Goal: Check status: Check status

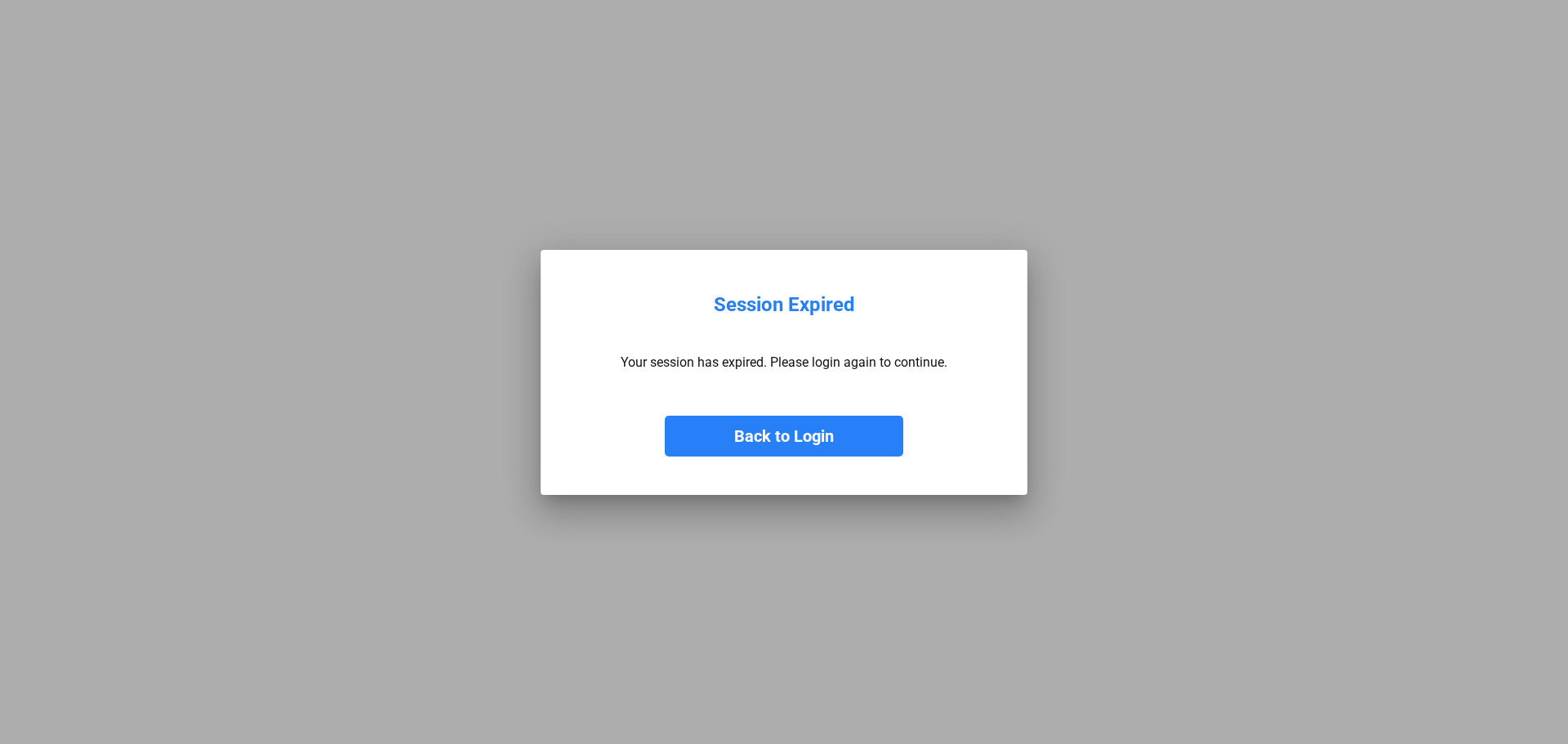
click at [794, 433] on button "Back to Login" at bounding box center [784, 435] width 238 height 41
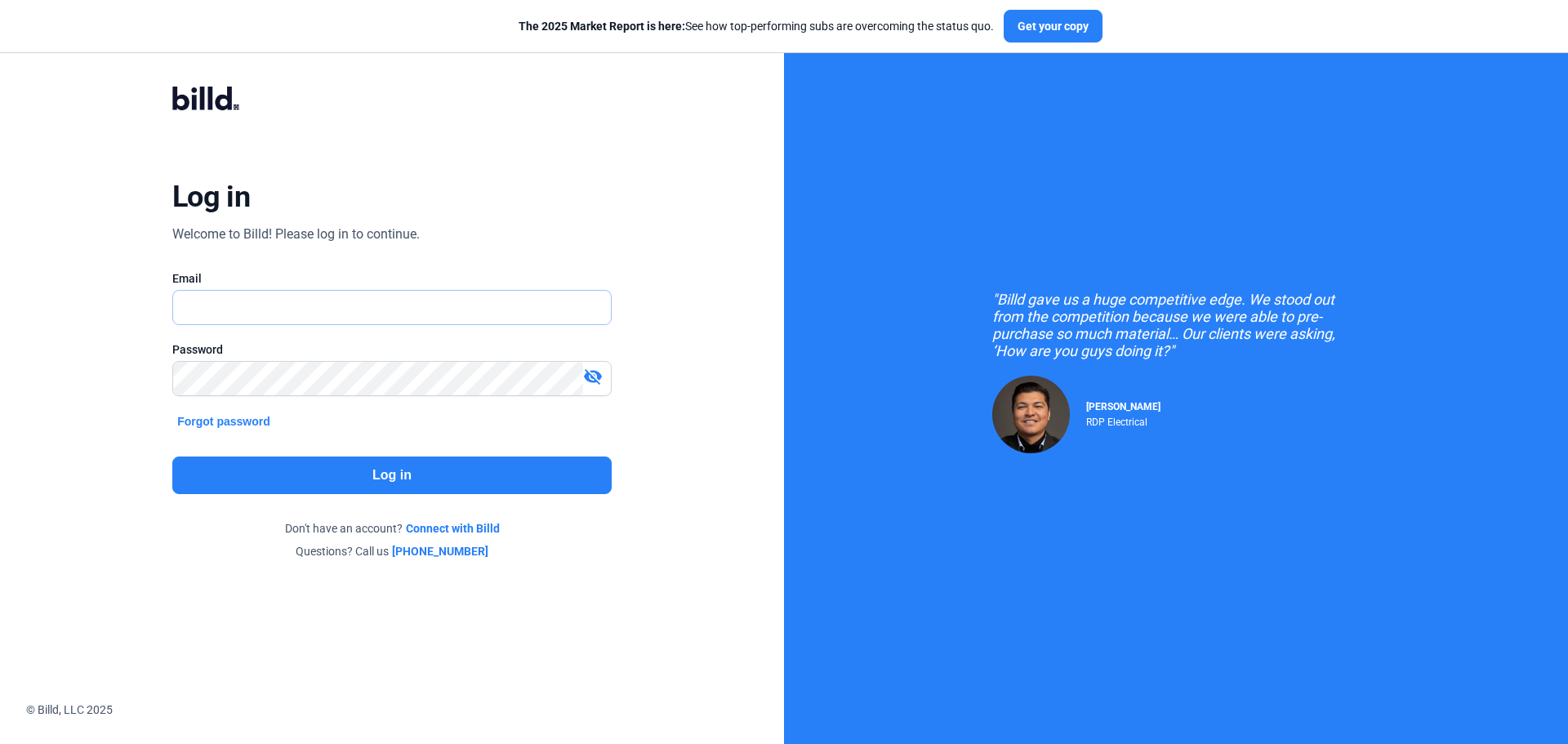
type input "[EMAIL_ADDRESS][DOMAIN_NAME]"
click at [403, 477] on button "Log in" at bounding box center [392, 475] width 439 height 37
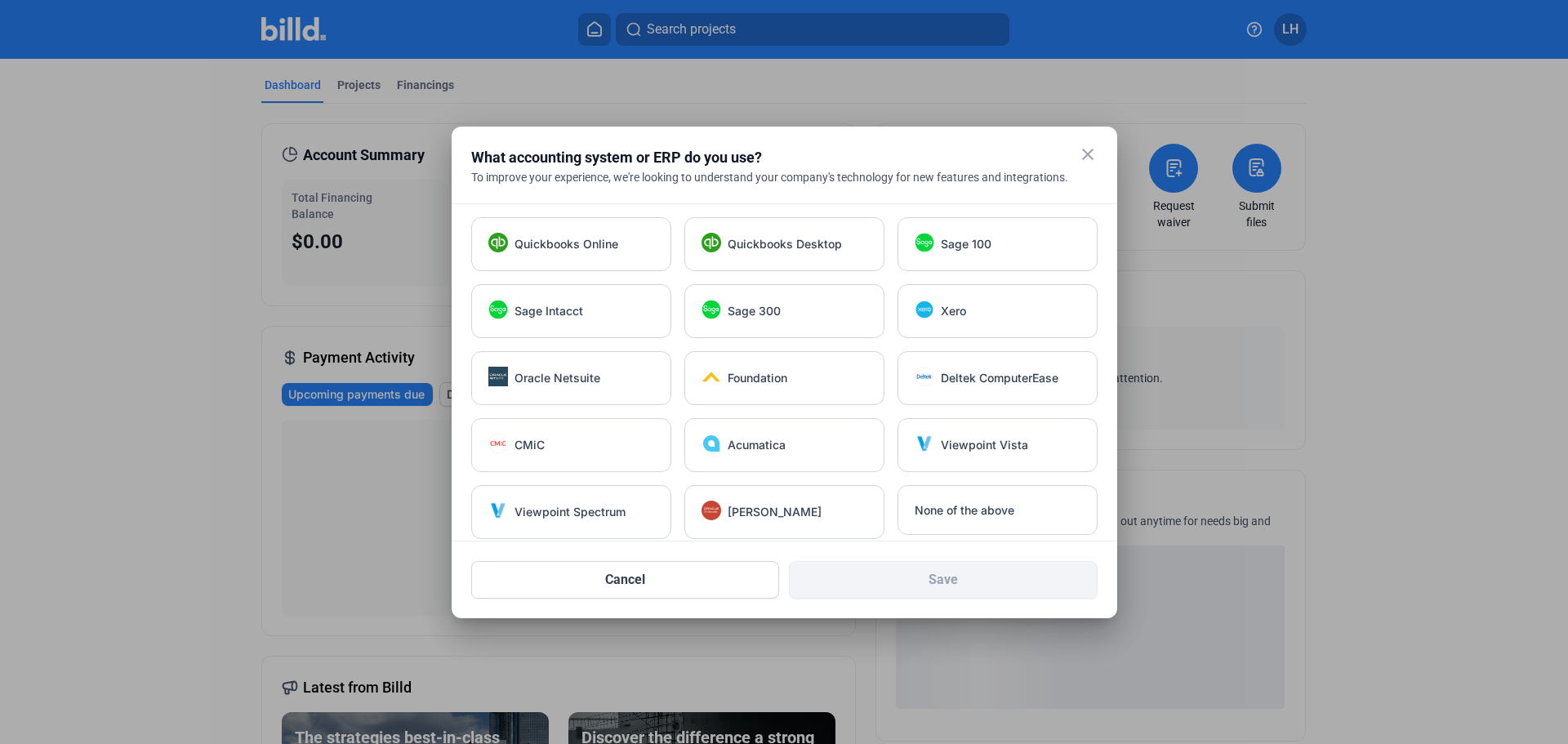
click at [1087, 152] on mat-icon "close" at bounding box center [1088, 153] width 19 height 19
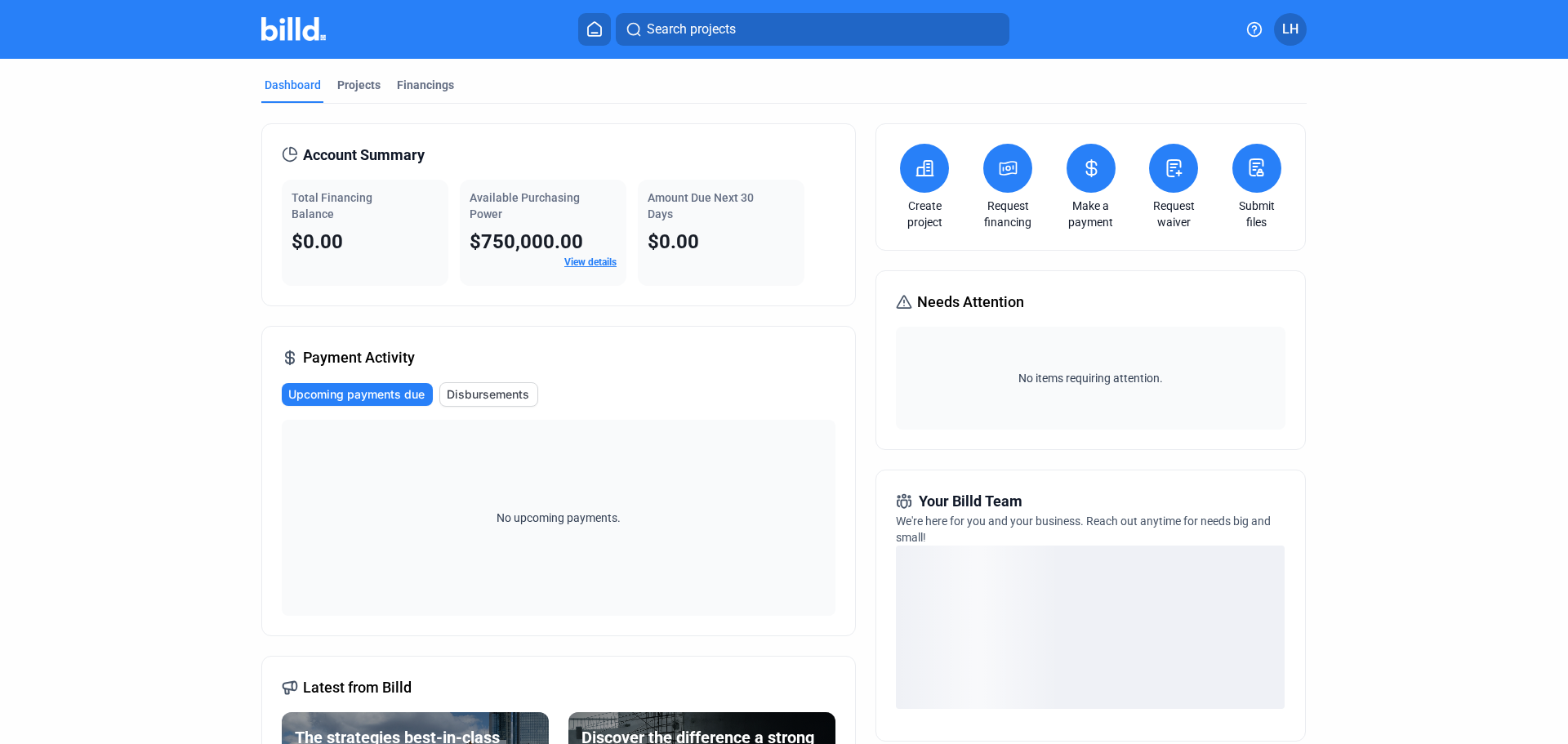
click at [474, 392] on span "Disbursements" at bounding box center [488, 394] width 82 height 16
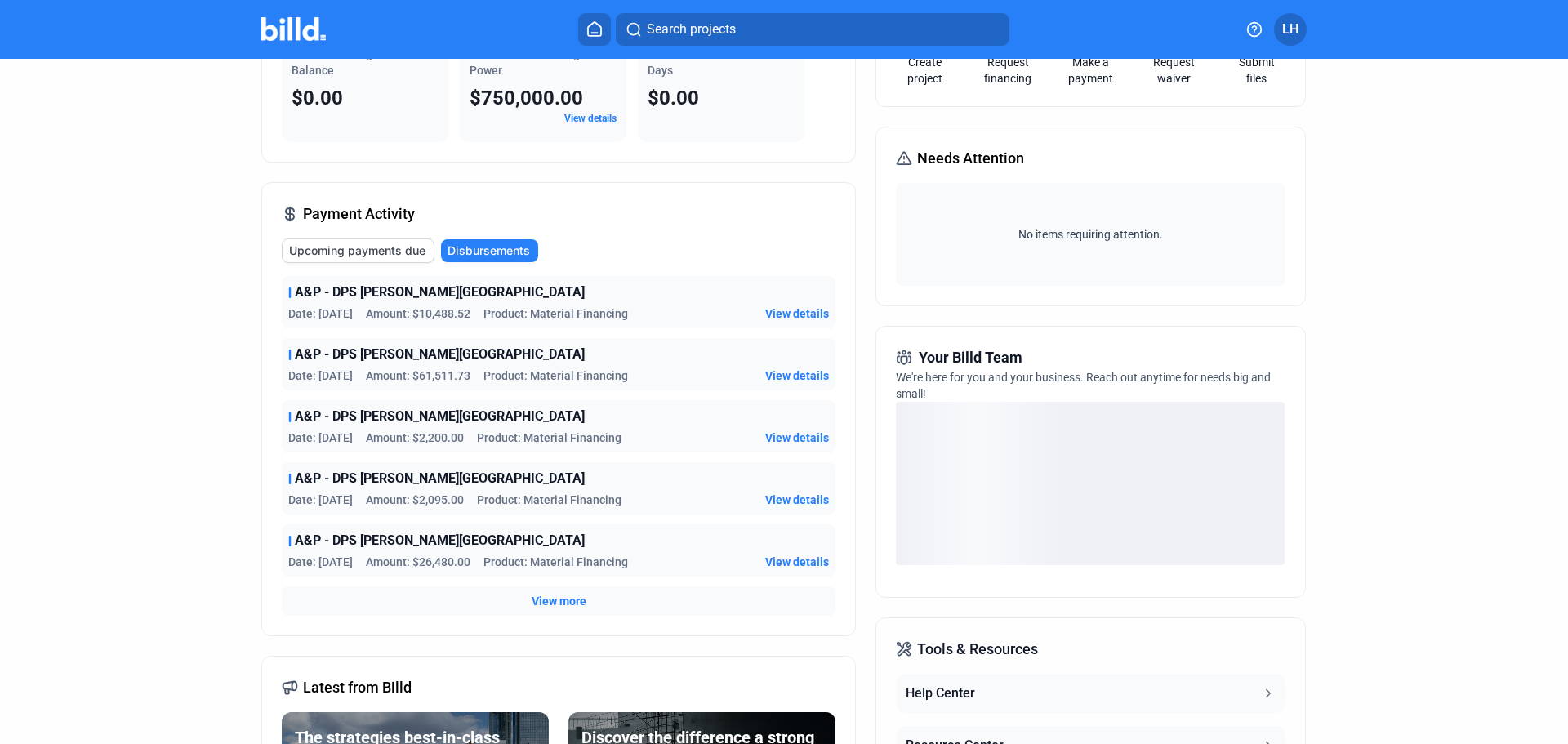
scroll to position [385, 0]
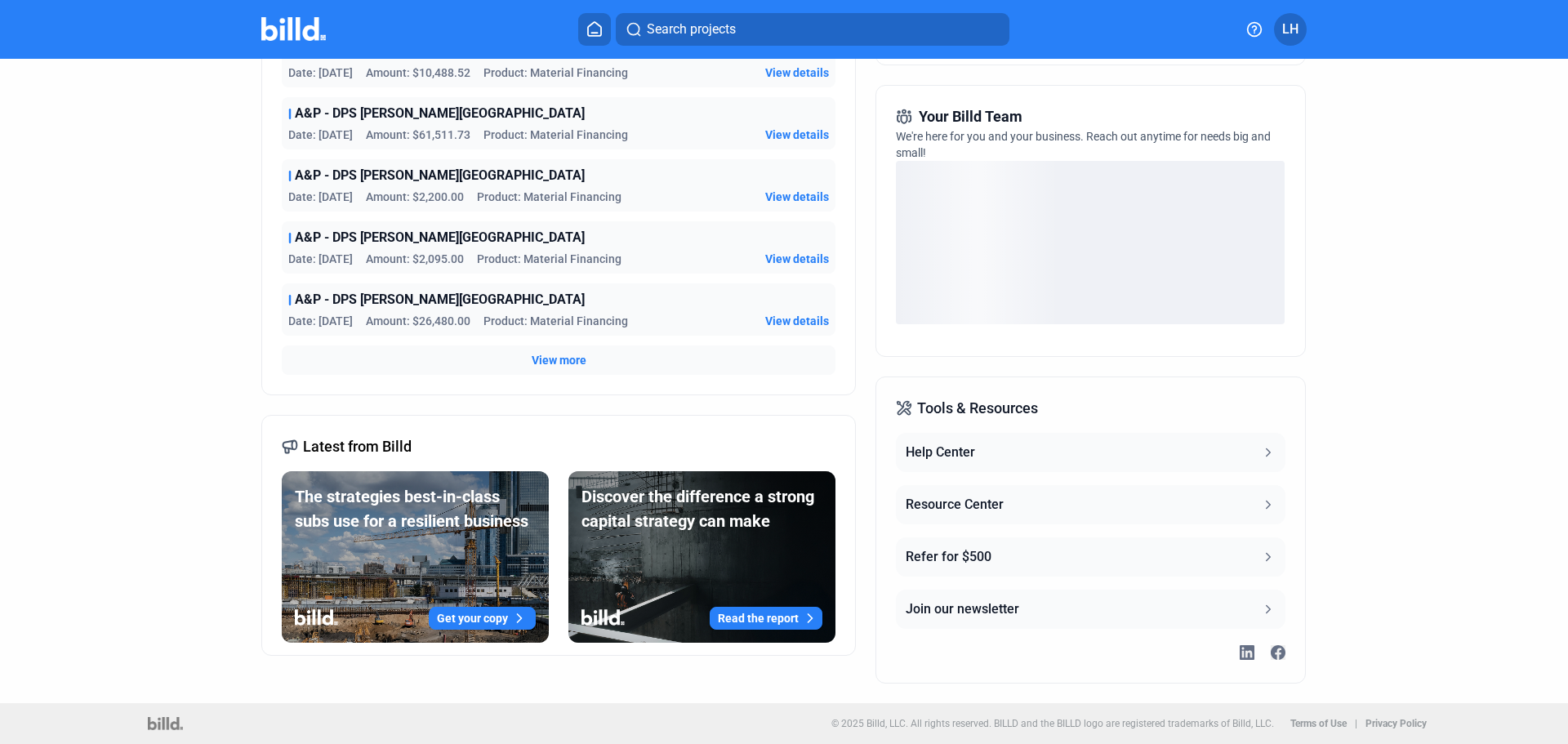
click at [563, 360] on span "View more" at bounding box center [559, 361] width 55 height 16
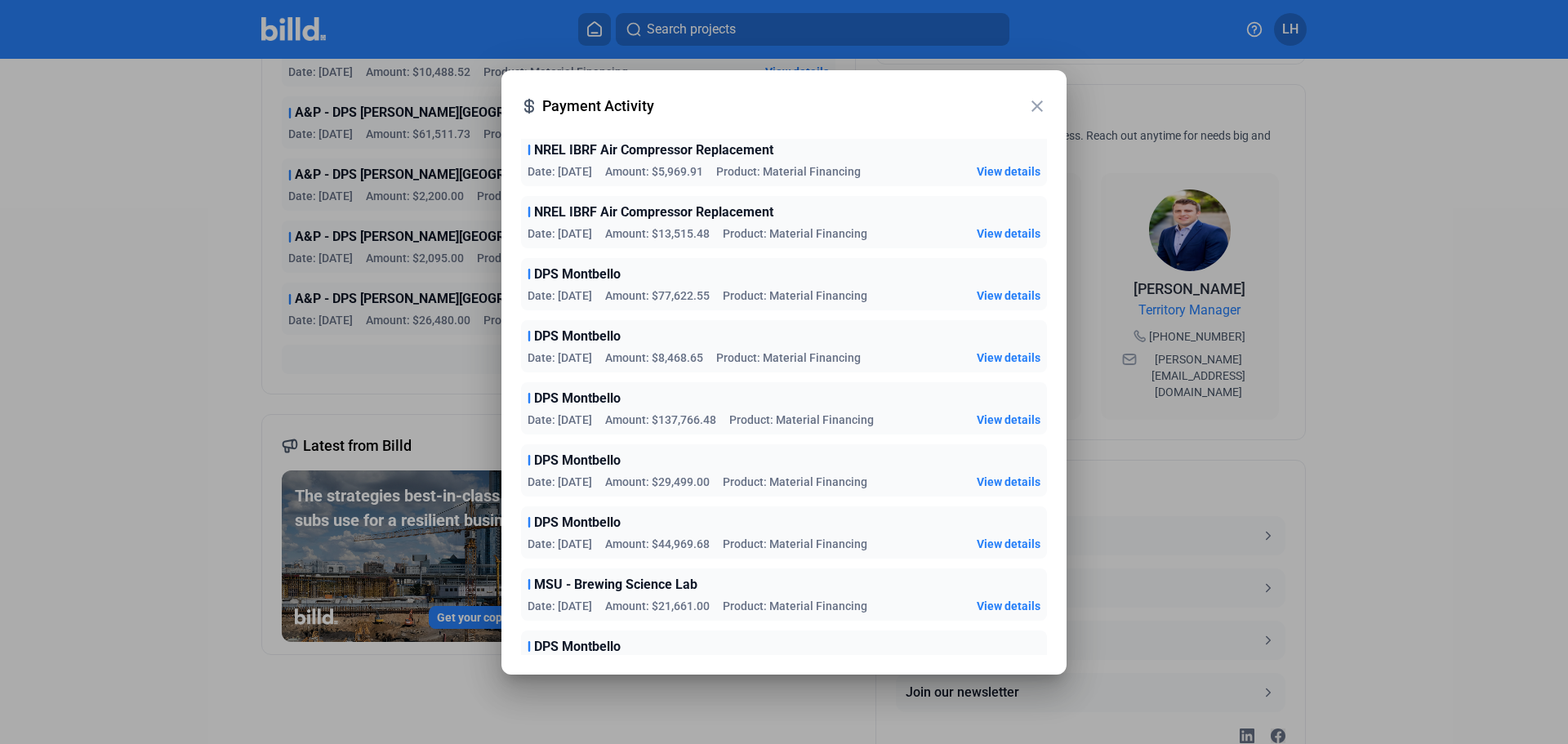
scroll to position [4502, 0]
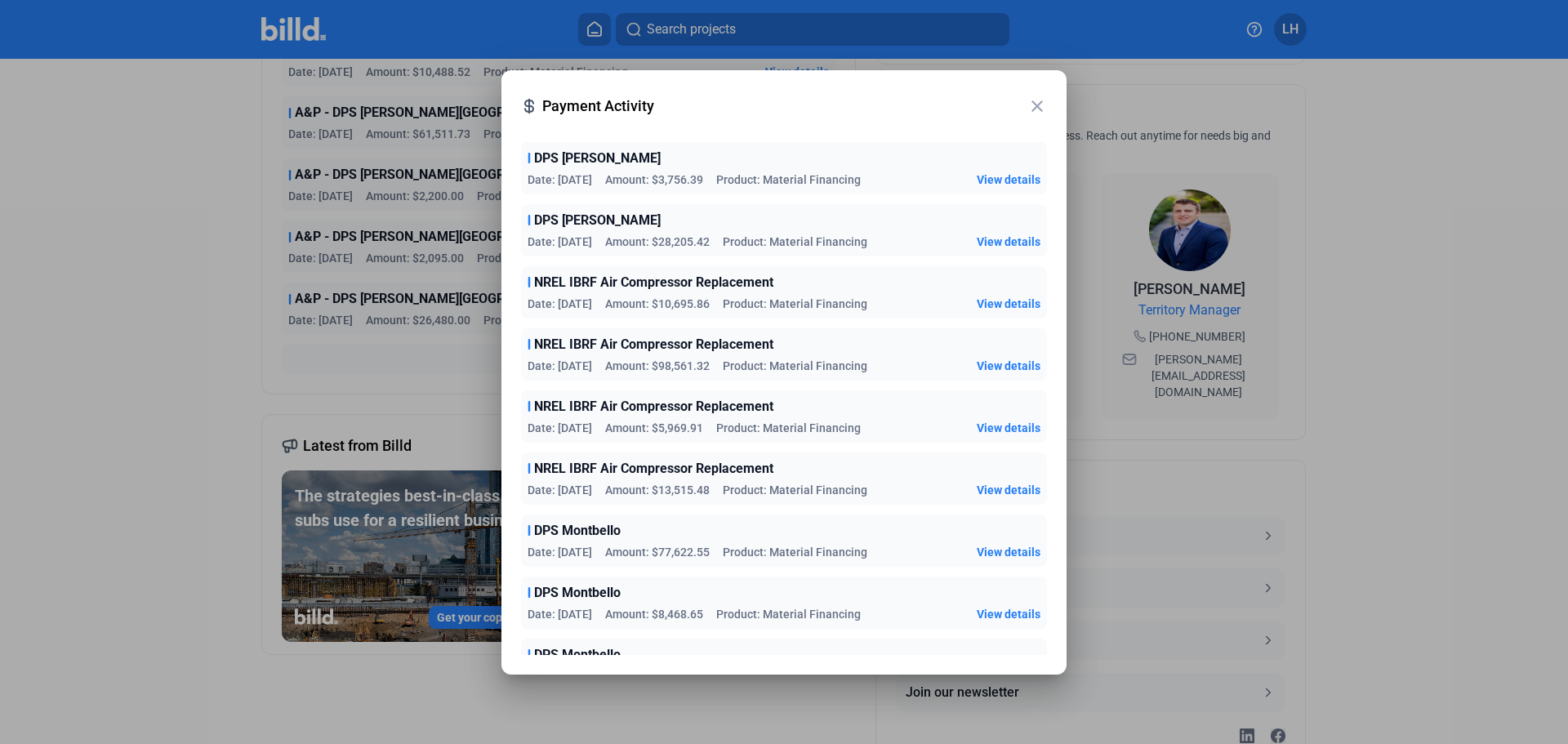
click at [1041, 101] on mat-icon "close" at bounding box center [1037, 106] width 19 height 19
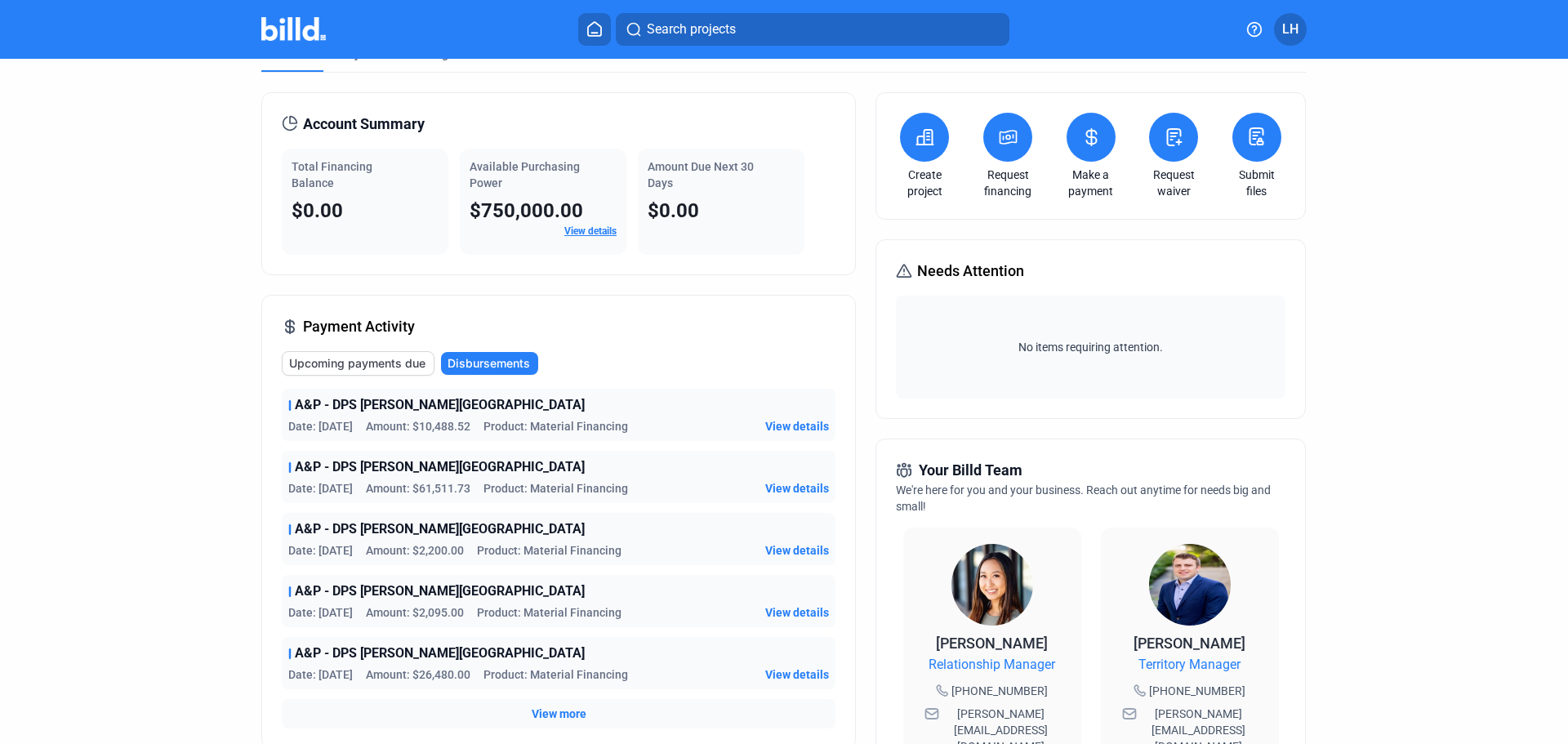
scroll to position [0, 0]
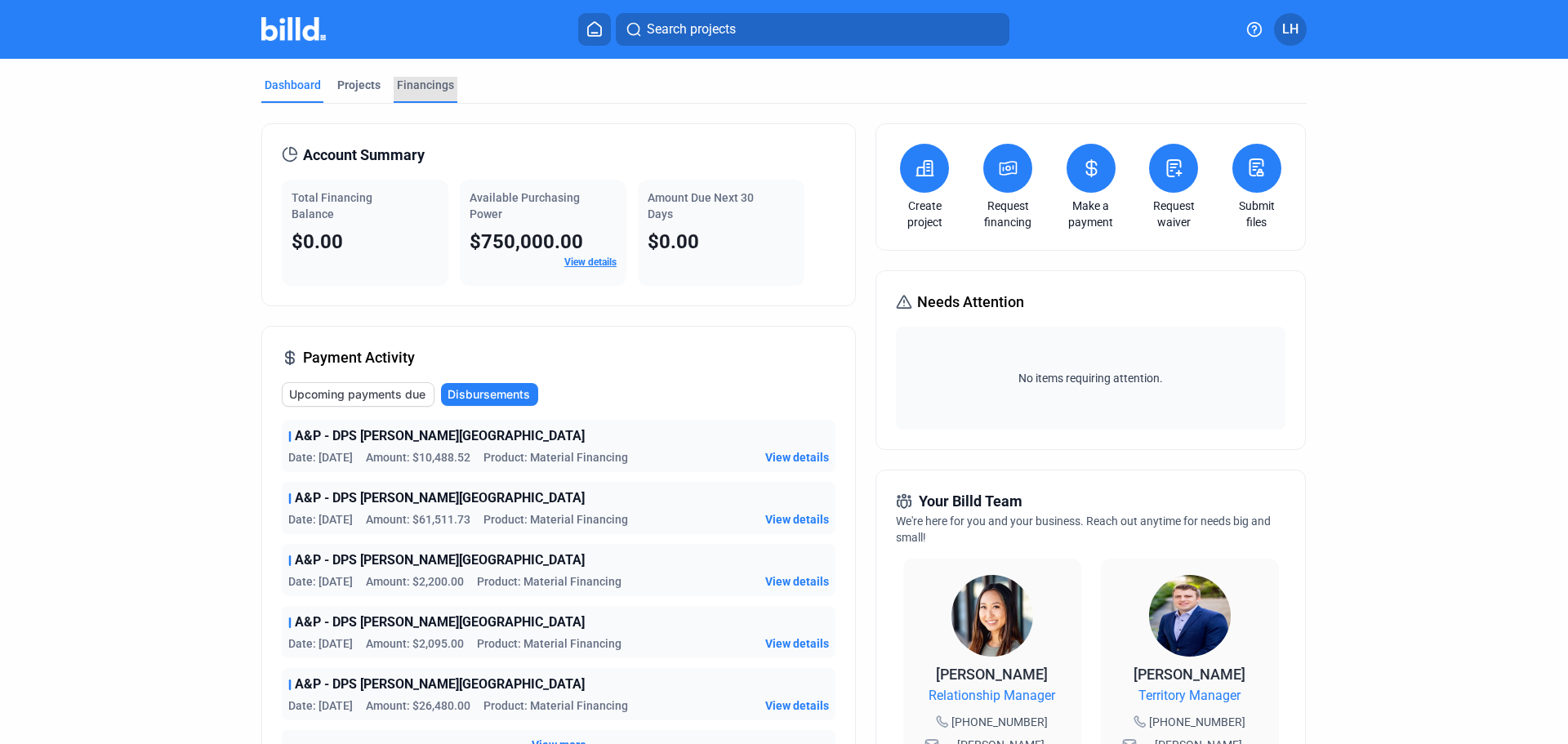
click at [407, 81] on div "Financings" at bounding box center [426, 85] width 58 height 16
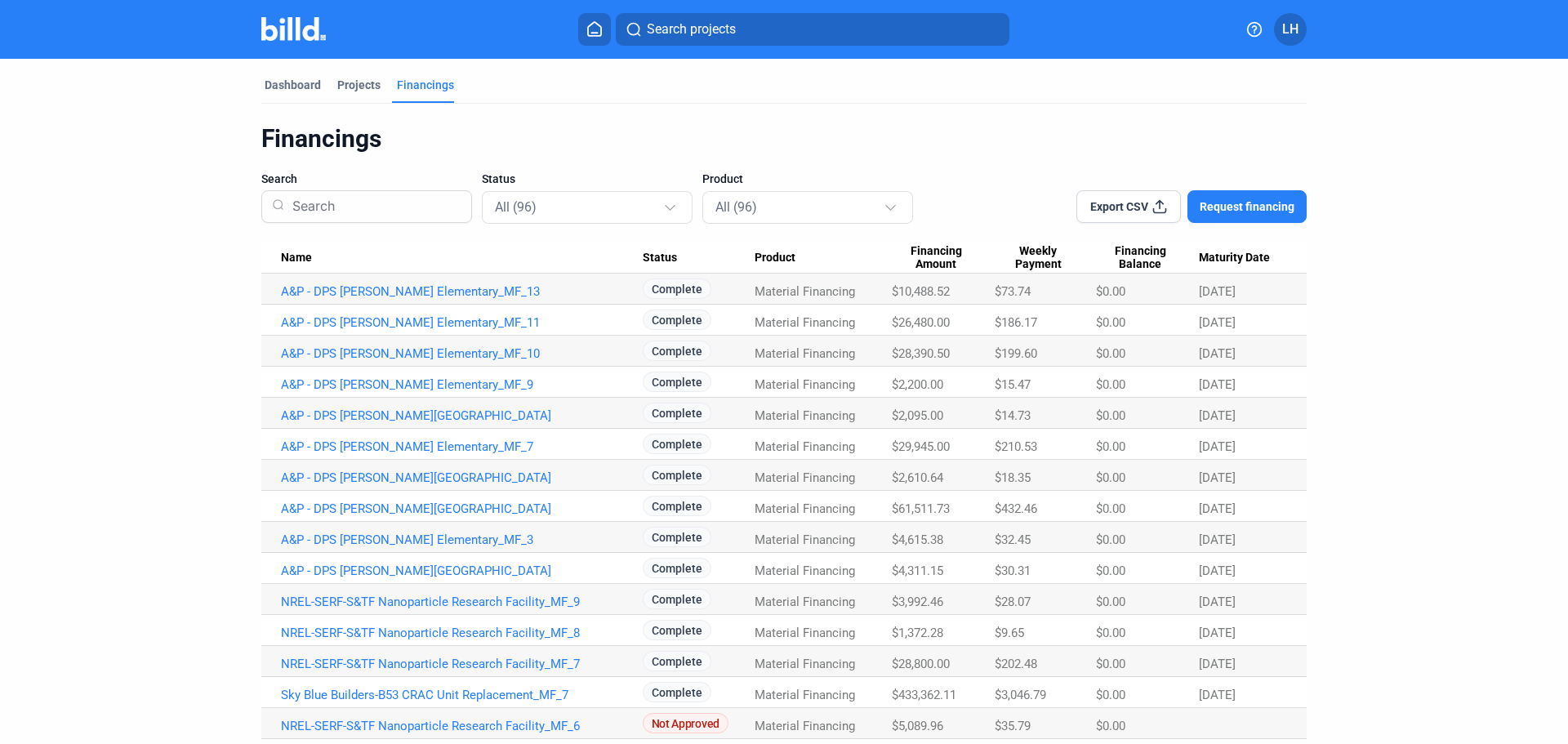
click at [405, 216] on input at bounding box center [374, 206] width 175 height 43
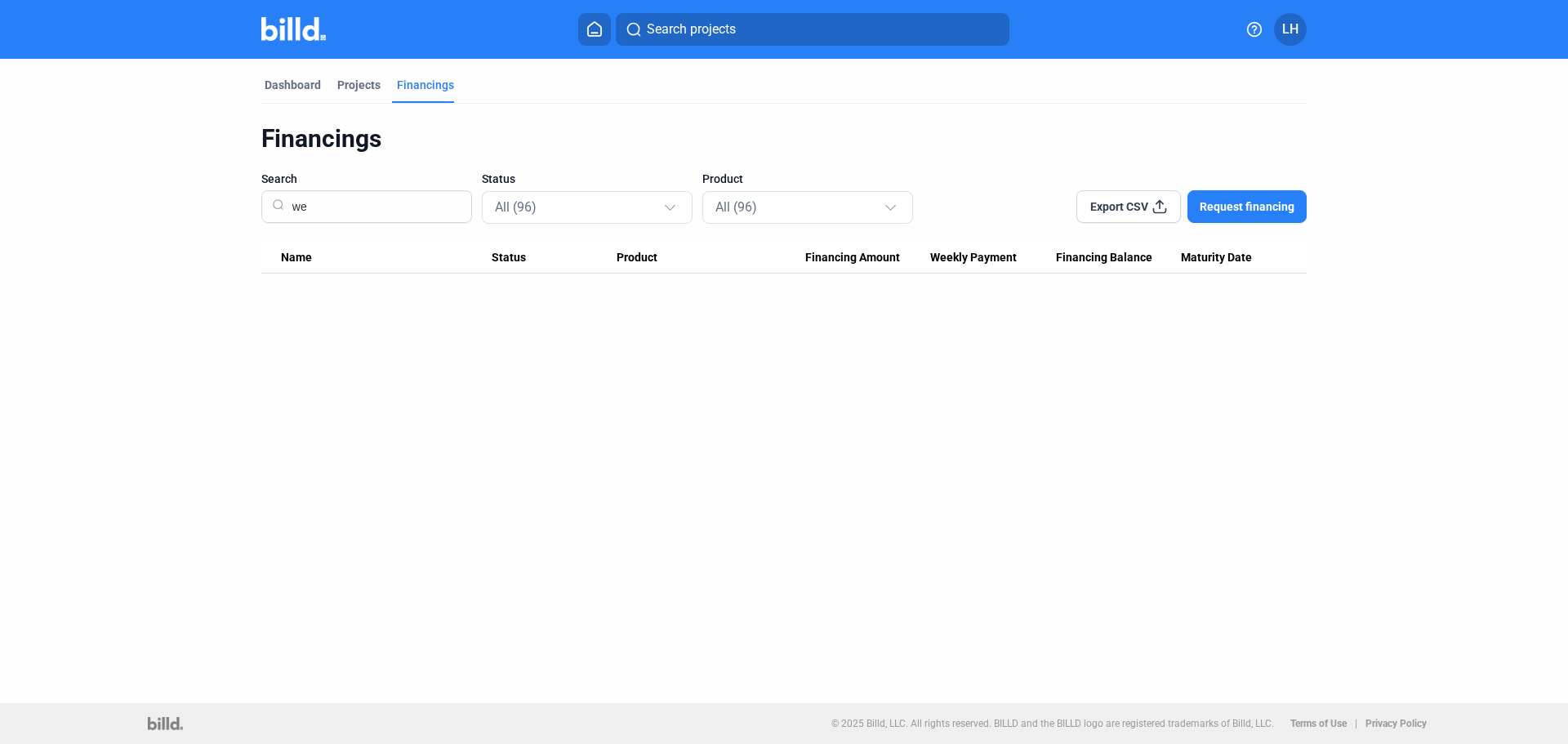
type input "w"
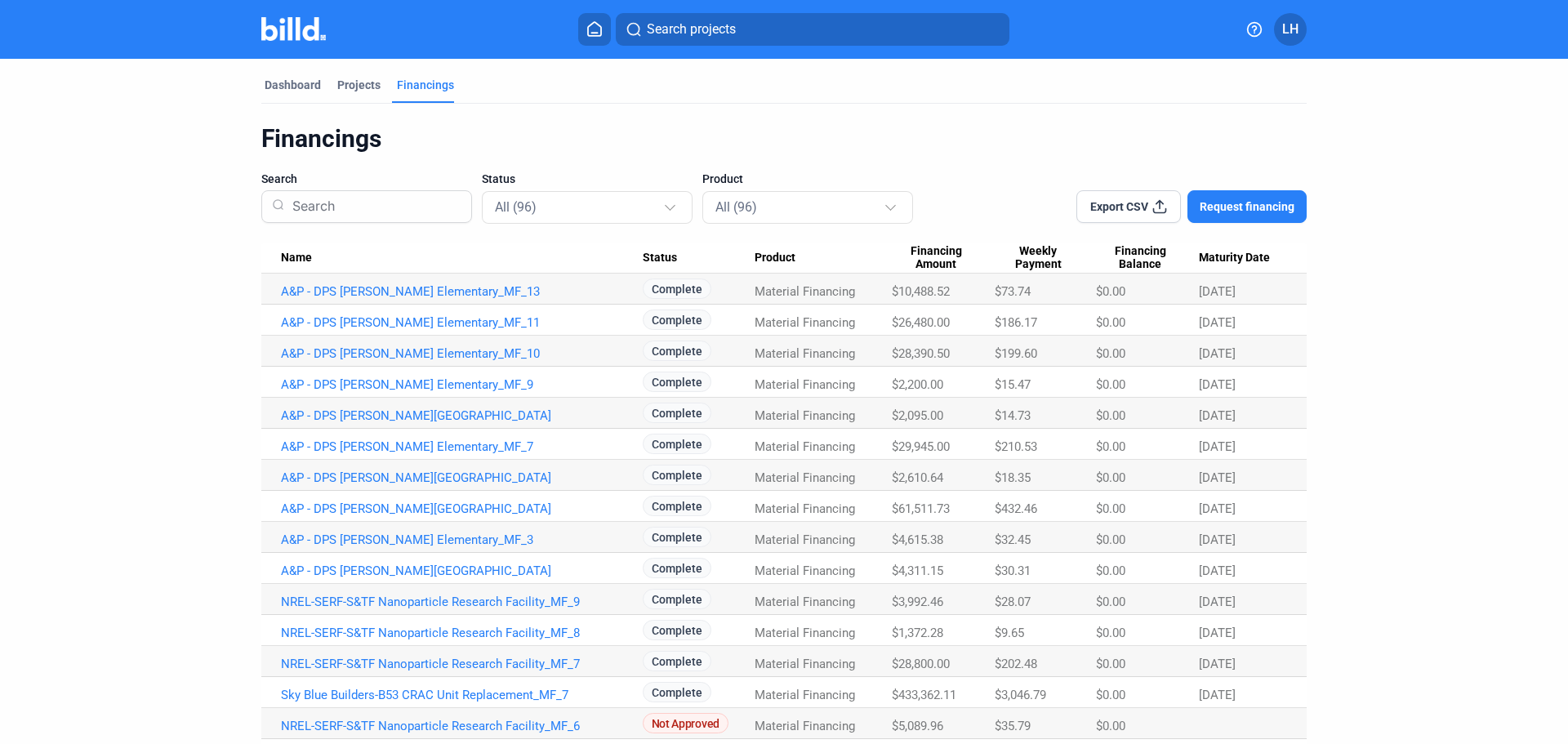
click at [429, 200] on input at bounding box center [374, 206] width 175 height 43
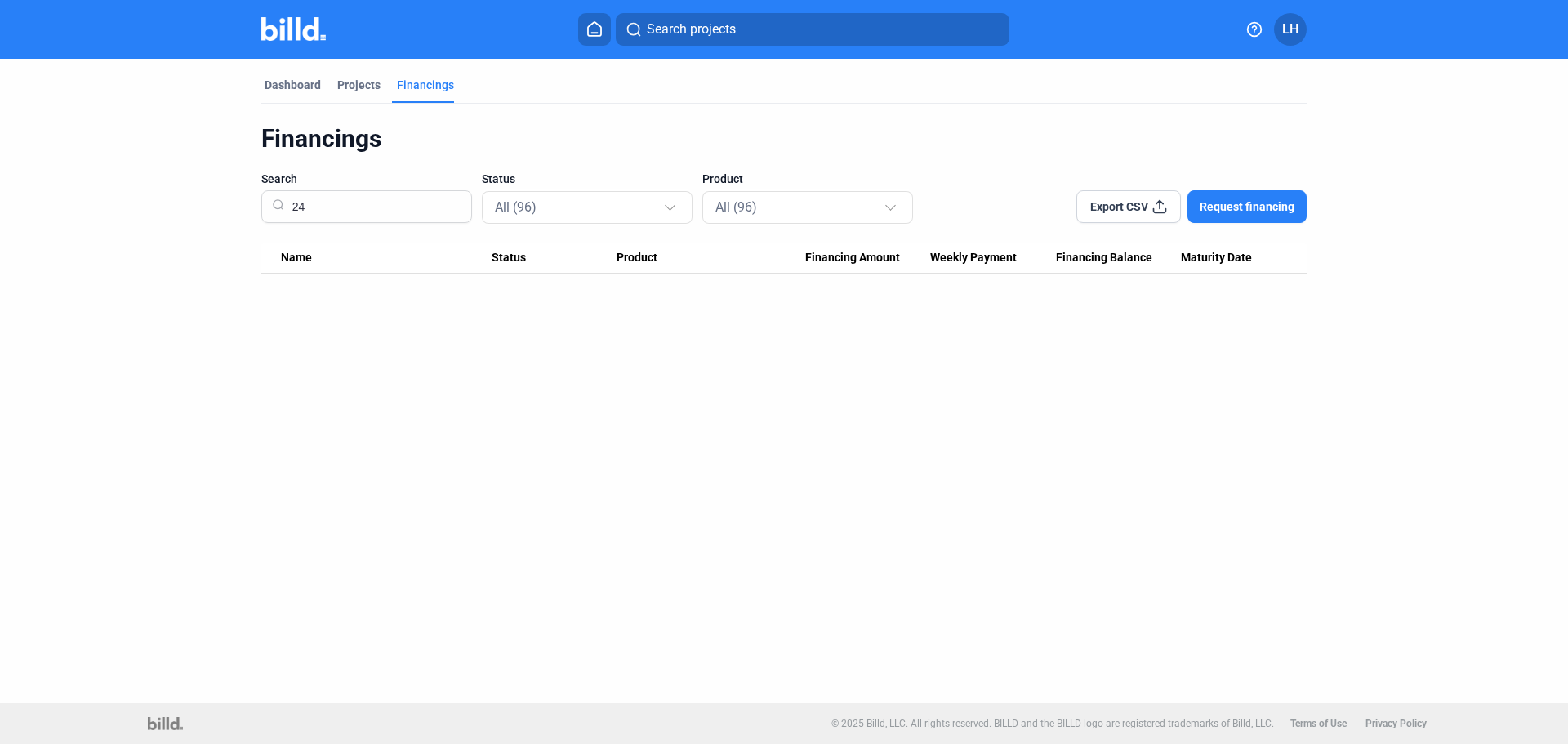
type input "2"
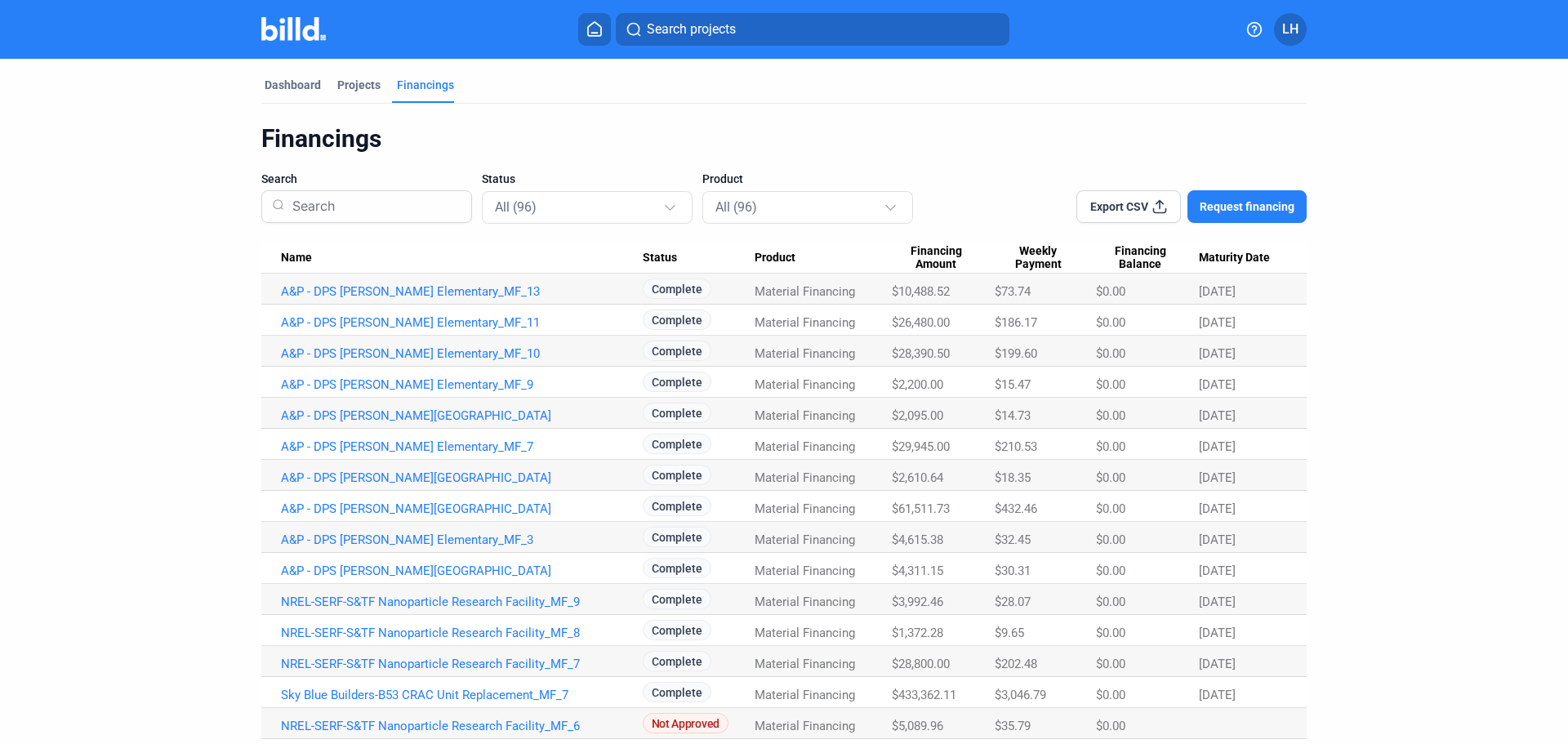
click at [431, 194] on input at bounding box center [374, 206] width 175 height 43
click at [352, 85] on div "Projects" at bounding box center [358, 85] width 43 height 16
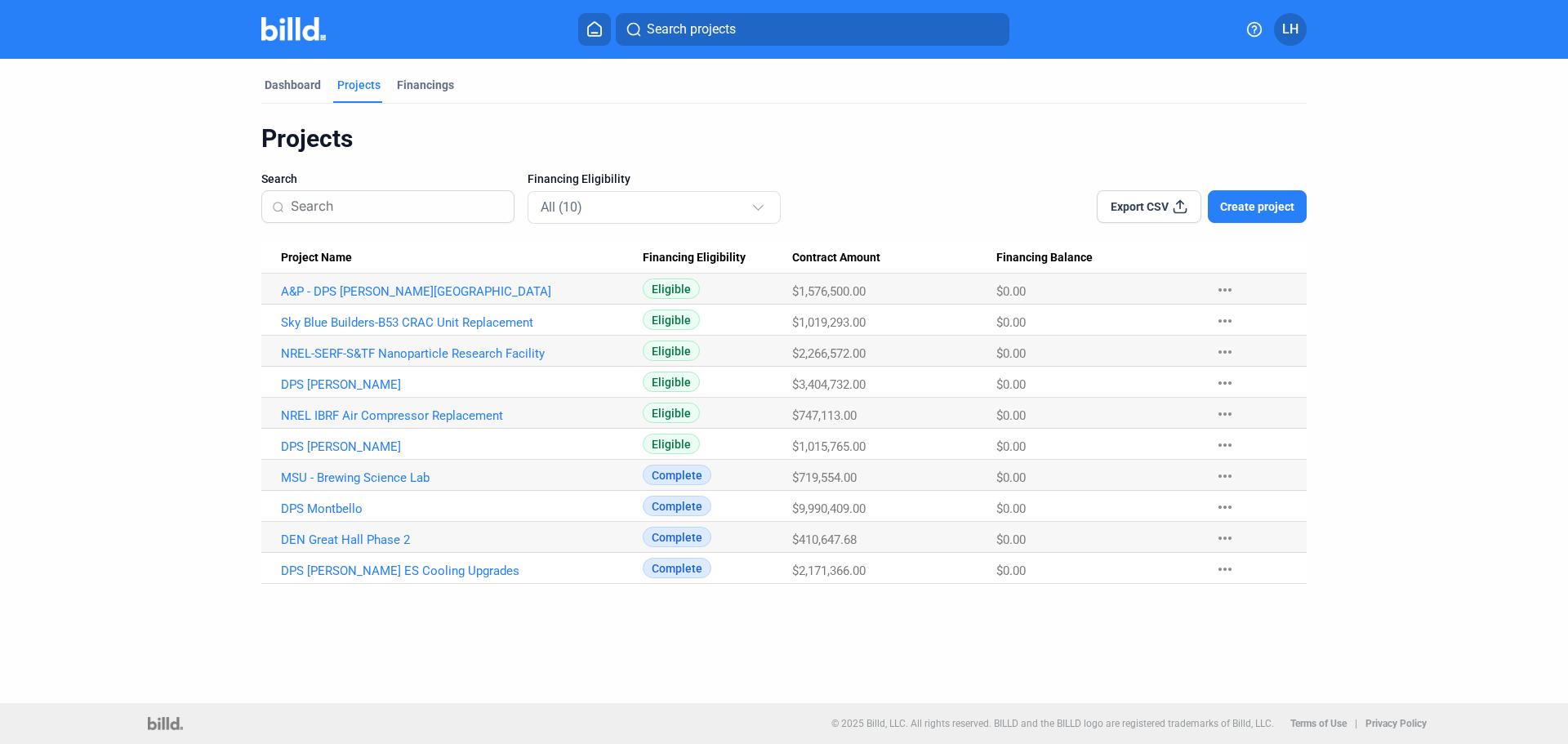
click at [761, 27] on button "Search projects" at bounding box center [812, 29] width 394 height 33
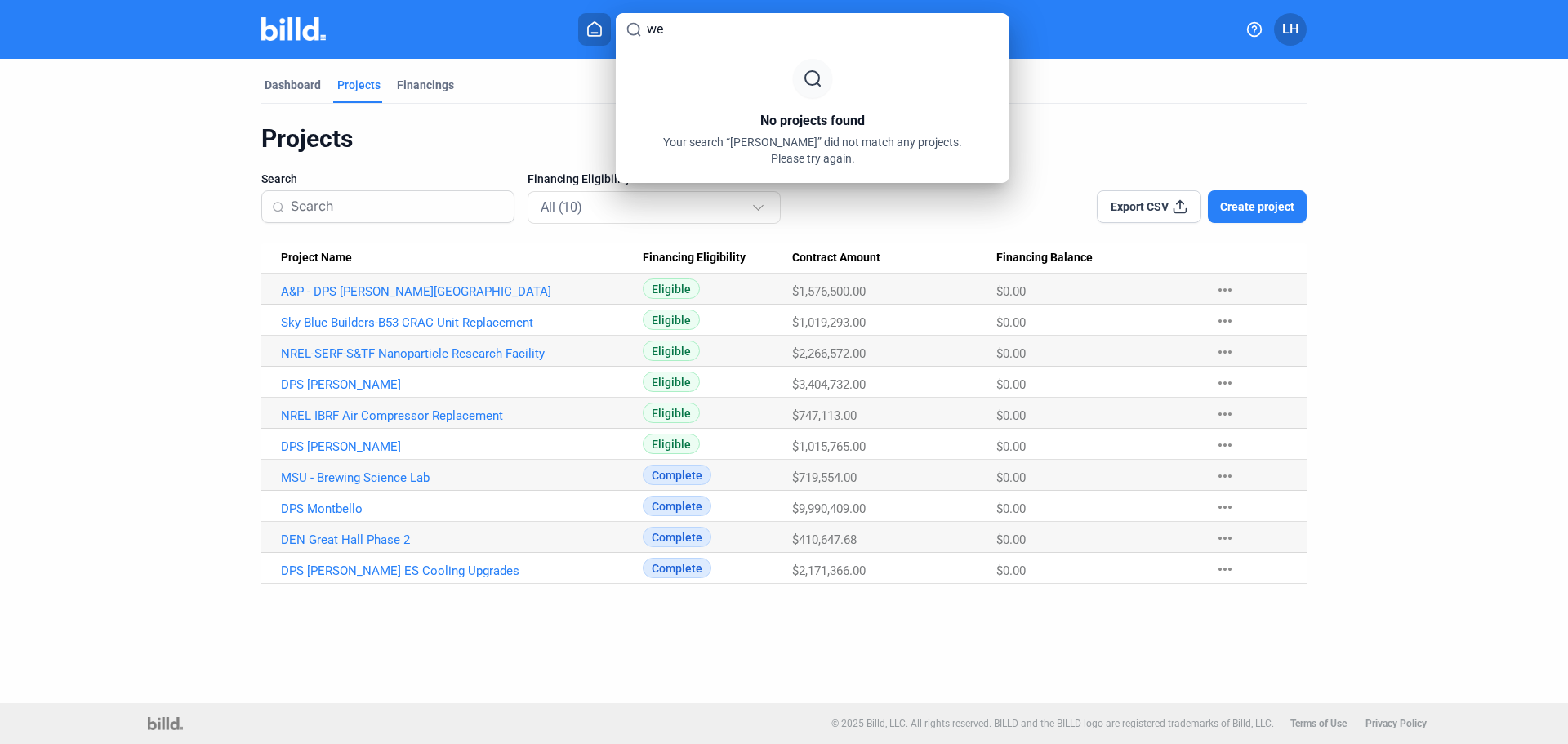
type input "w"
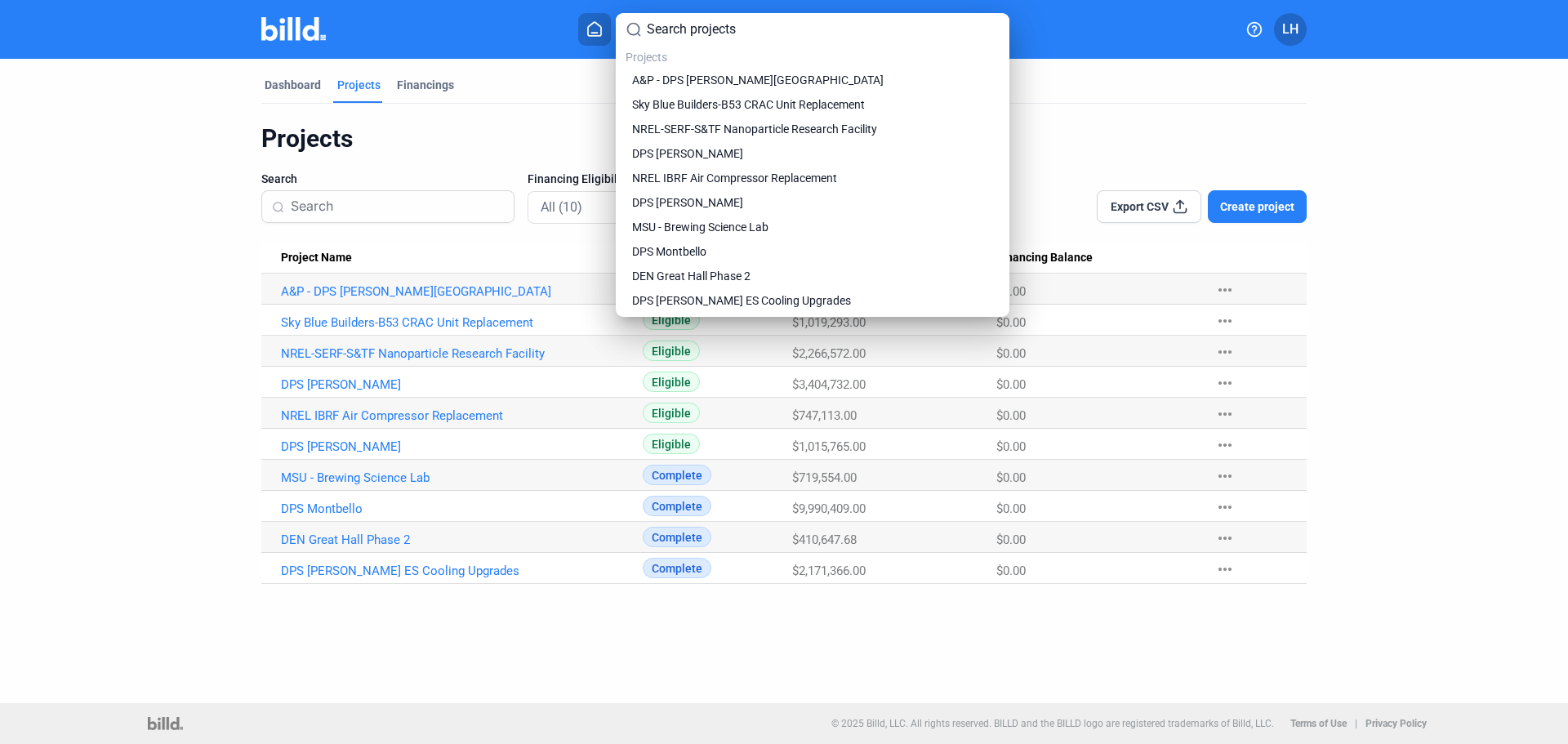
click at [1414, 197] on div at bounding box center [784, 372] width 1568 height 744
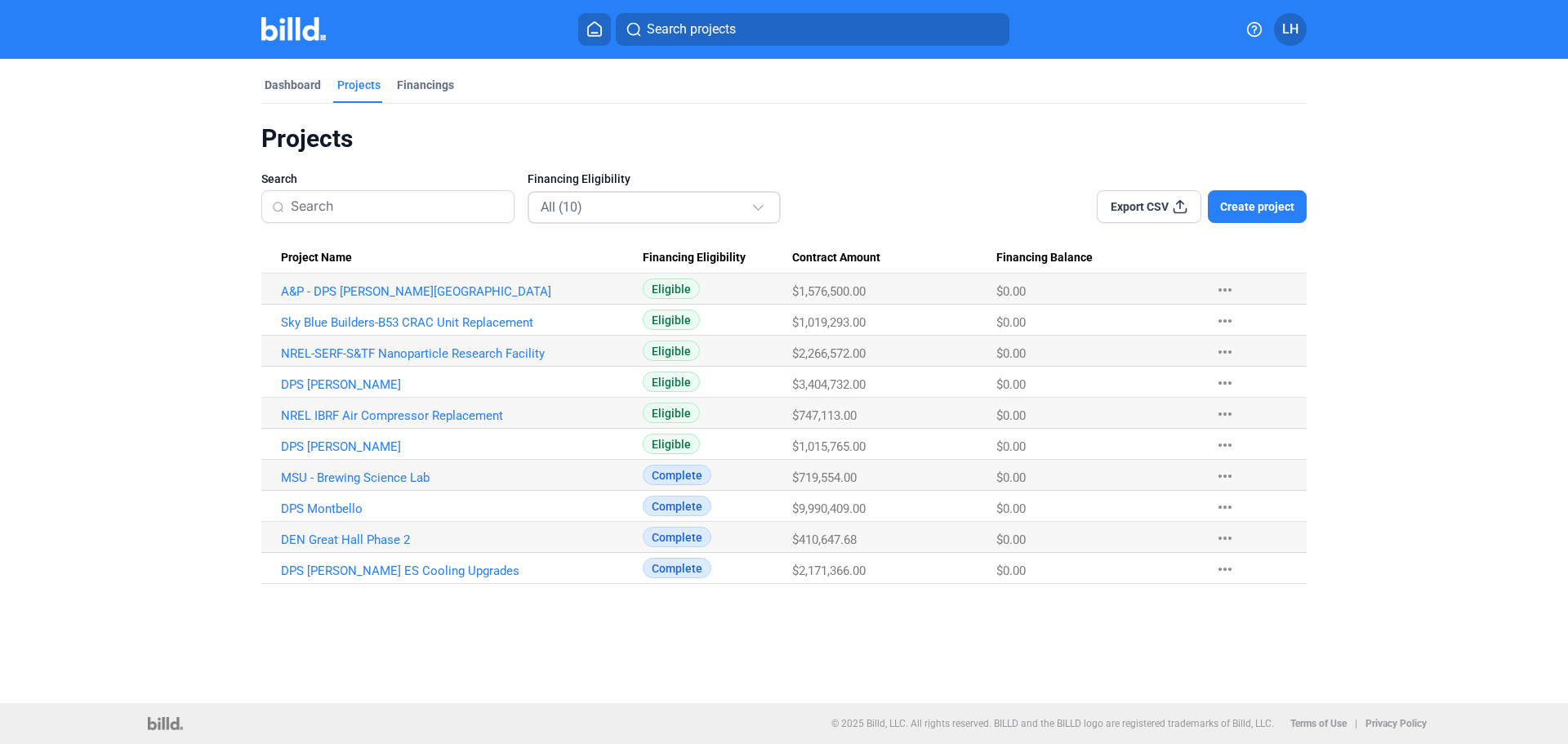
click at [569, 206] on mat-select-trigger "All (10)" at bounding box center [562, 206] width 42 height 16
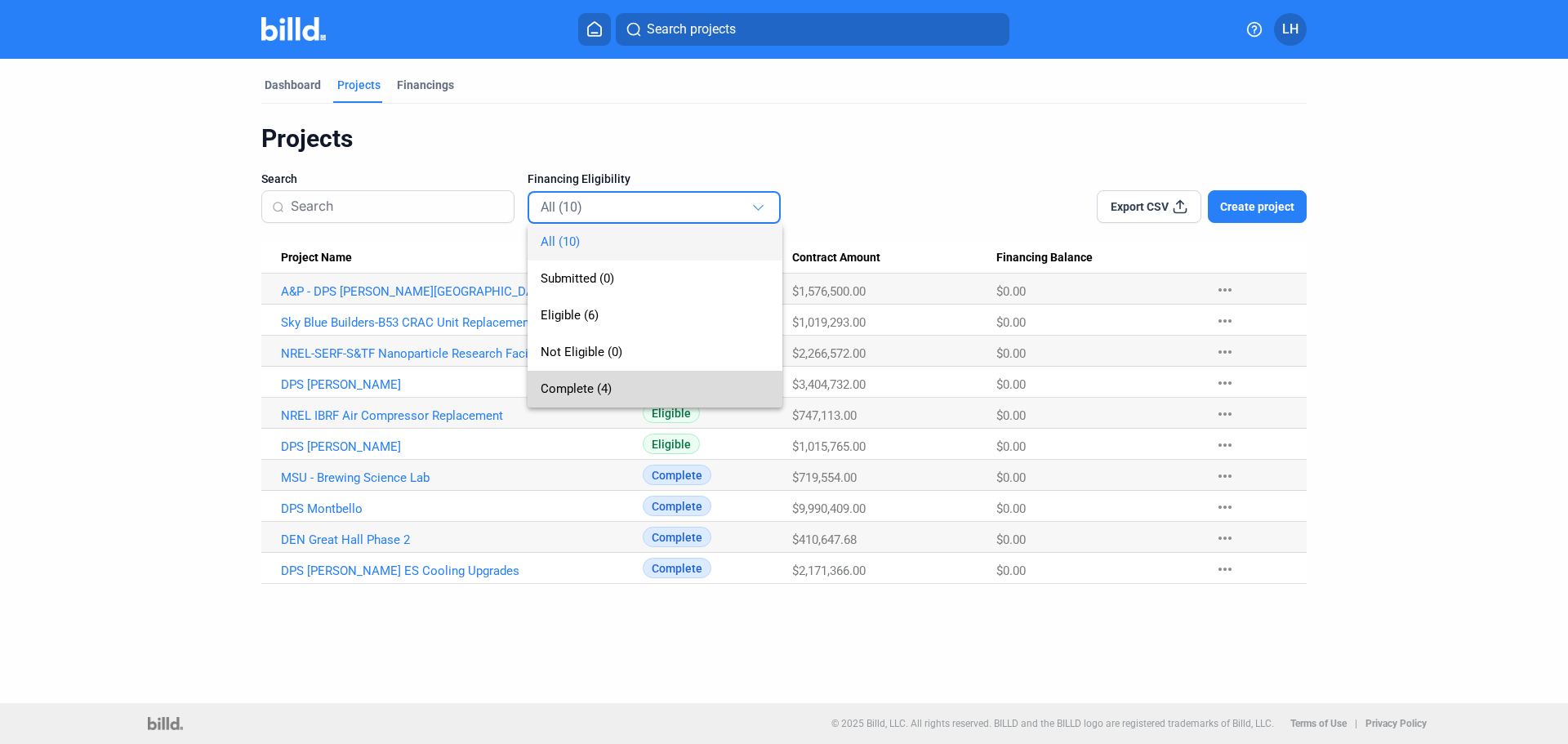
click at [570, 393] on span "Complete (4)" at bounding box center [576, 389] width 71 height 15
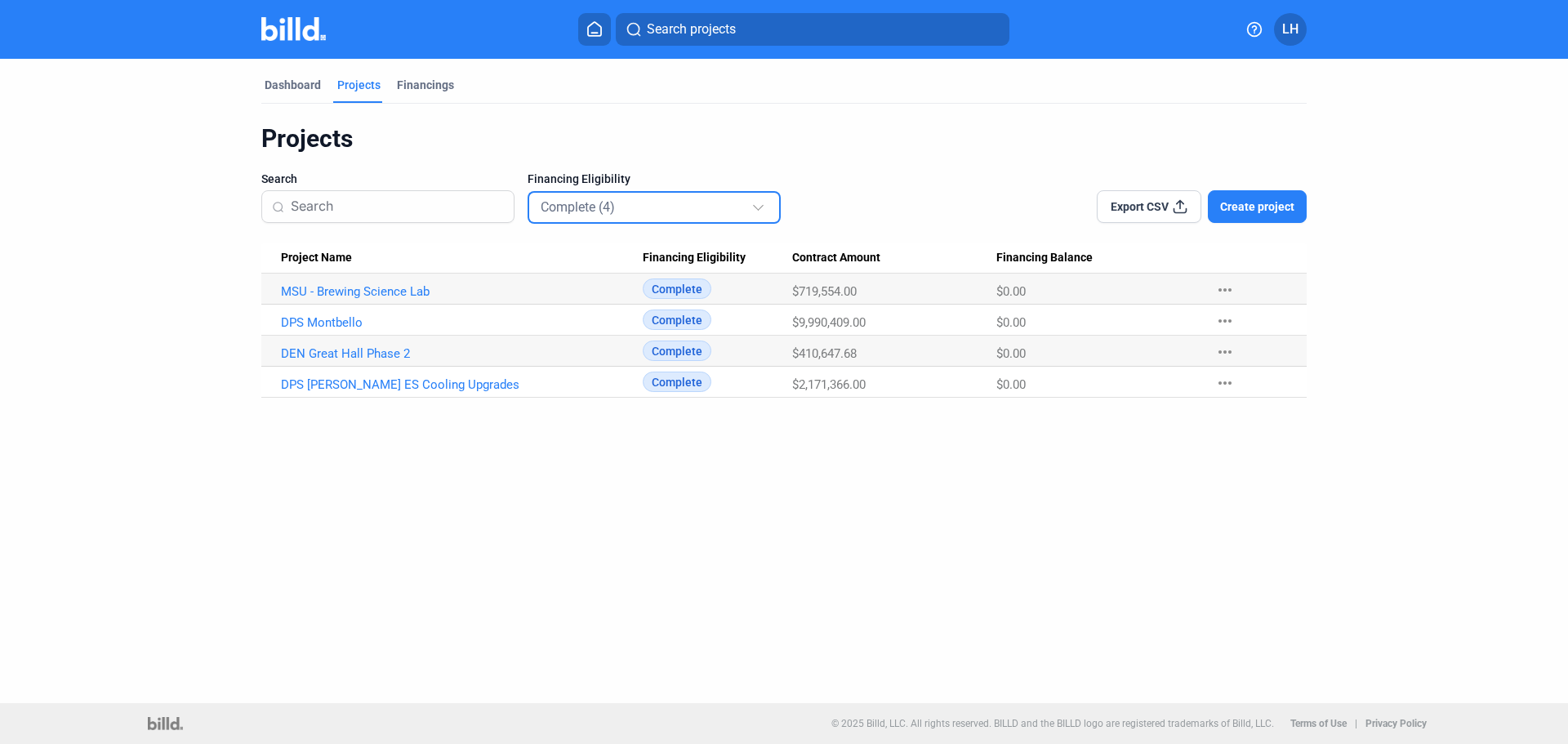
click at [373, 219] on input at bounding box center [396, 207] width 213 height 35
click at [423, 90] on div "Financings" at bounding box center [426, 85] width 58 height 16
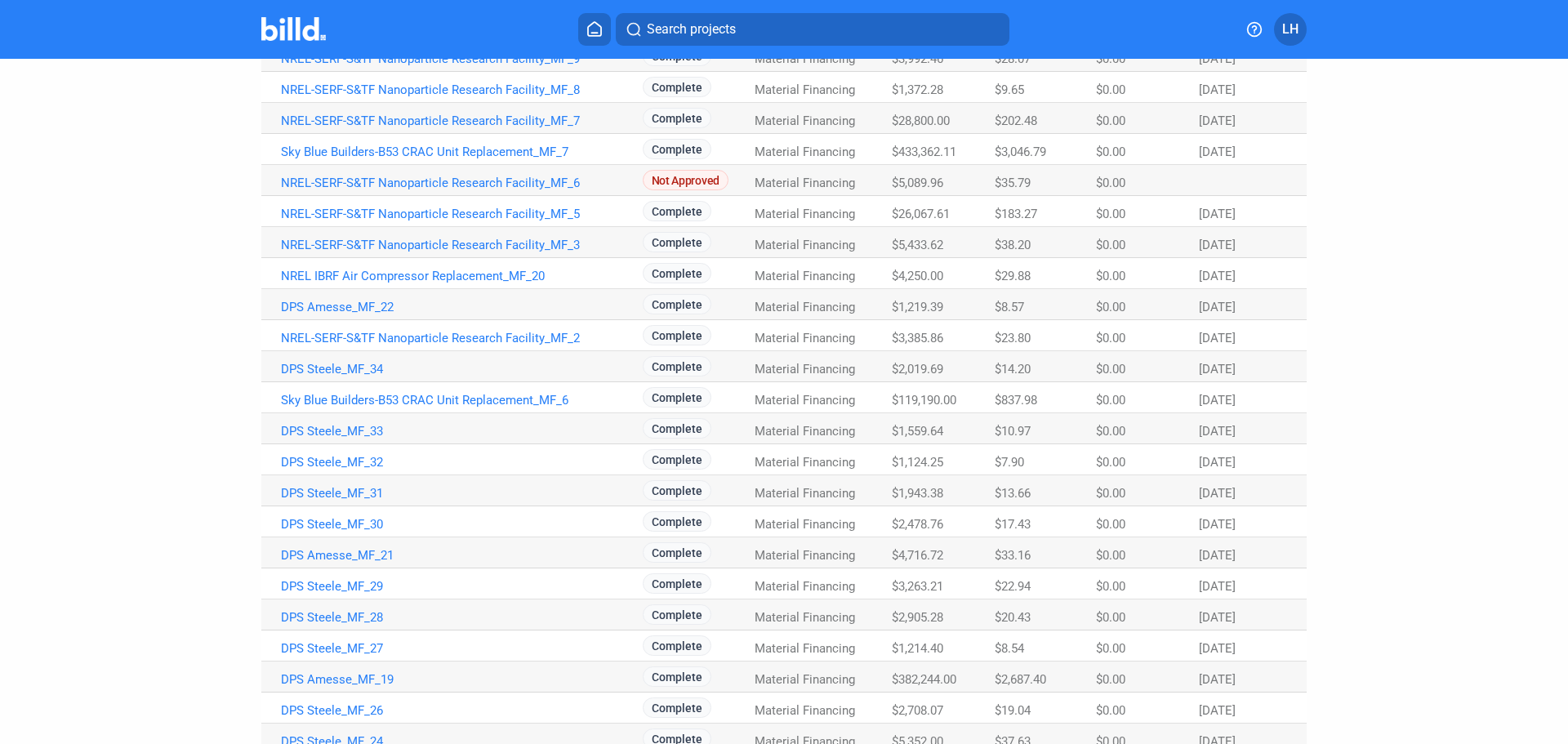
scroll to position [571, 0]
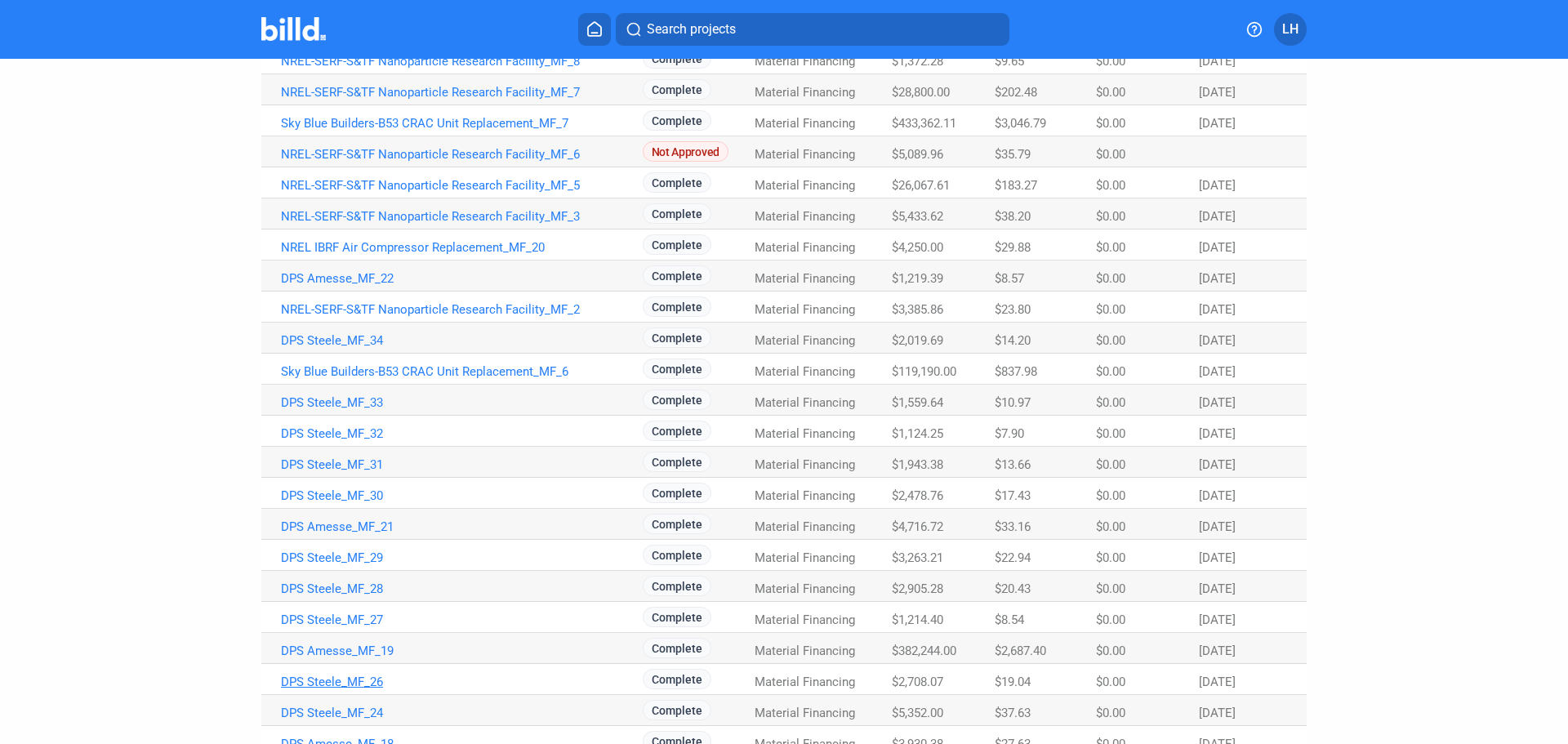
click at [372, 681] on link "DPS Steele_MF_26" at bounding box center [462, 682] width 362 height 15
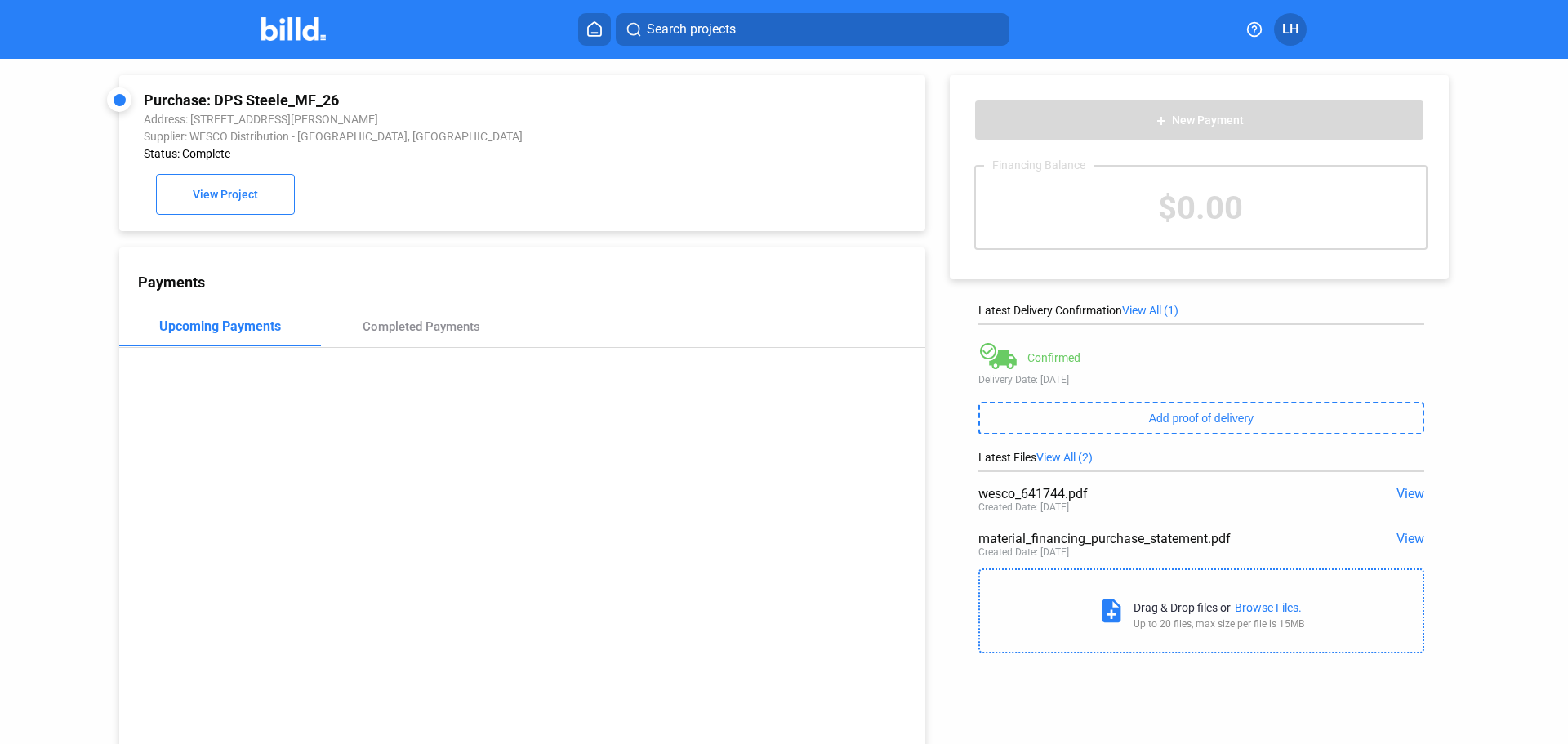
scroll to position [63, 0]
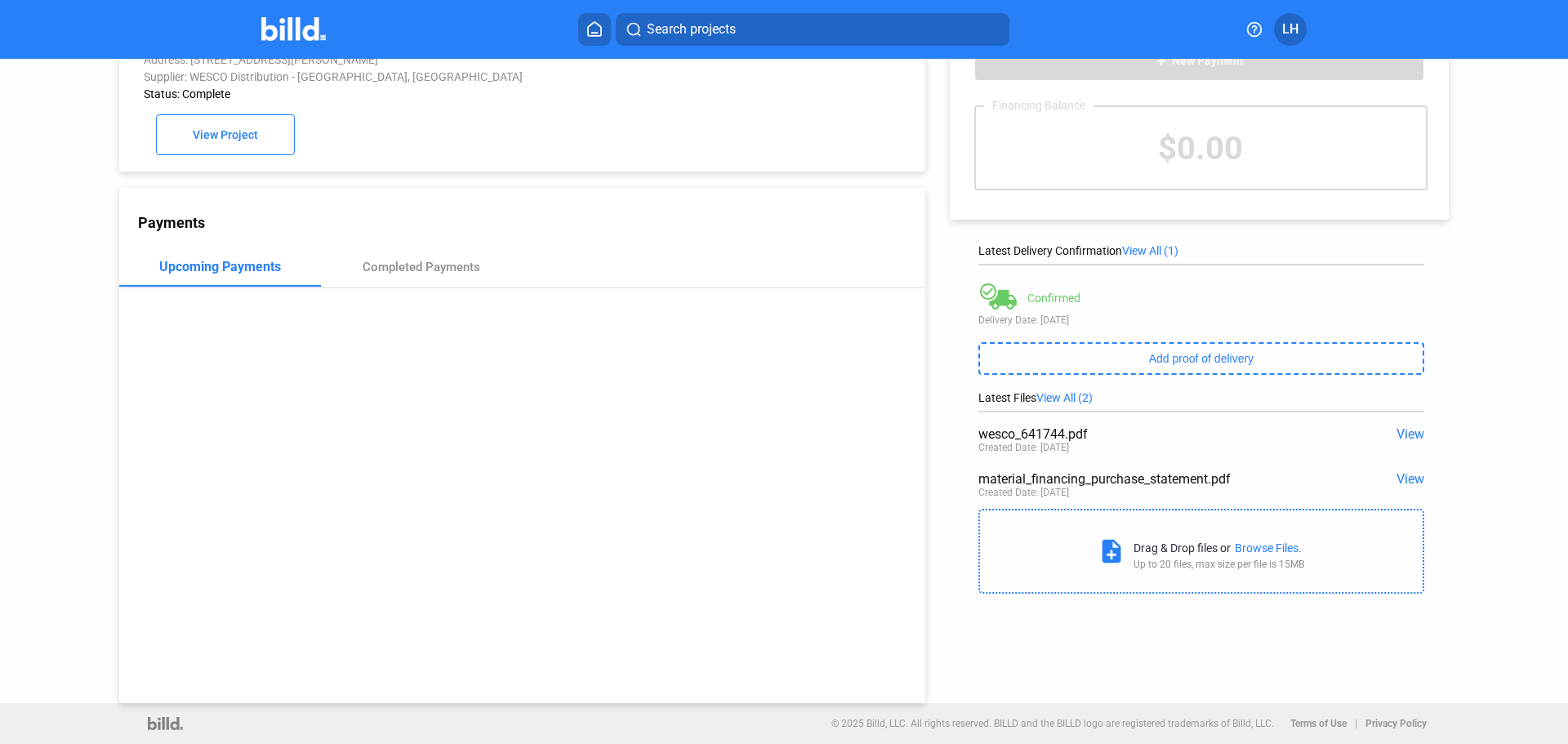
click at [1405, 430] on span "View" at bounding box center [1411, 434] width 27 height 16
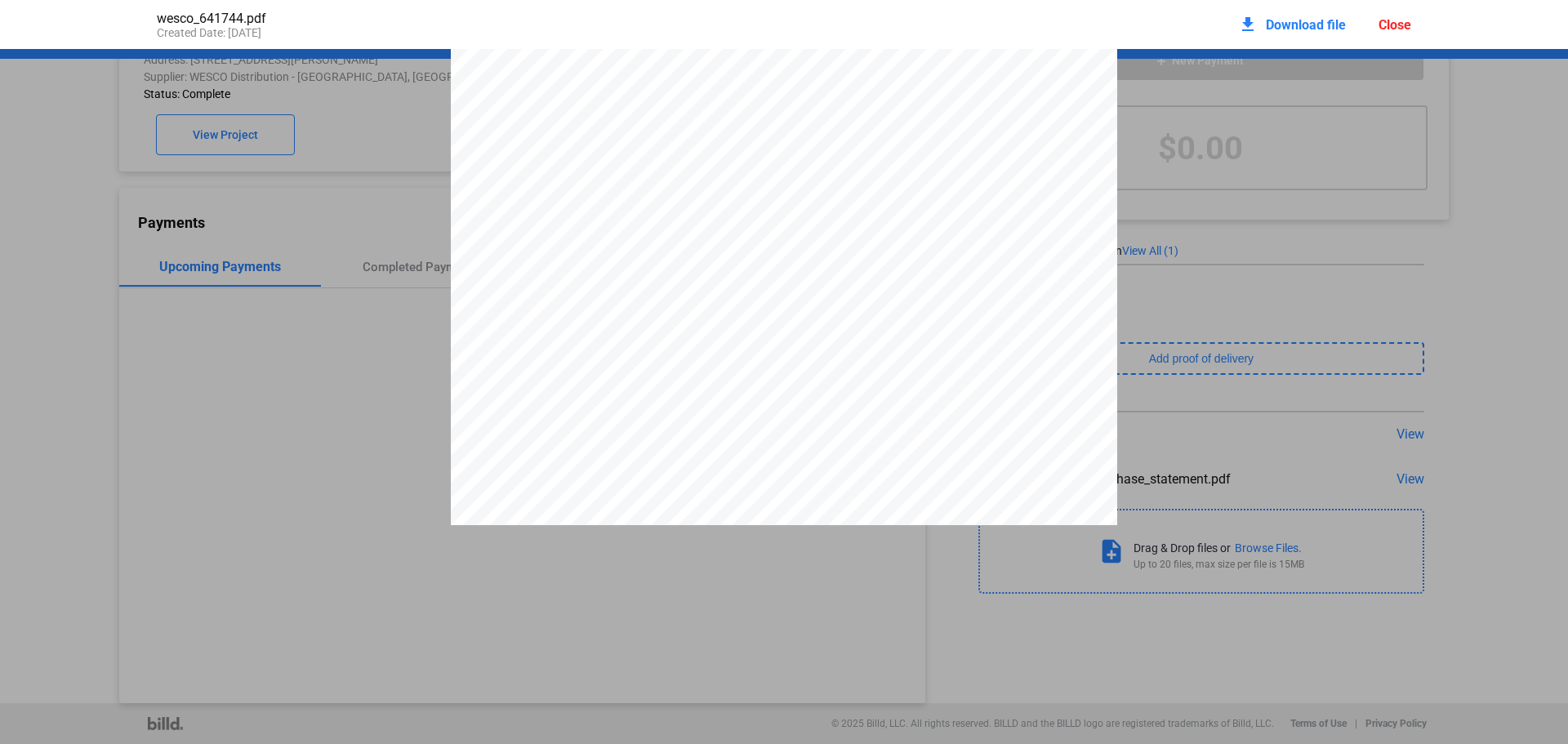
scroll to position [0, 0]
click at [1373, 242] on div "[STREET_ADDRESS] INVOICE - ORIGINAL CUSTOMER NUMBER 52181-99 INVOICE DATE [DATE…" at bounding box center [784, 481] width 1568 height 863
click at [1218, 312] on div "[STREET_ADDRESS] INVOICE - ORIGINAL CUSTOMER NUMBER 52181-99 INVOICE DATE [DATE…" at bounding box center [784, 481] width 1568 height 863
click at [1394, 21] on div "Close" at bounding box center [1395, 25] width 33 height 16
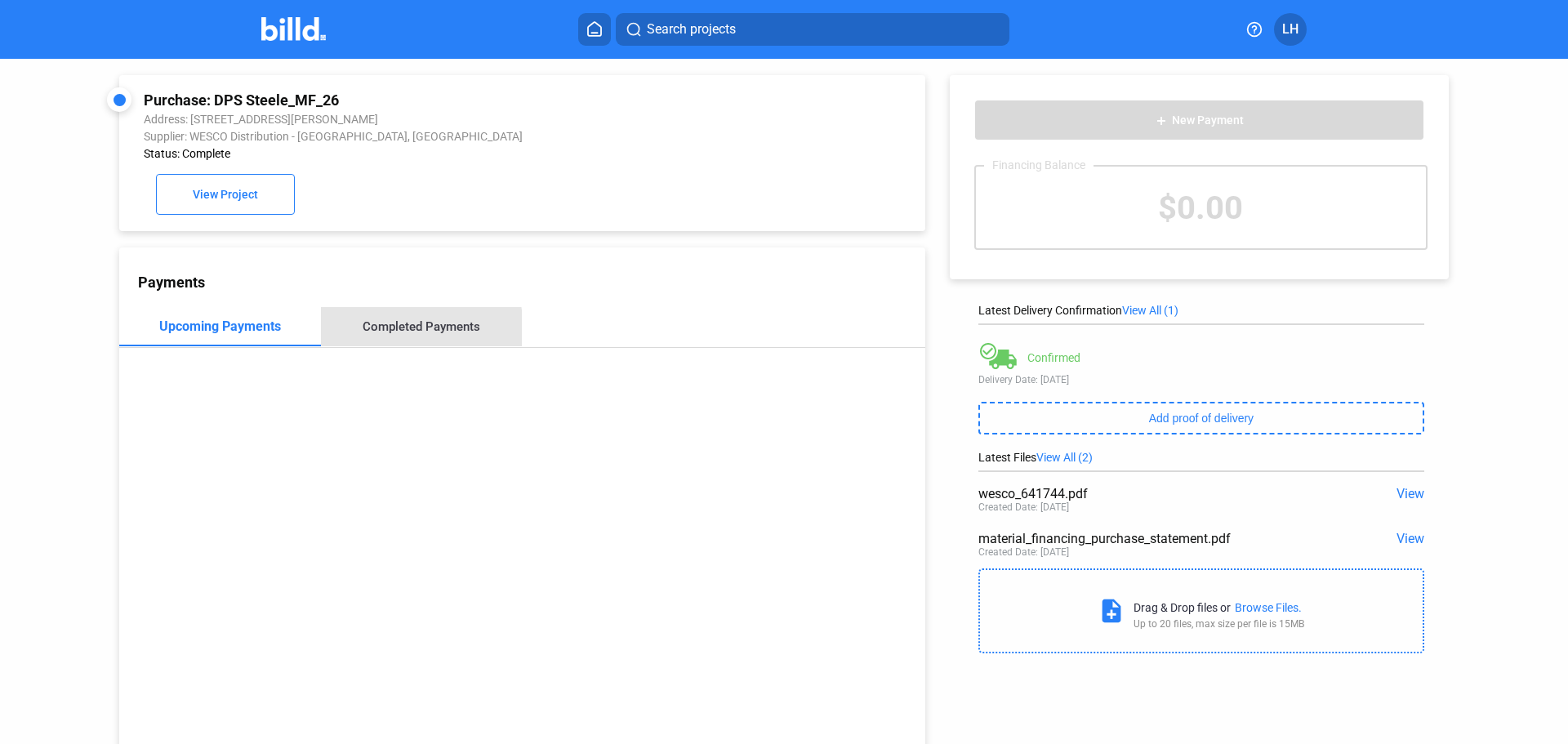
click at [415, 332] on div "Completed Payments" at bounding box center [421, 327] width 118 height 15
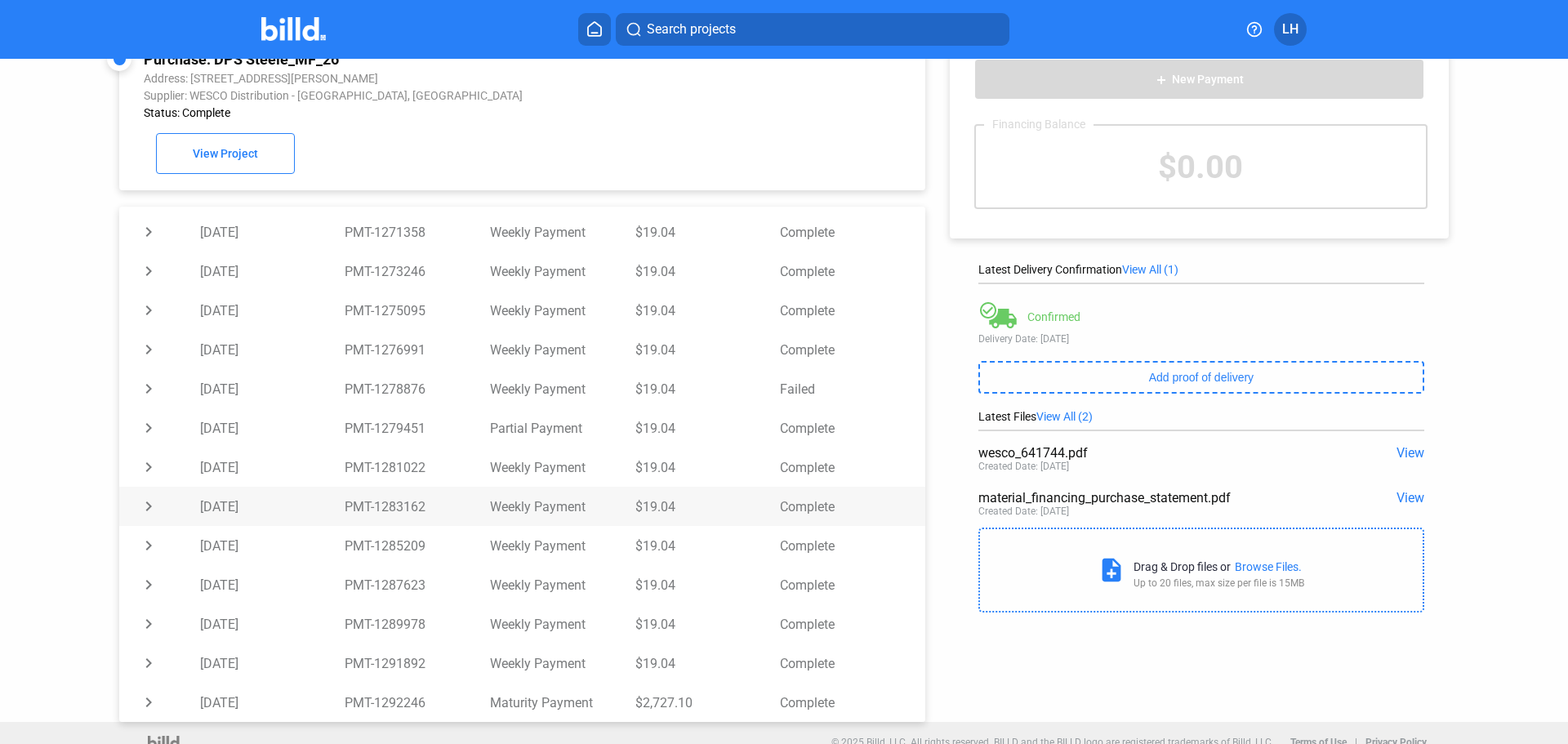
scroll to position [63, 0]
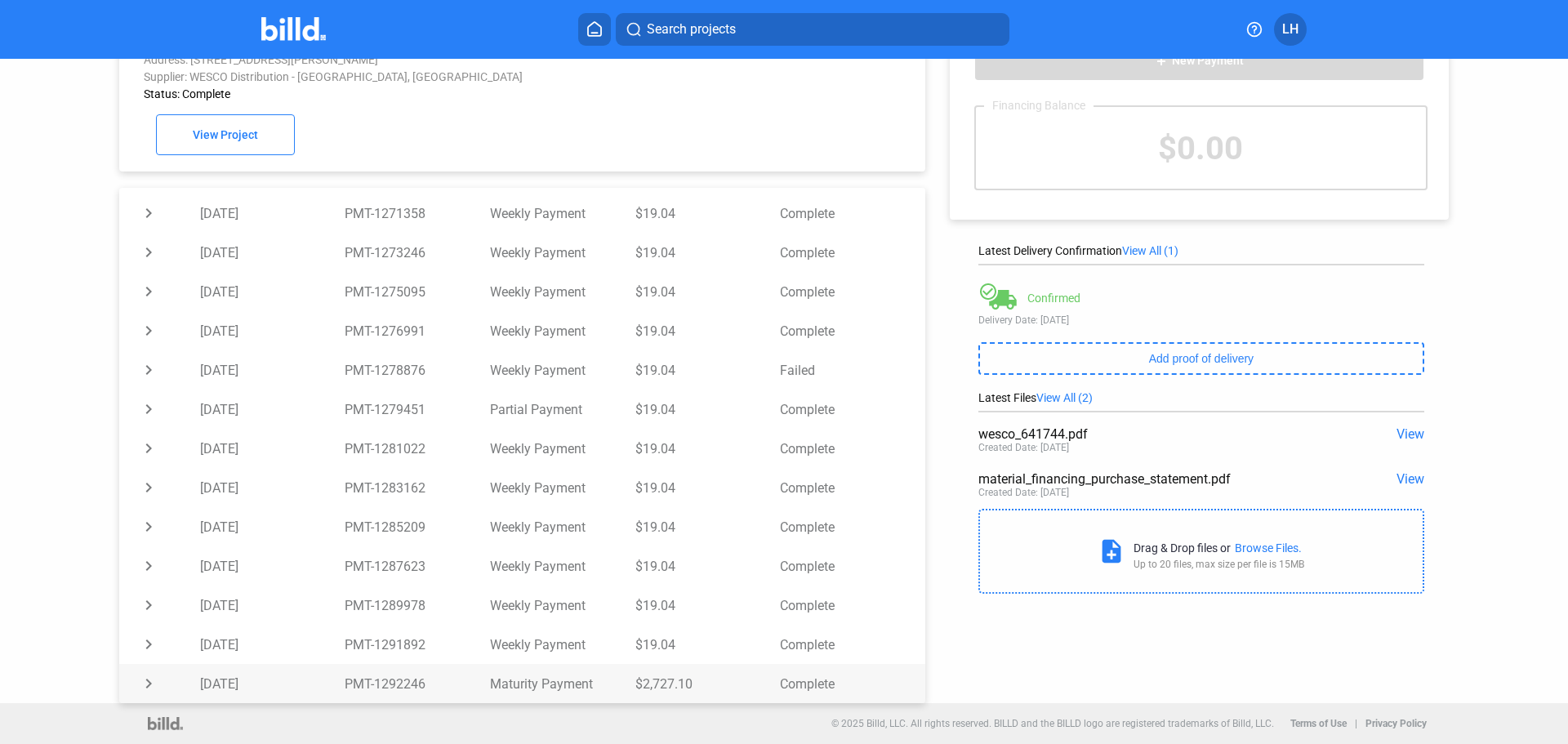
click at [147, 681] on td "chevron_right" at bounding box center [160, 683] width 81 height 39
drag, startPoint x: 669, startPoint y: 642, endPoint x: 213, endPoint y: 653, distance: 456.1
click at [213, 653] on tr "expand_more [DATE] PMT-1292246 Maturity Payment $2,727.10 Complete" at bounding box center [522, 646] width 806 height 39
click at [715, 681] on td "$2,727.10" at bounding box center [708, 683] width 145 height 39
drag, startPoint x: 697, startPoint y: 685, endPoint x: 631, endPoint y: 683, distance: 66.0
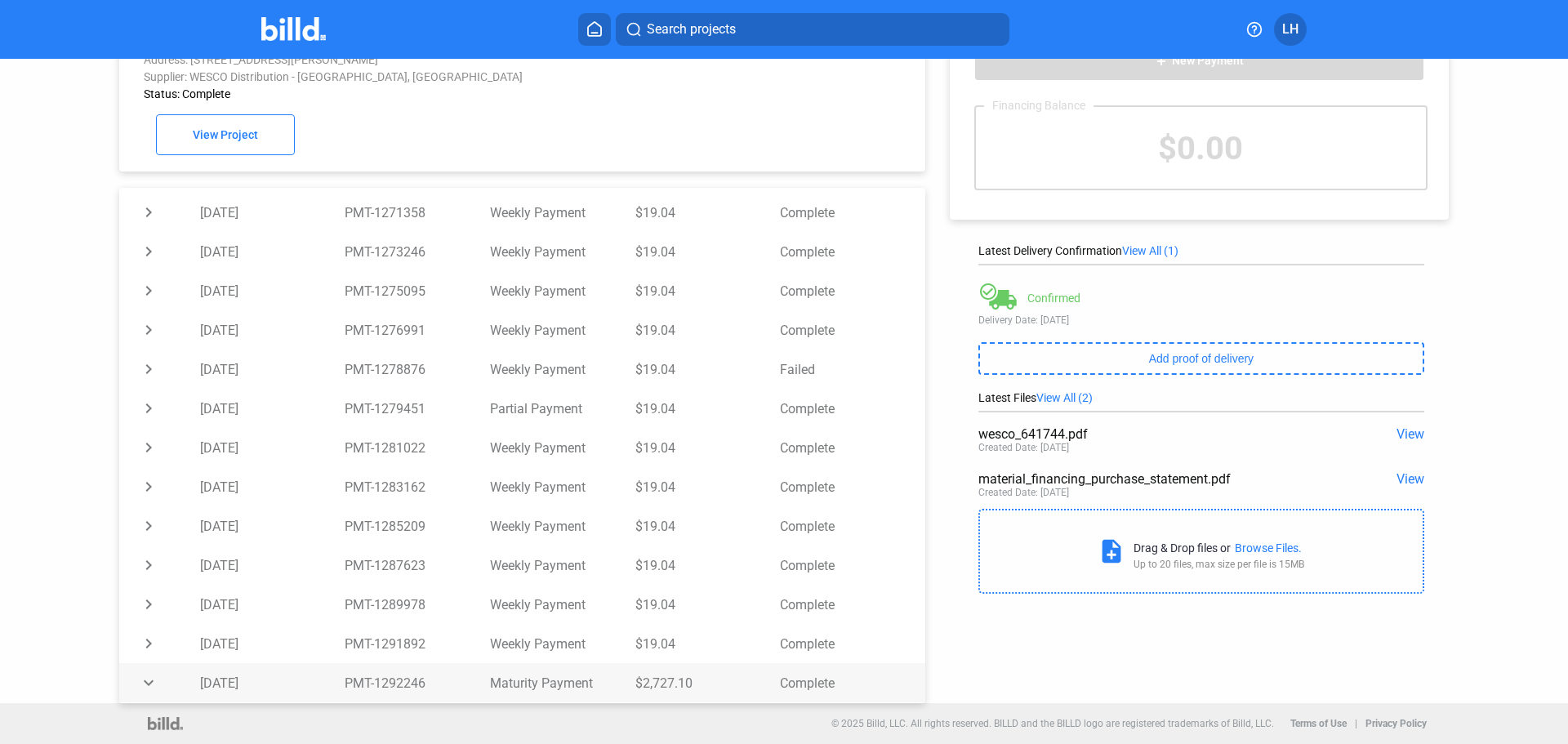
click at [636, 683] on td "$2,727.10" at bounding box center [708, 682] width 145 height 39
drag, startPoint x: 148, startPoint y: 683, endPoint x: 154, endPoint y: 667, distance: 17.1
click at [148, 683] on td "chevron_right" at bounding box center [160, 683] width 81 height 39
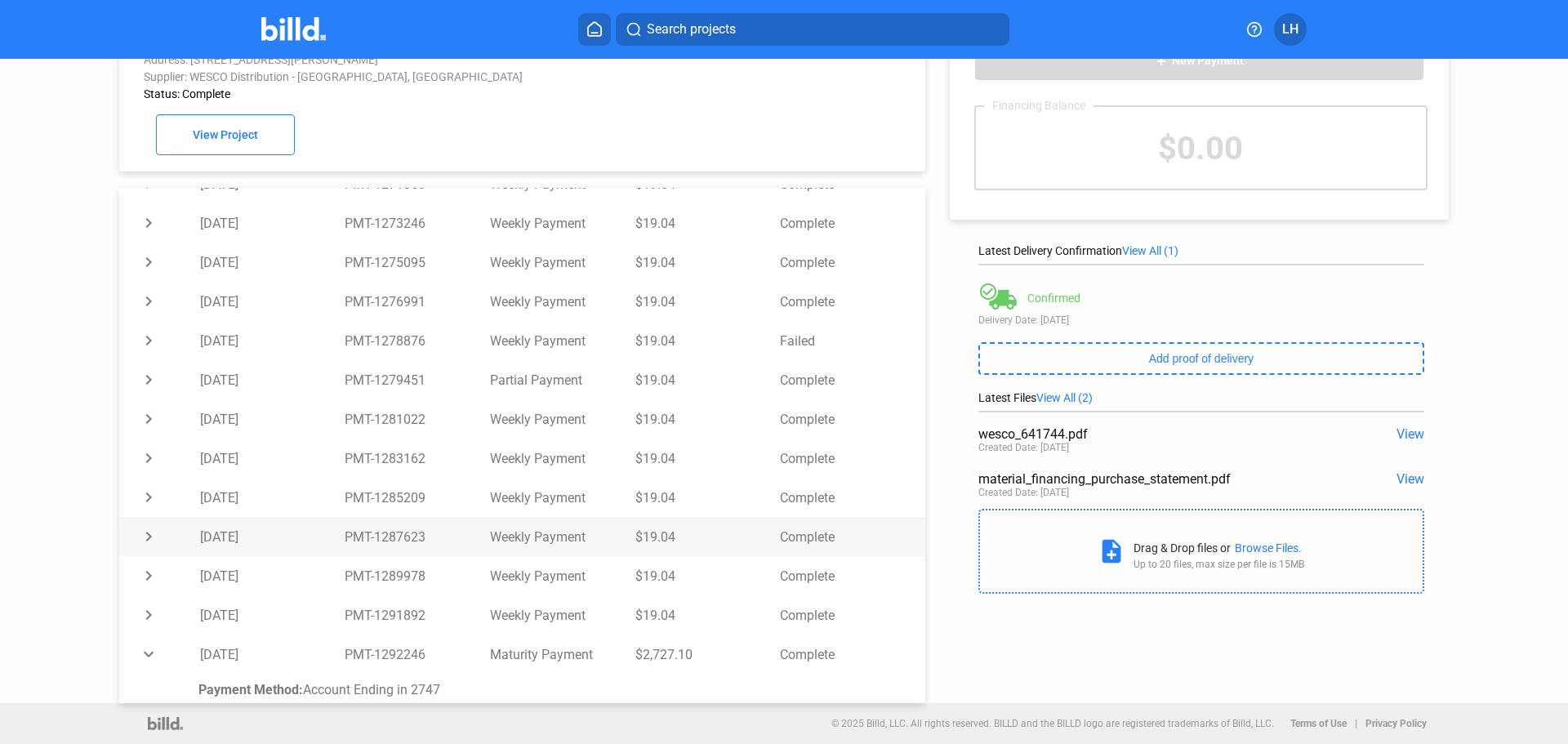
scroll to position [374, 0]
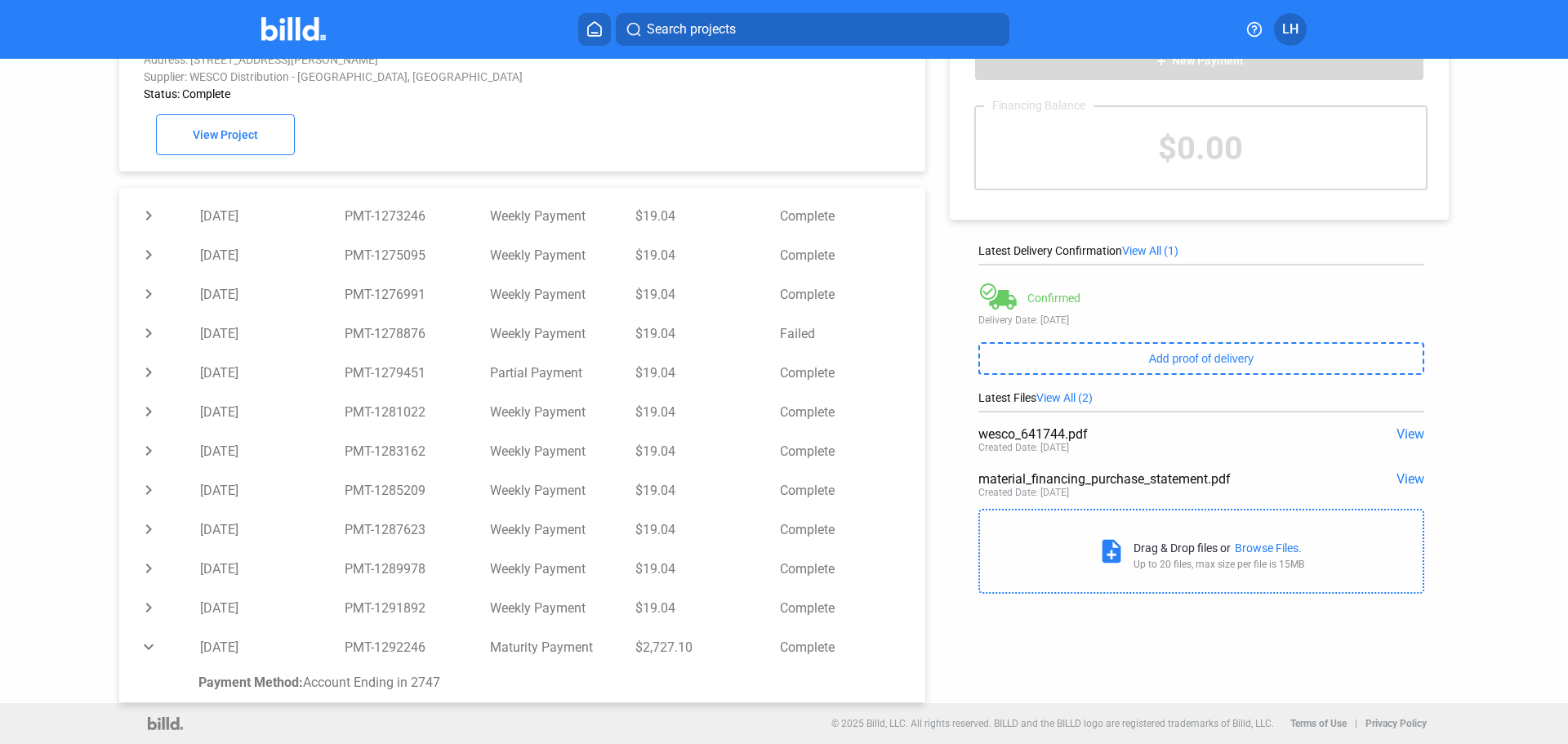
click at [1402, 474] on span "View" at bounding box center [1411, 478] width 27 height 16
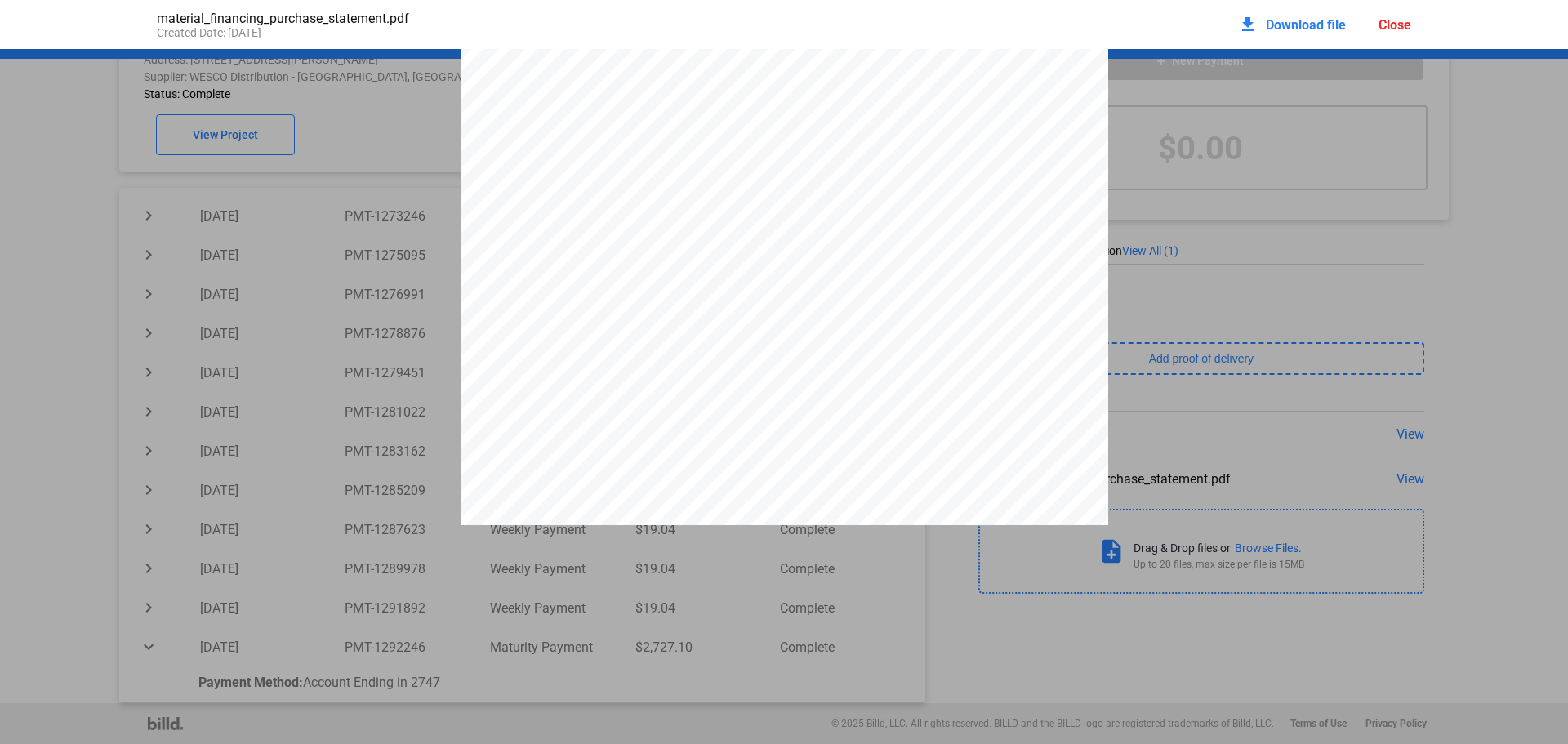
scroll to position [2376, 0]
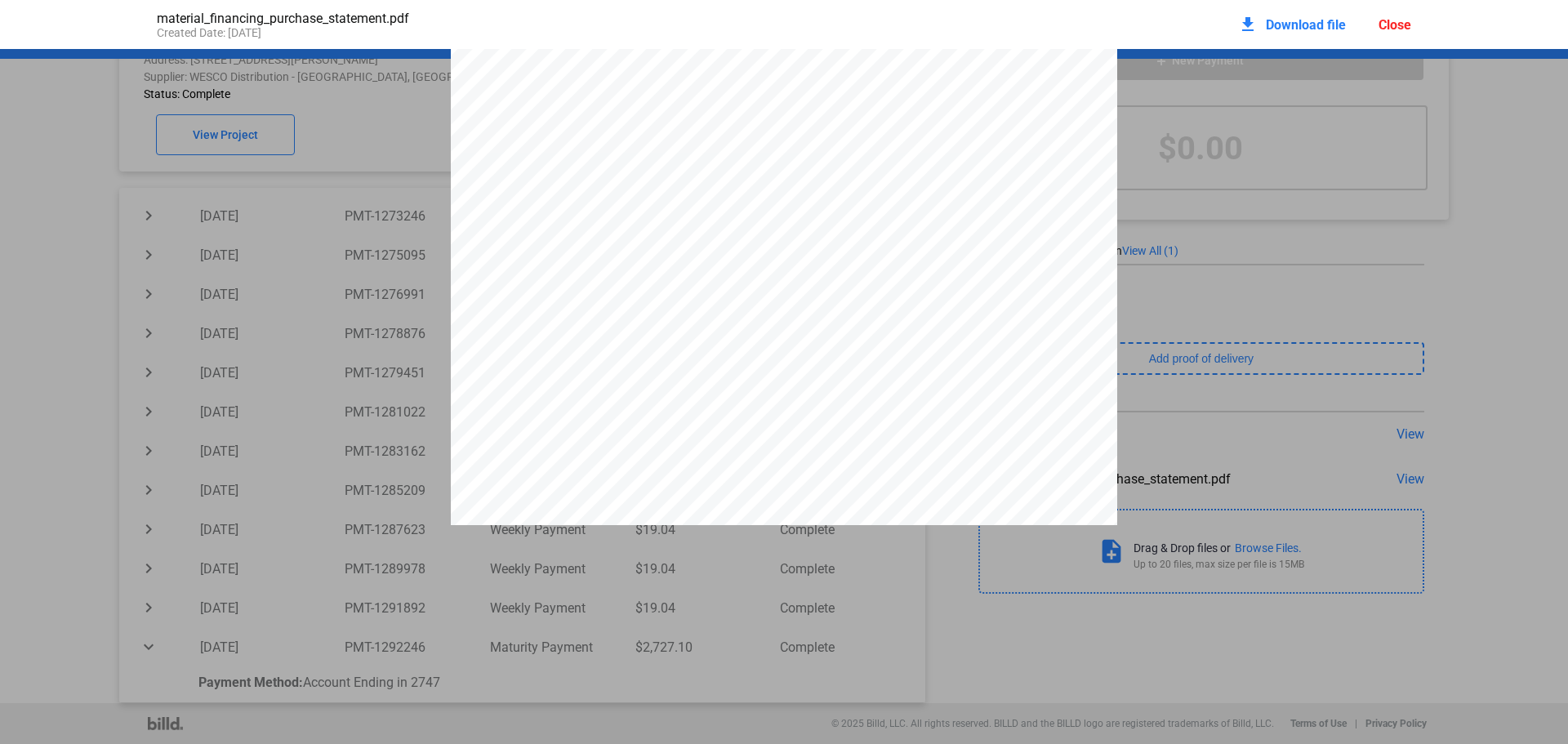
scroll to position [3029, 0]
click at [1389, 26] on div "Close" at bounding box center [1395, 25] width 33 height 16
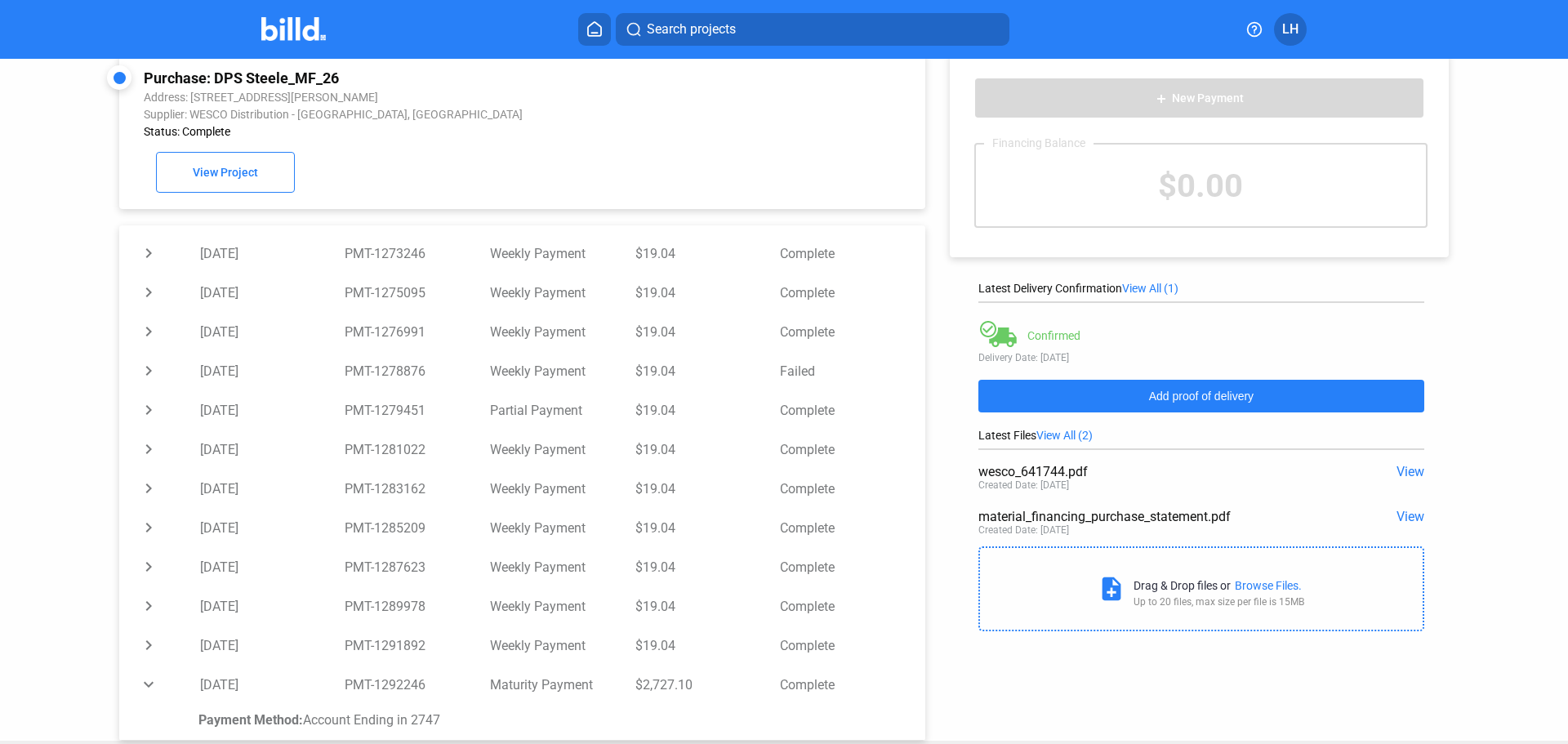
scroll to position [0, 0]
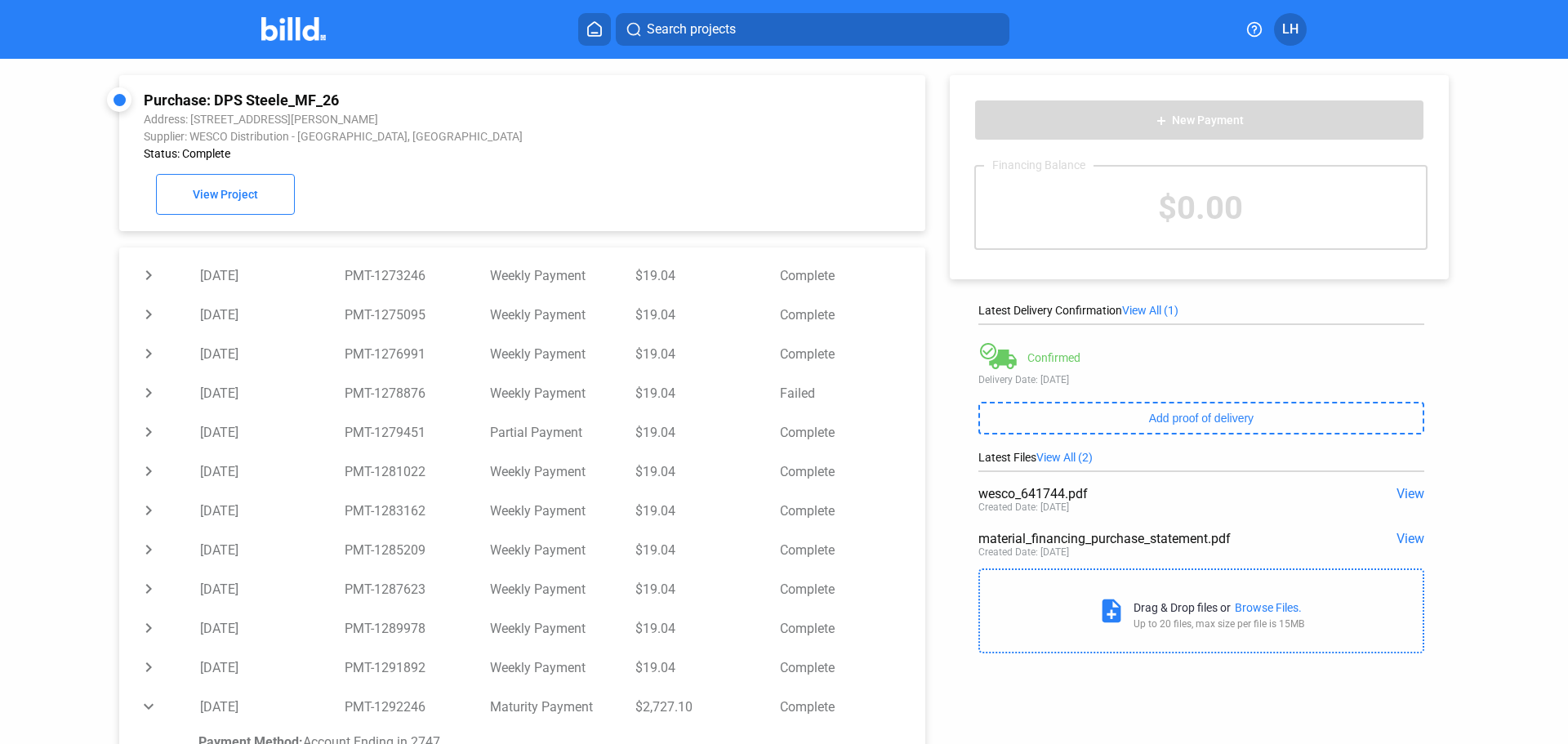
click at [300, 31] on img at bounding box center [293, 29] width 65 height 24
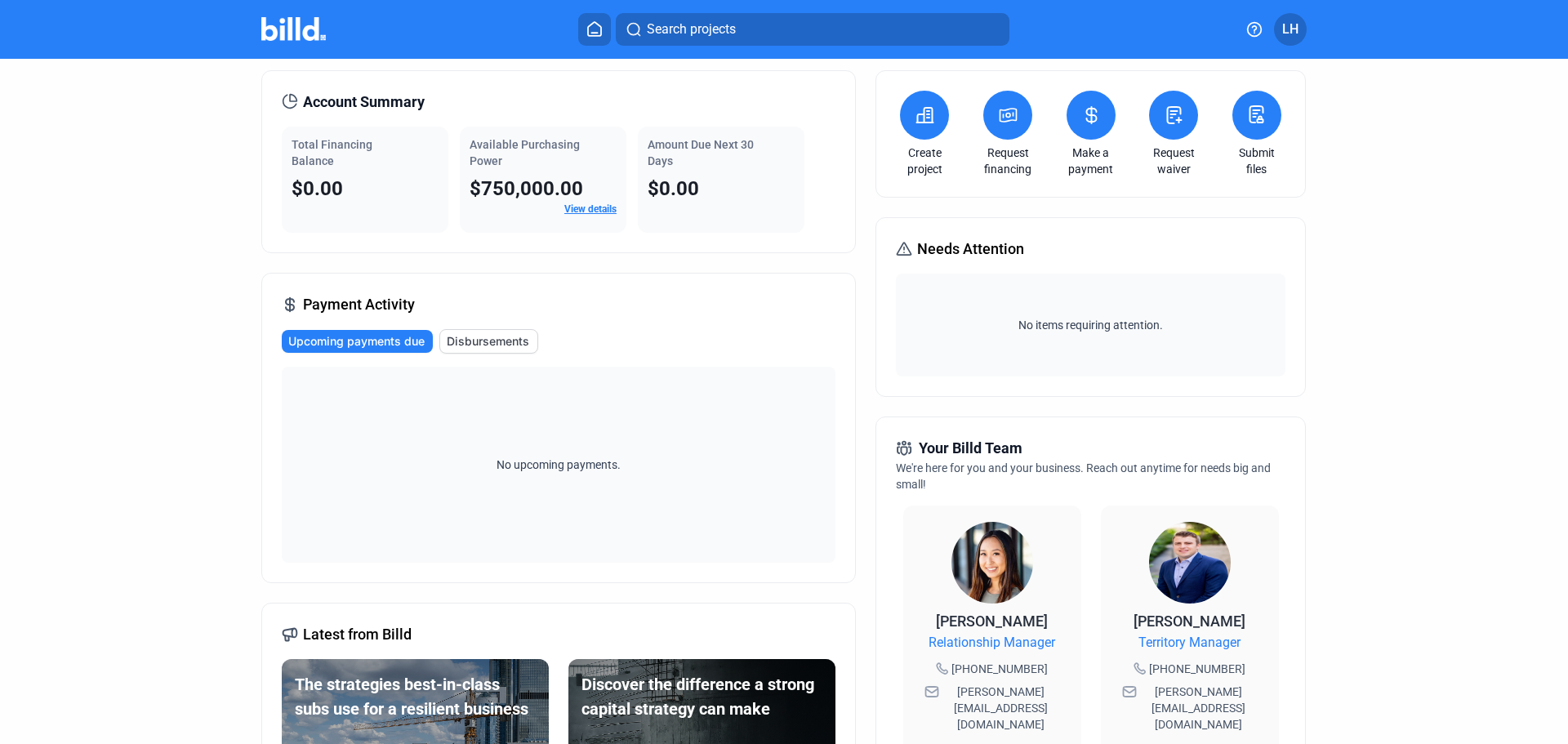
scroll to position [81, 0]
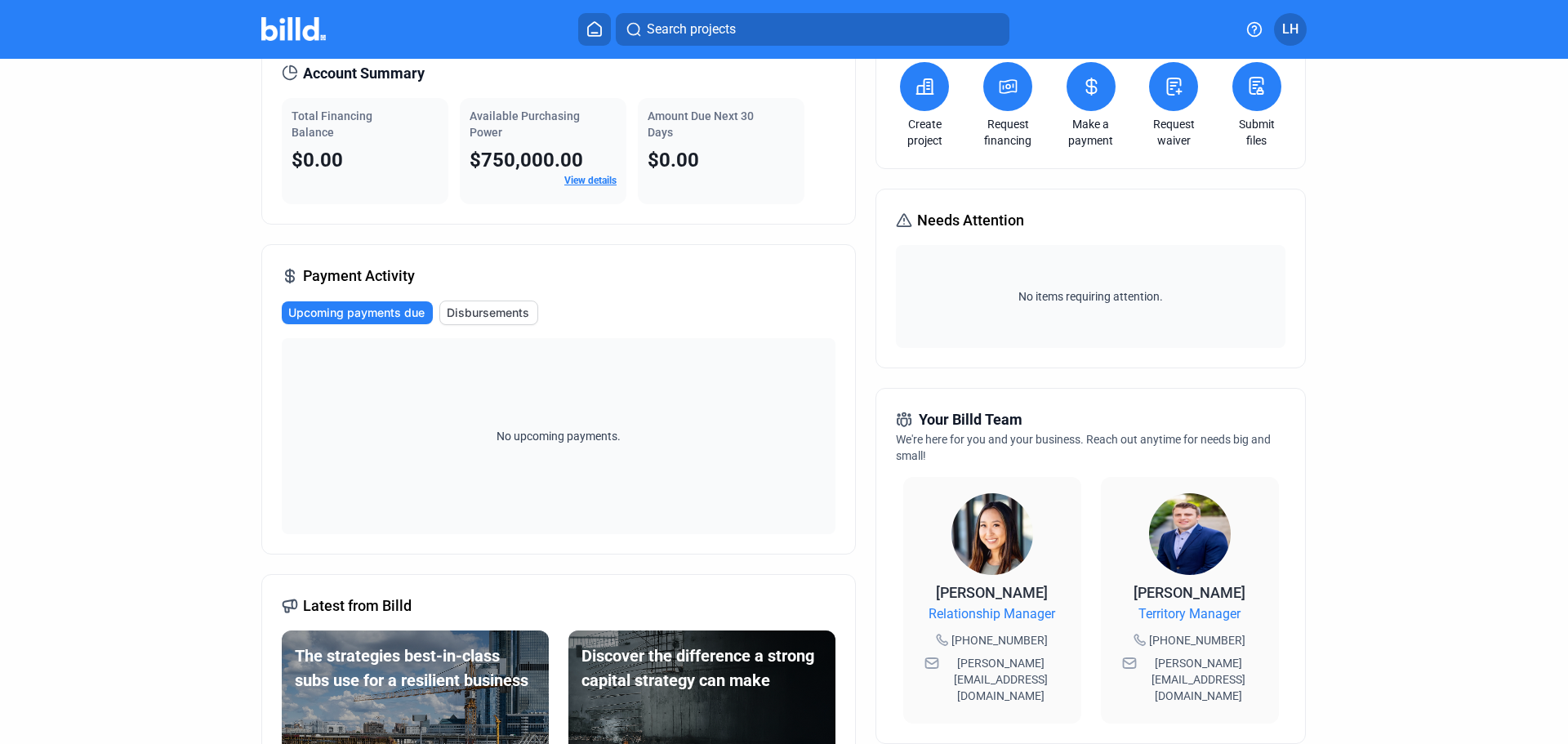
drag, startPoint x: 1041, startPoint y: 666, endPoint x: 952, endPoint y: 662, distance: 89.1
click at [952, 662] on span "[PERSON_NAME][EMAIL_ADDRESS][DOMAIN_NAME]" at bounding box center [1001, 679] width 118 height 49
copy span "[PERSON_NAME][EMAIL_ADDRESS][DOMAIN_NAME]"
click at [1234, 669] on span "[PERSON_NAME][EMAIL_ADDRESS][DOMAIN_NAME]" at bounding box center [1199, 679] width 118 height 49
drag, startPoint x: 1236, startPoint y: 663, endPoint x: 1144, endPoint y: 663, distance: 92.0
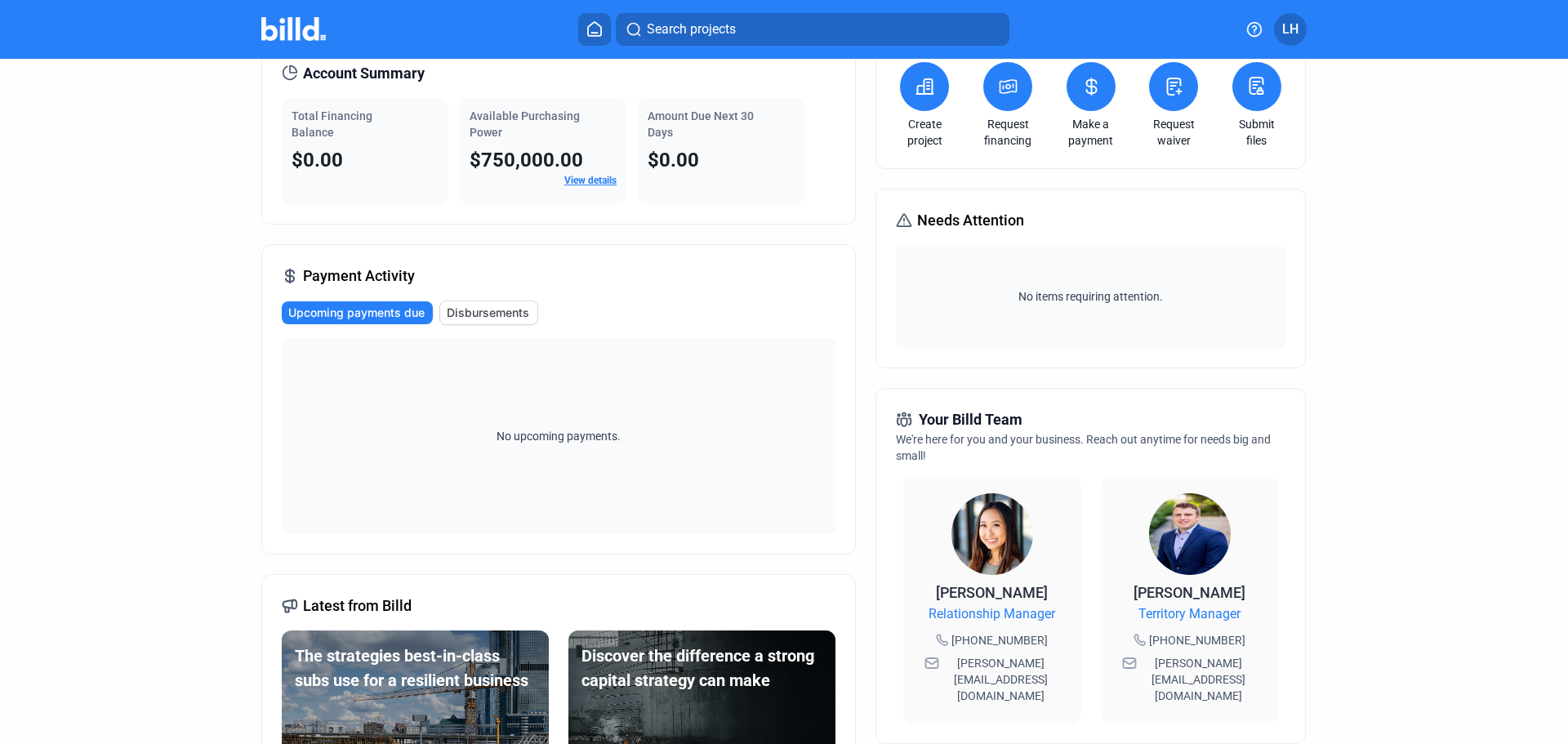
click at [1144, 663] on div "[PERSON_NAME][EMAIL_ADDRESS][DOMAIN_NAME]" at bounding box center [1190, 679] width 145 height 56
copy span "[PERSON_NAME][EMAIL_ADDRESS][DOMAIN_NAME]"
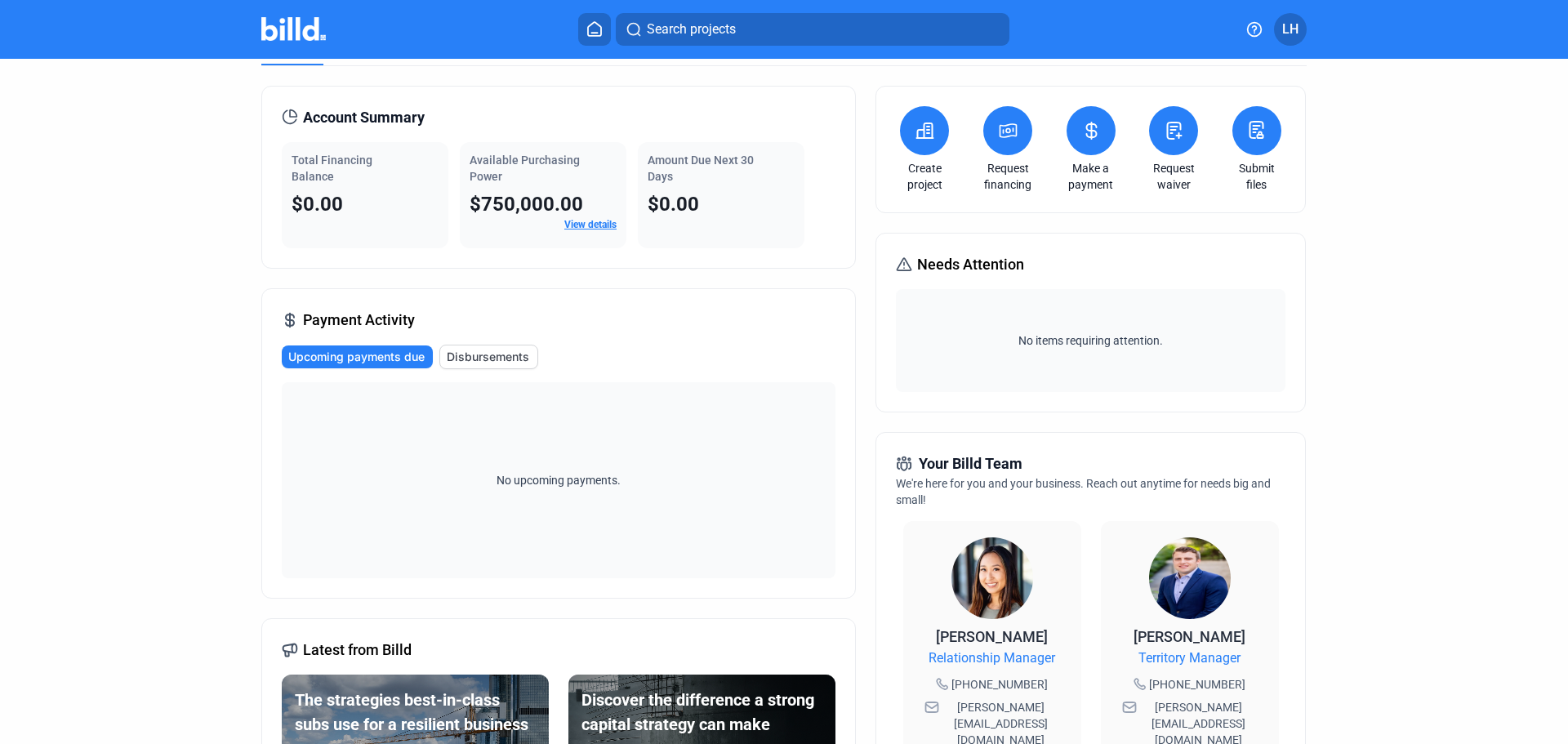
scroll to position [0, 0]
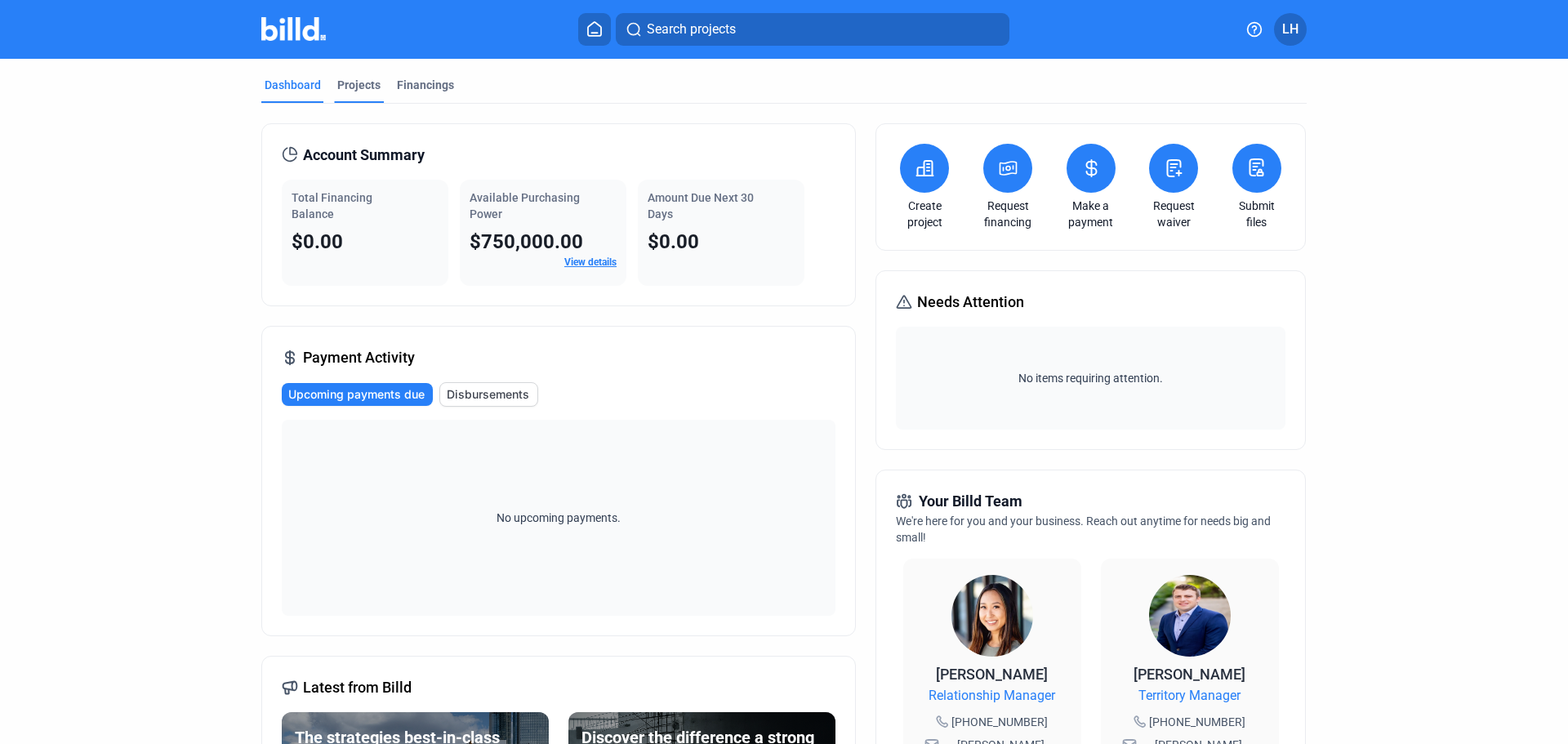
drag, startPoint x: 426, startPoint y: 85, endPoint x: 376, endPoint y: 86, distance: 50.0
click at [426, 85] on div "Financings" at bounding box center [426, 85] width 58 height 16
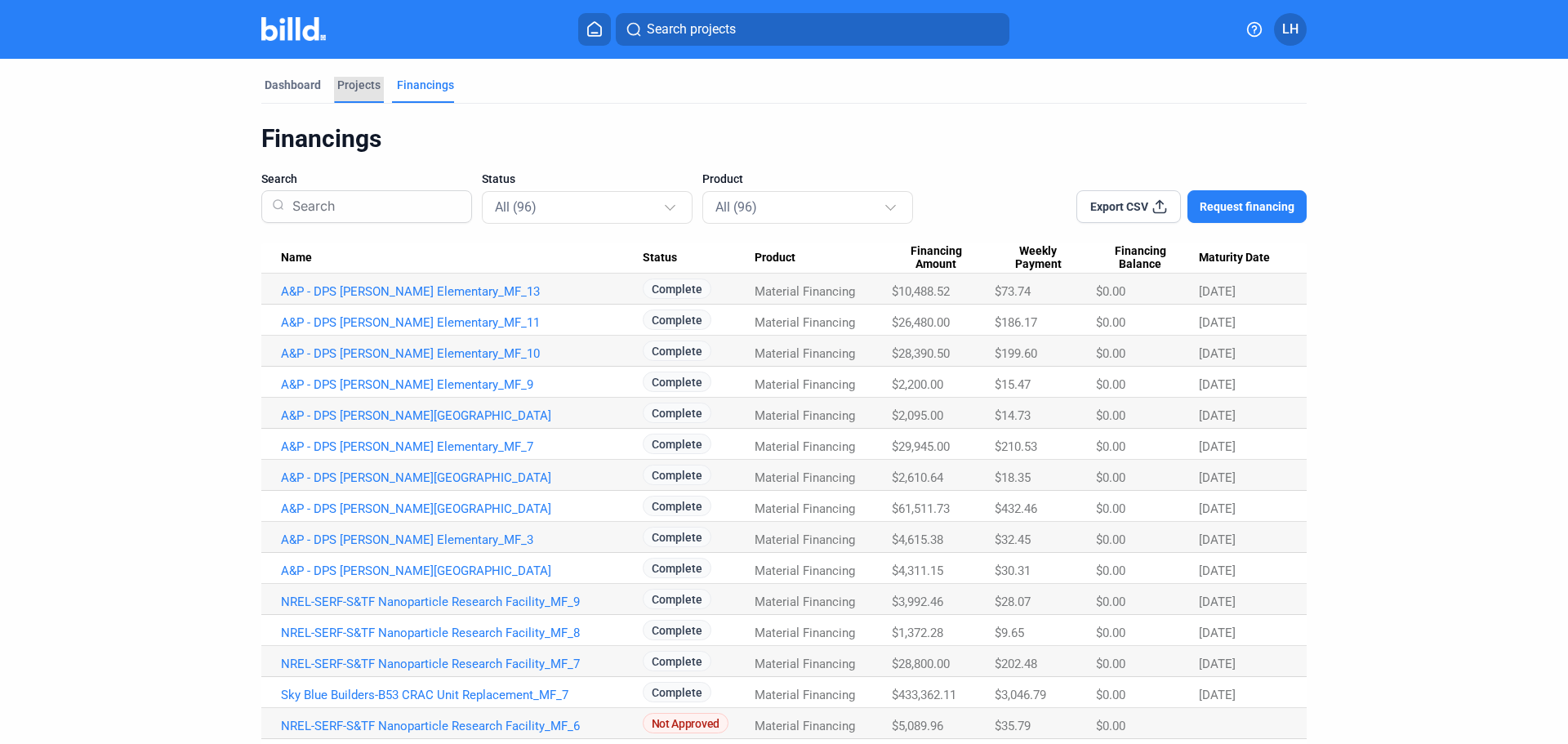
click at [360, 89] on div "Projects" at bounding box center [358, 85] width 43 height 16
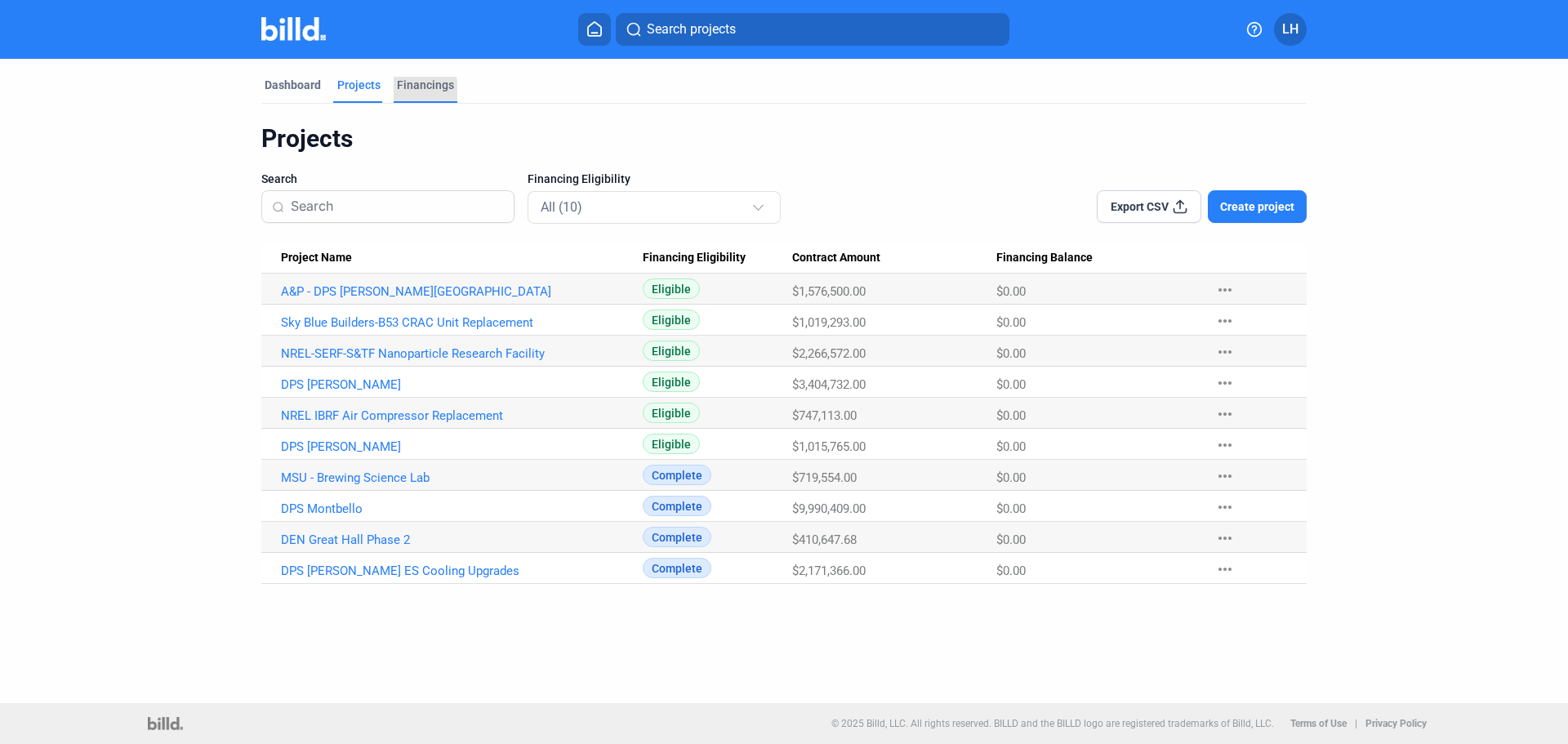
click at [419, 90] on div "Financings" at bounding box center [426, 85] width 58 height 16
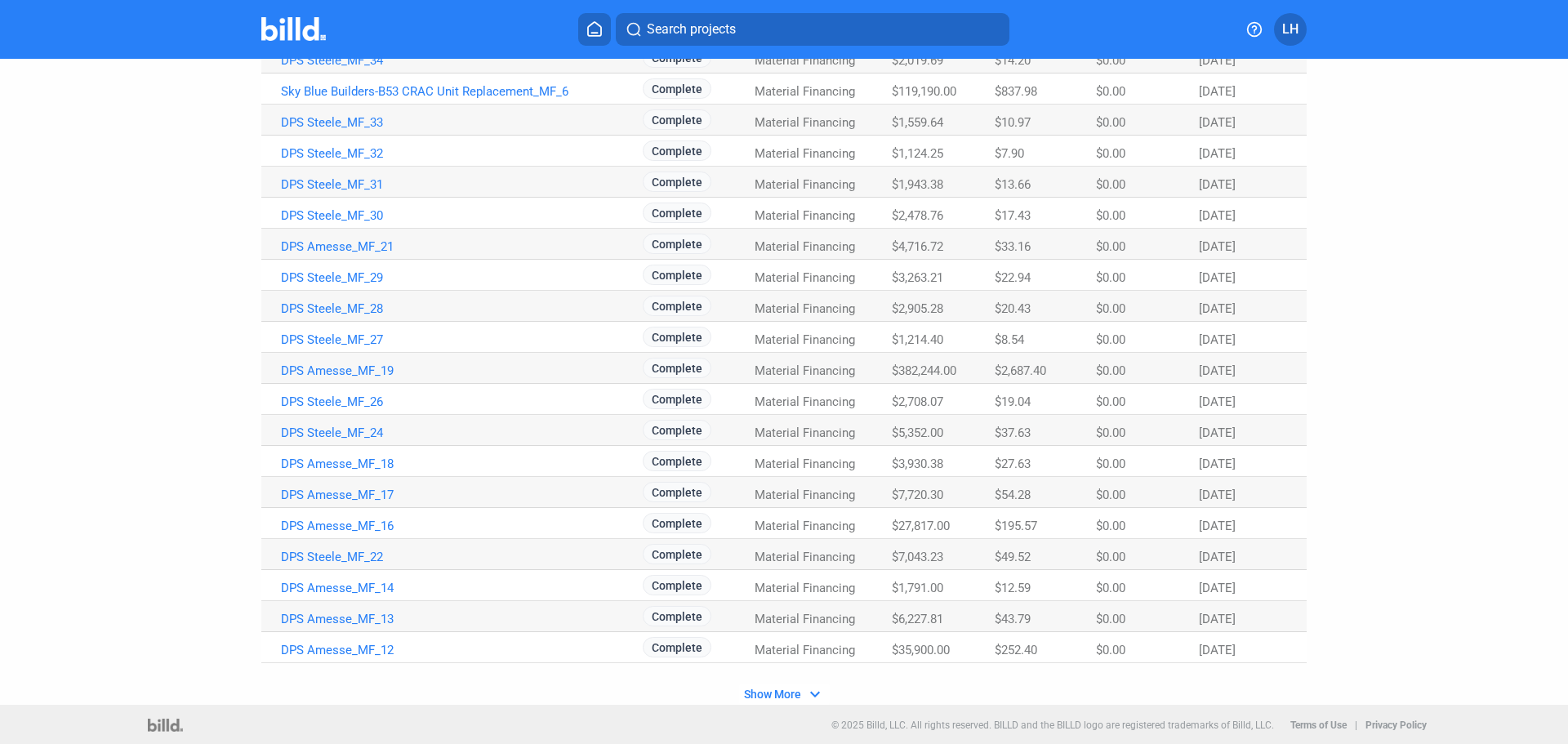
scroll to position [854, 0]
click at [784, 685] on button "Show More expand_more" at bounding box center [784, 692] width 90 height 21
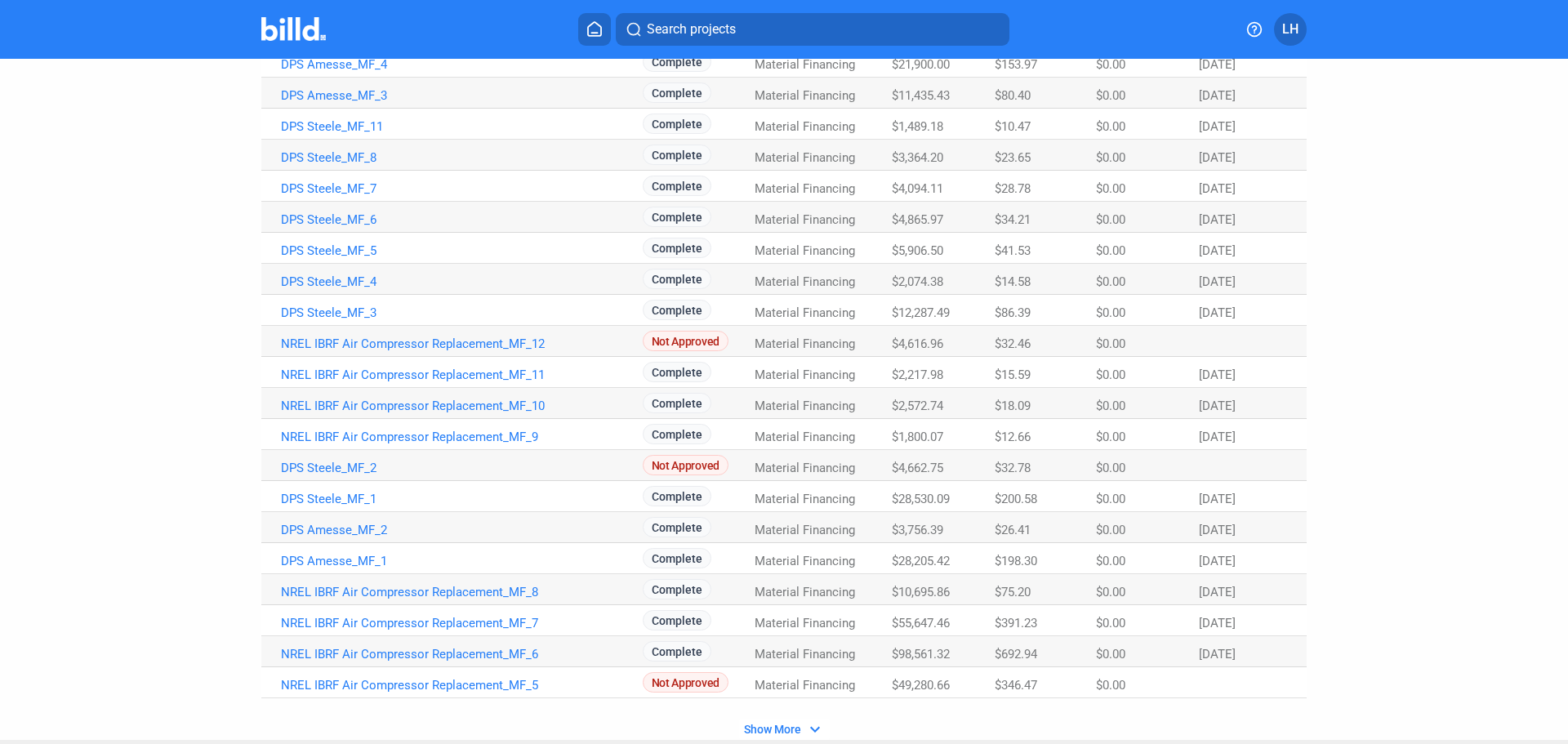
scroll to position [2094, 0]
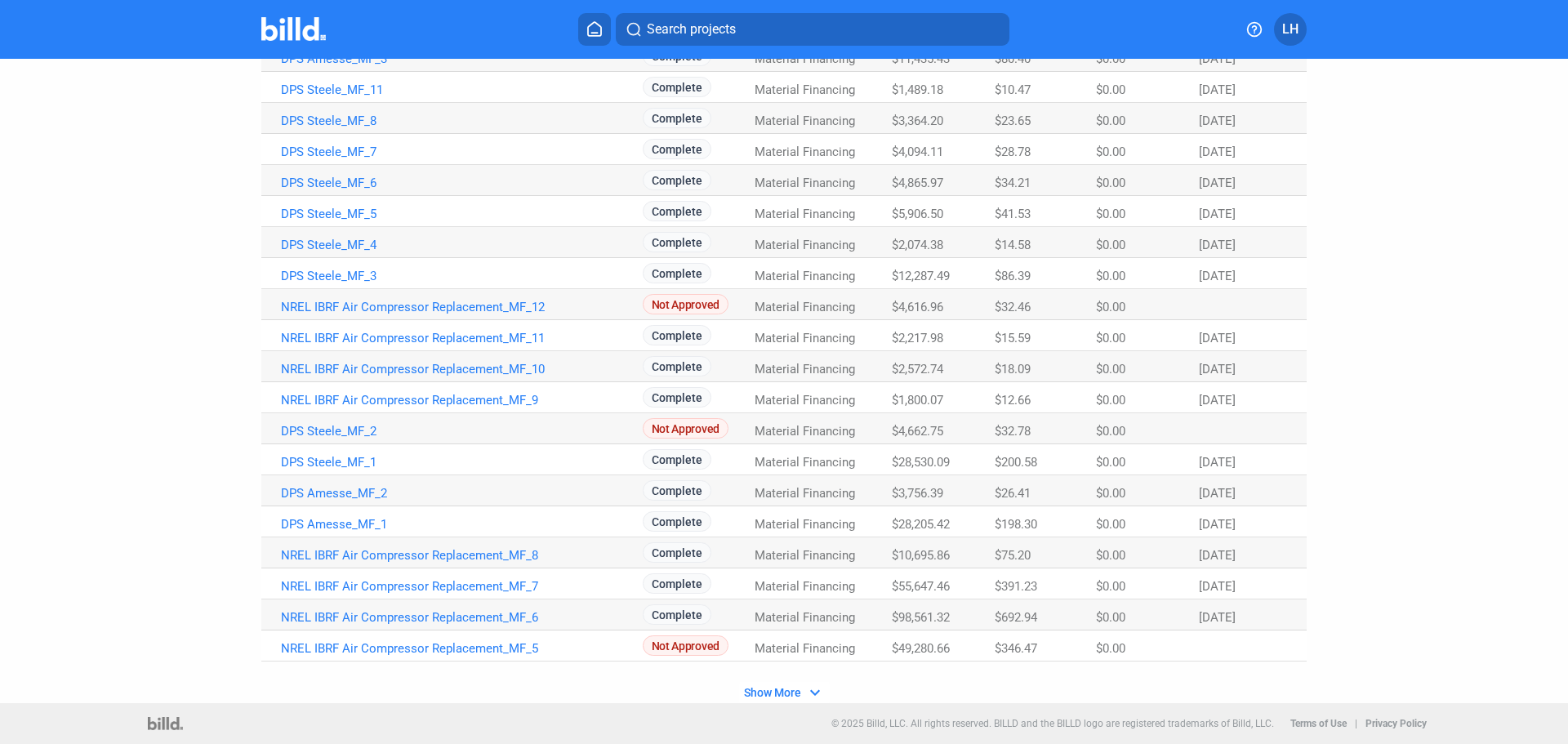
click at [789, 693] on span "Show More" at bounding box center [773, 692] width 58 height 13
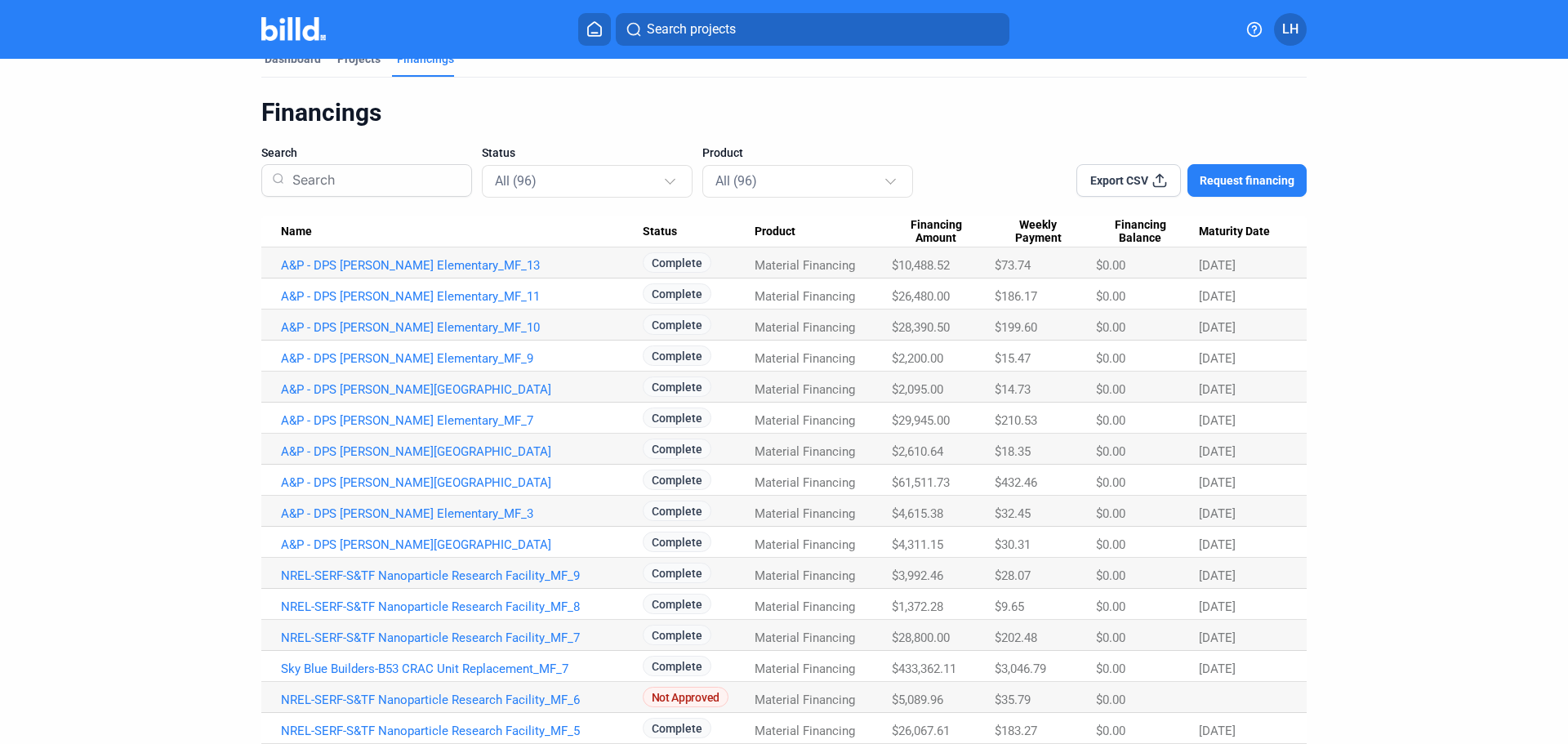
scroll to position [0, 0]
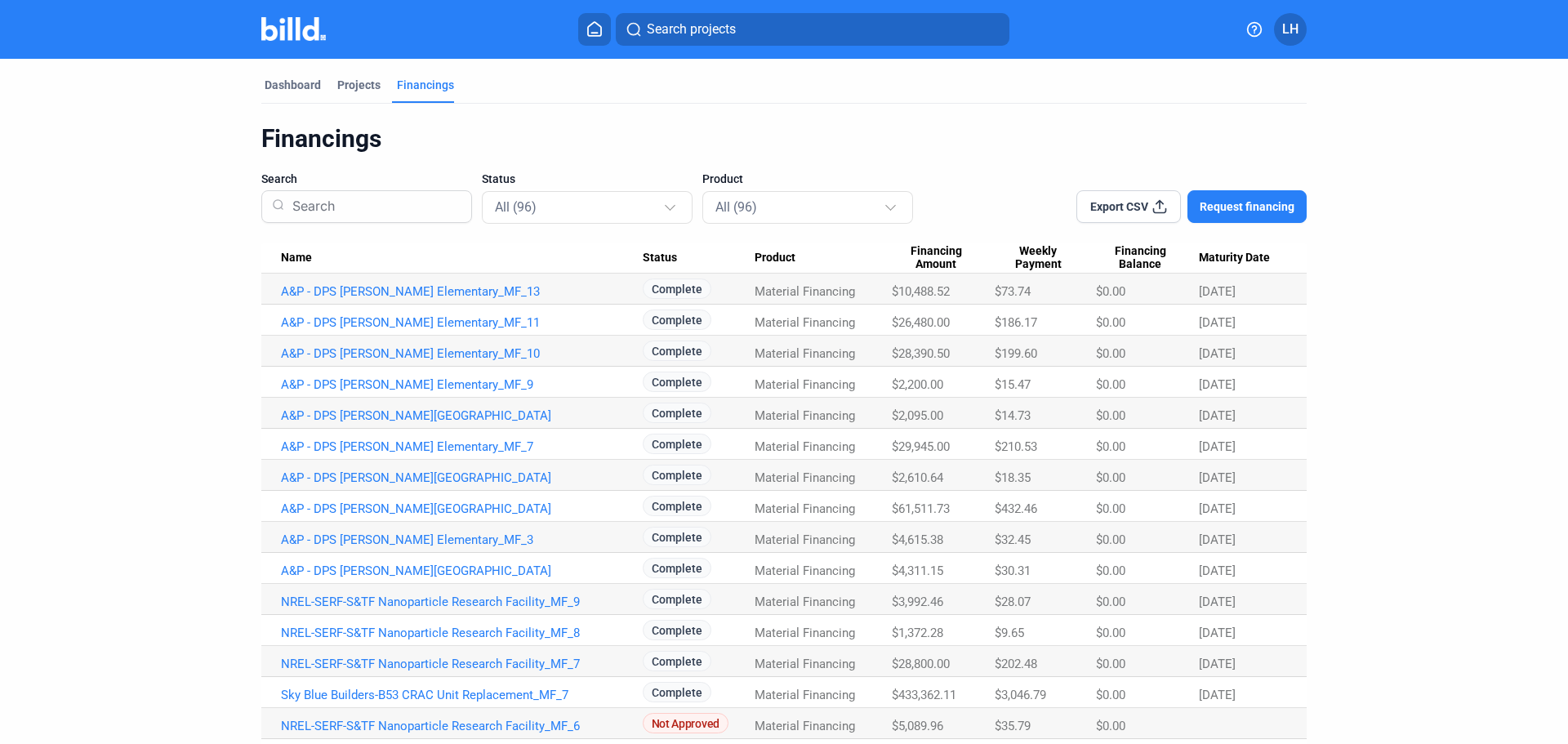
click at [389, 212] on input at bounding box center [374, 206] width 175 height 43
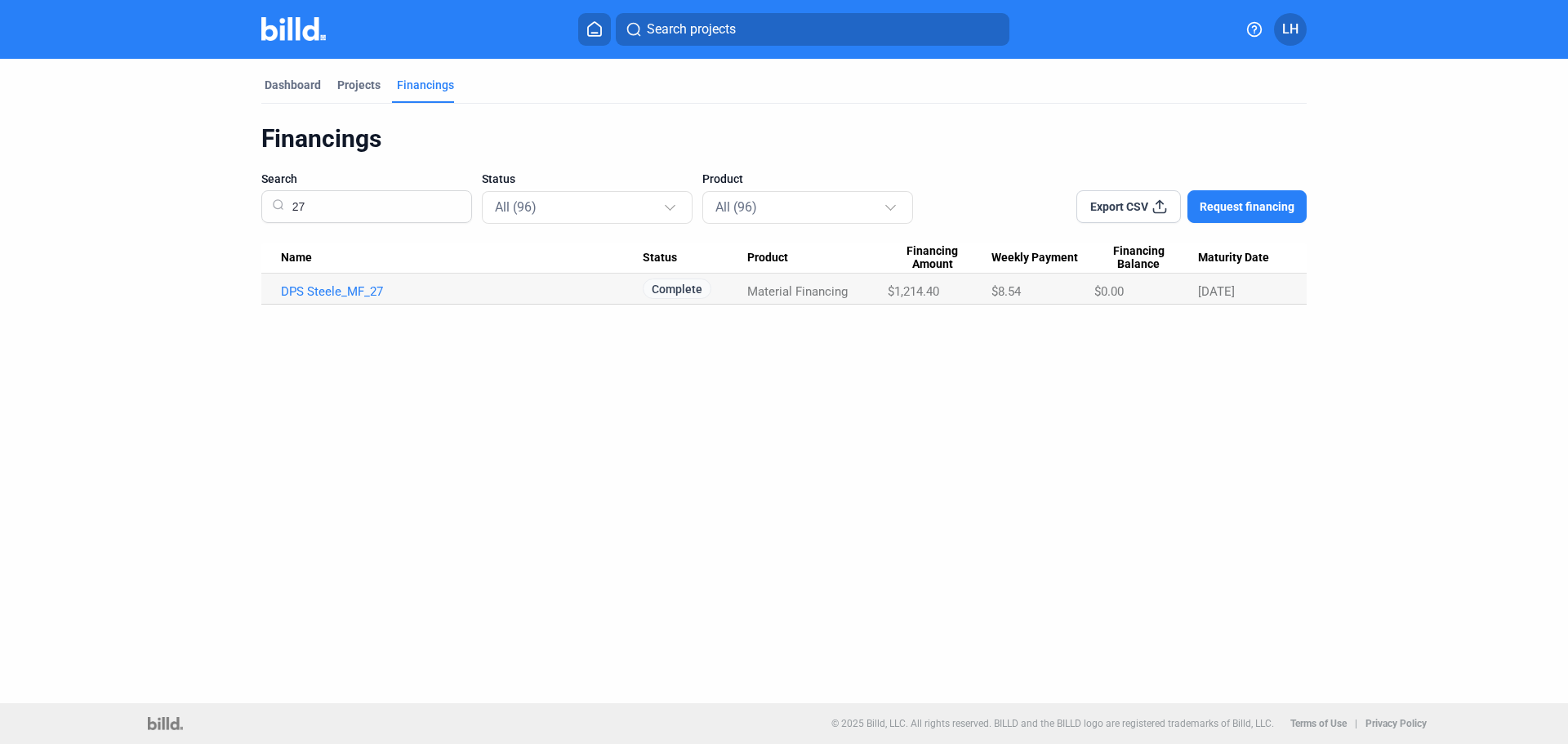
type input "2"
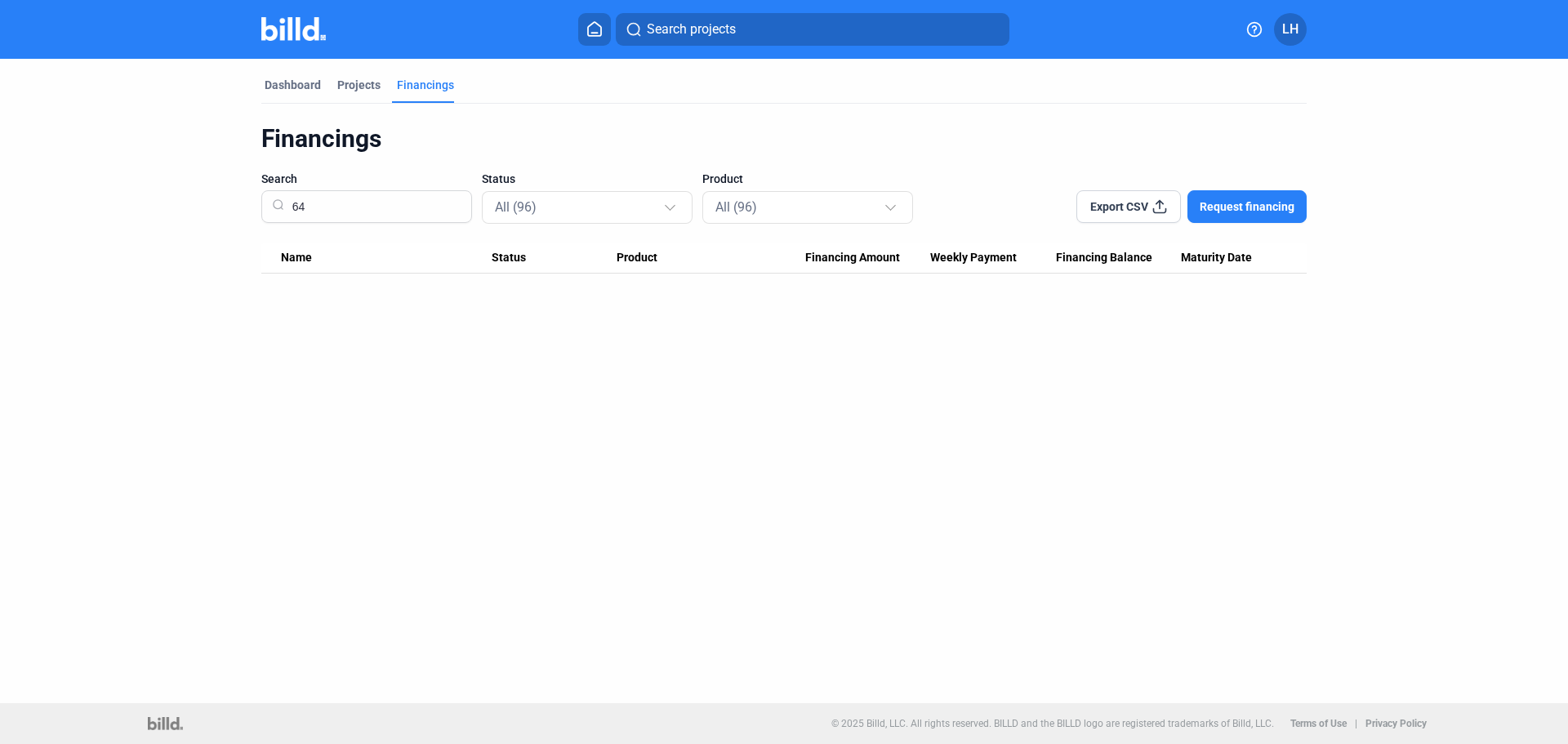
type input "6"
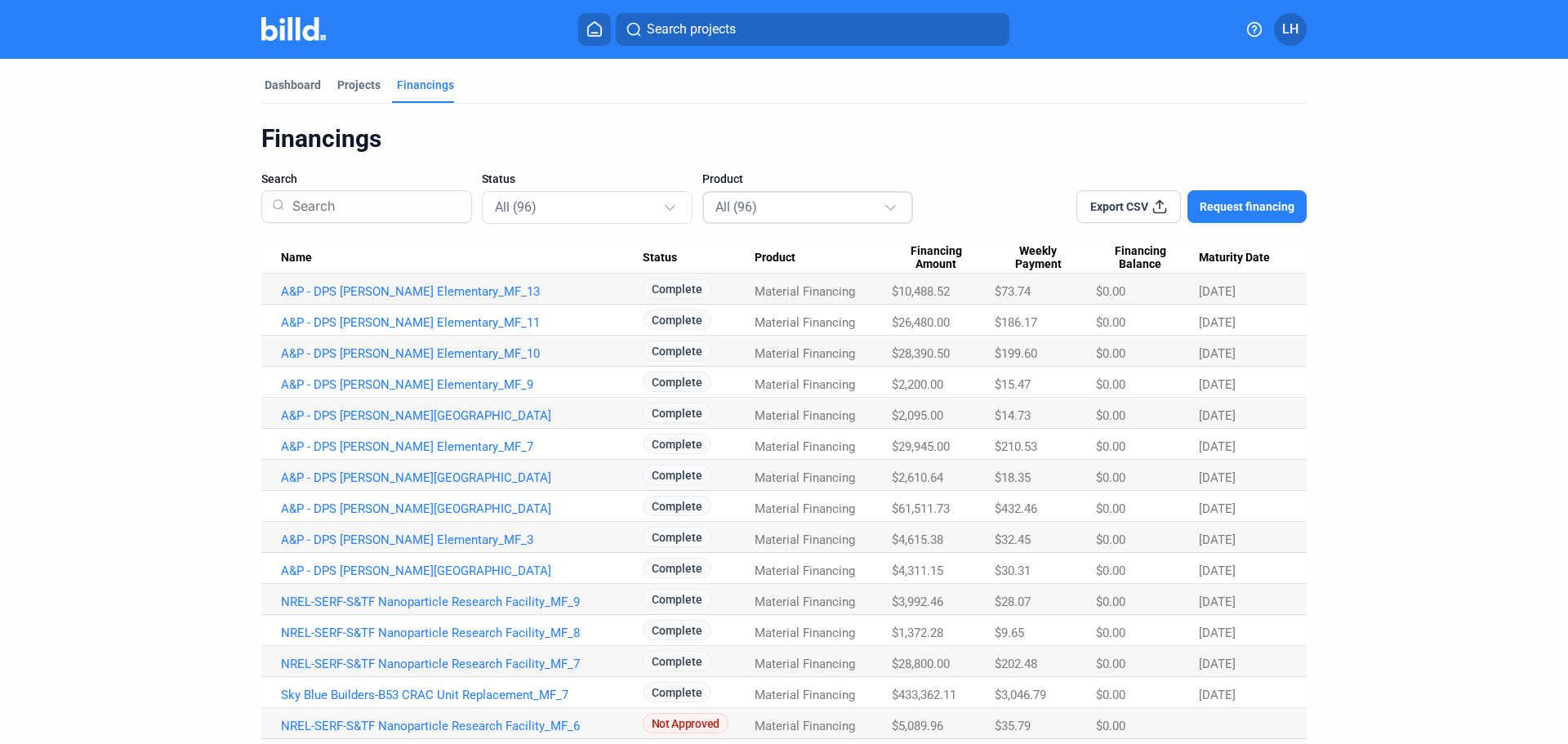
click at [746, 215] on div "All (96)" at bounding box center [800, 206] width 168 height 21
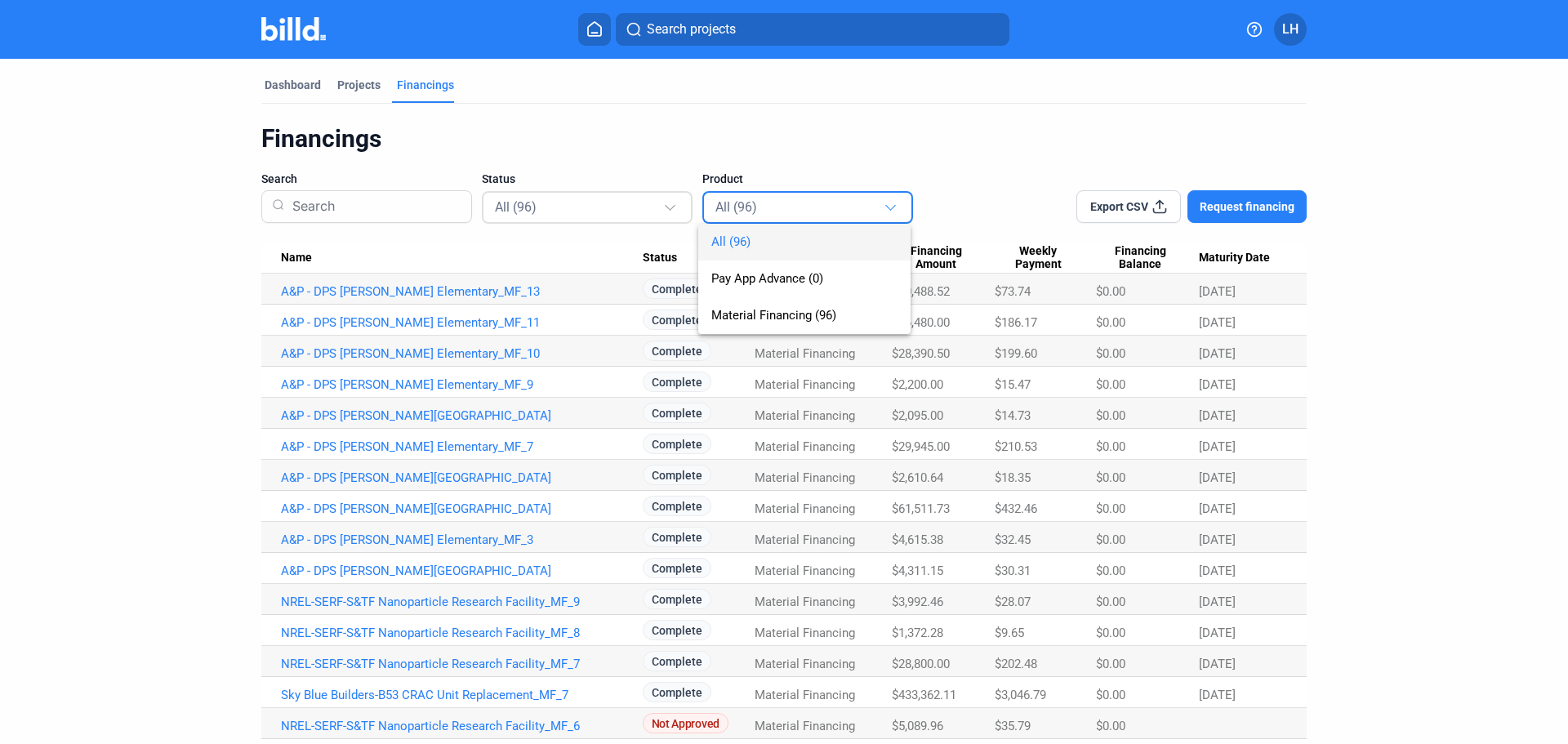
click at [616, 218] on div at bounding box center [784, 372] width 1568 height 744
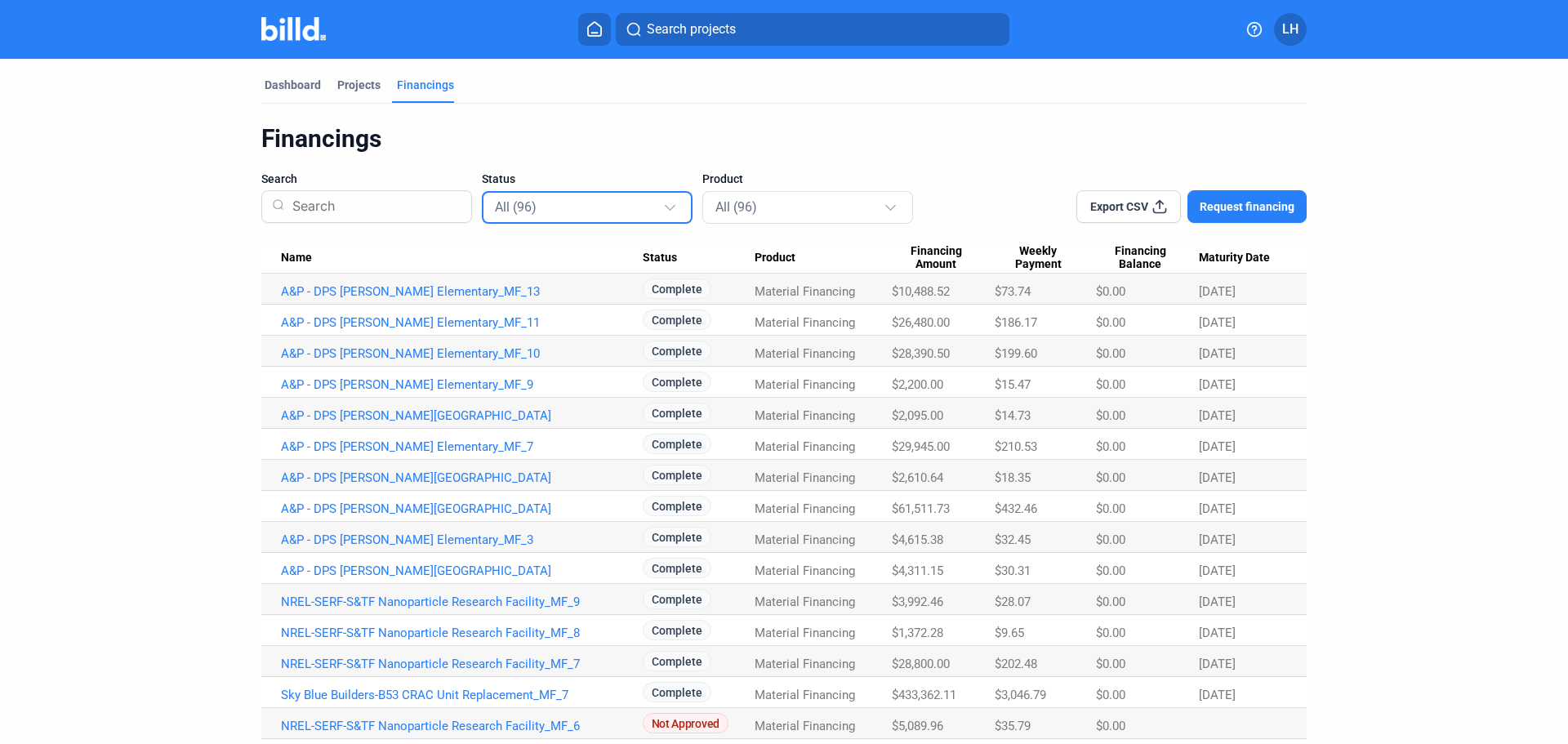
click at [641, 205] on div "All (96)" at bounding box center [579, 206] width 168 height 21
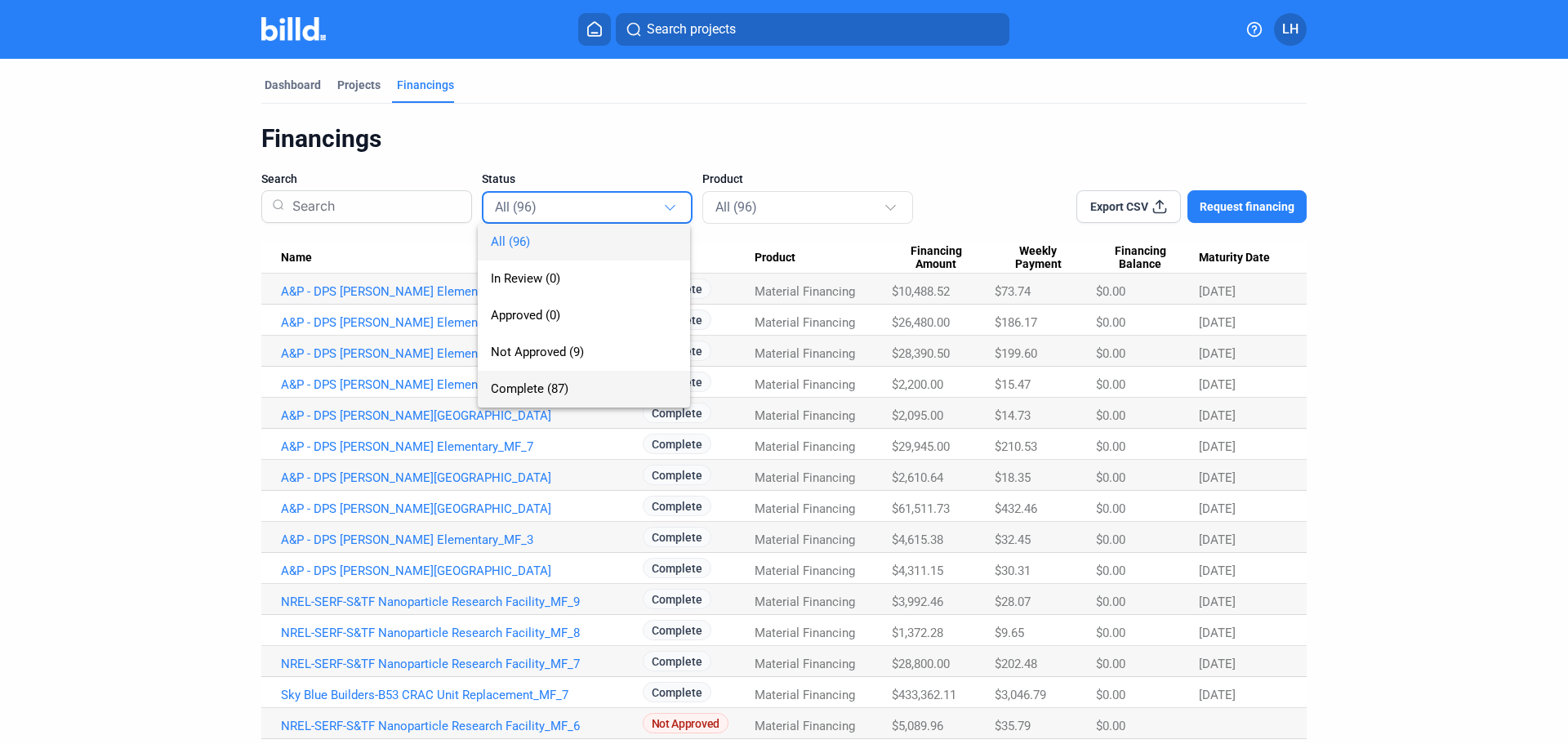
click at [542, 385] on span "Complete (87)" at bounding box center [530, 389] width 78 height 15
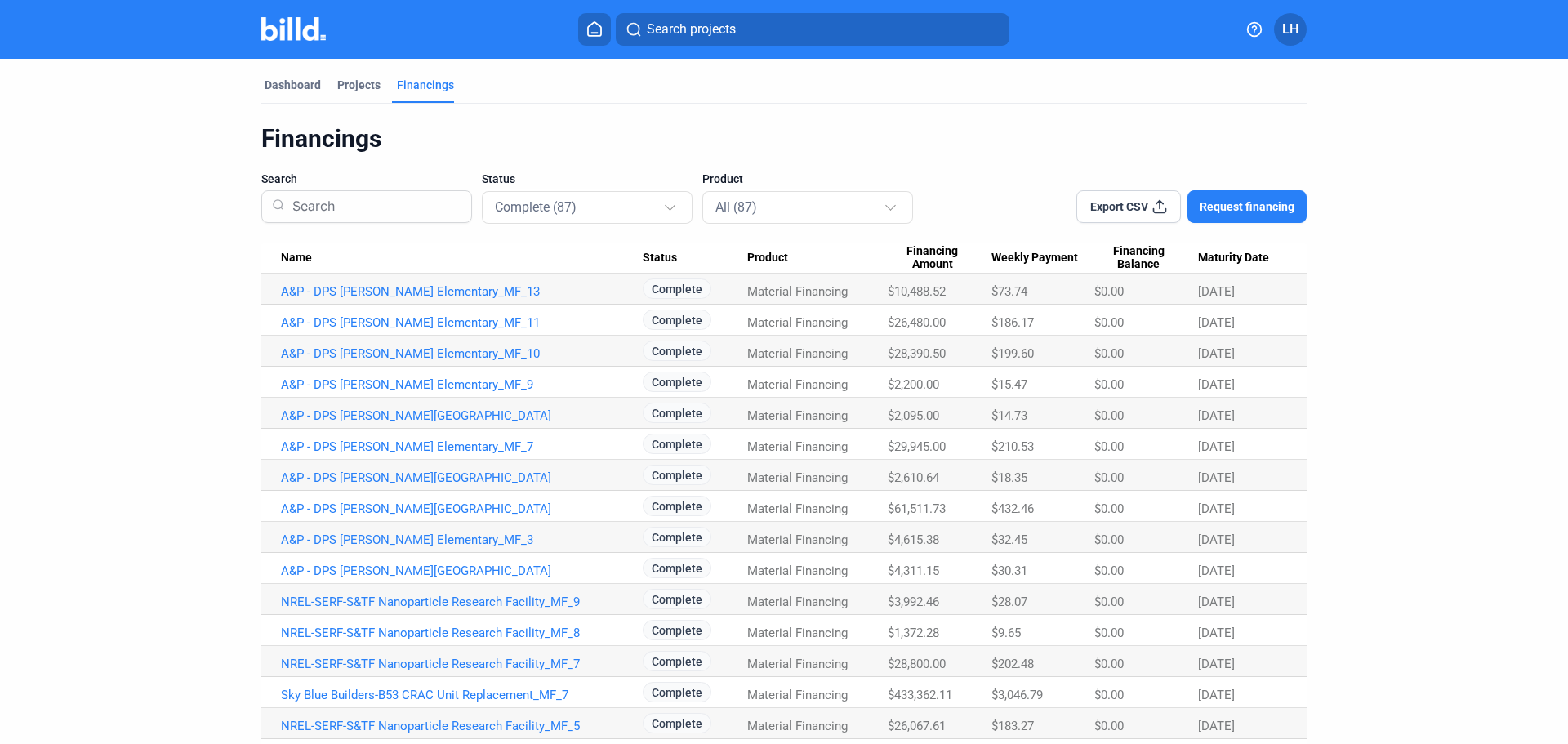
click at [344, 203] on input at bounding box center [374, 206] width 175 height 43
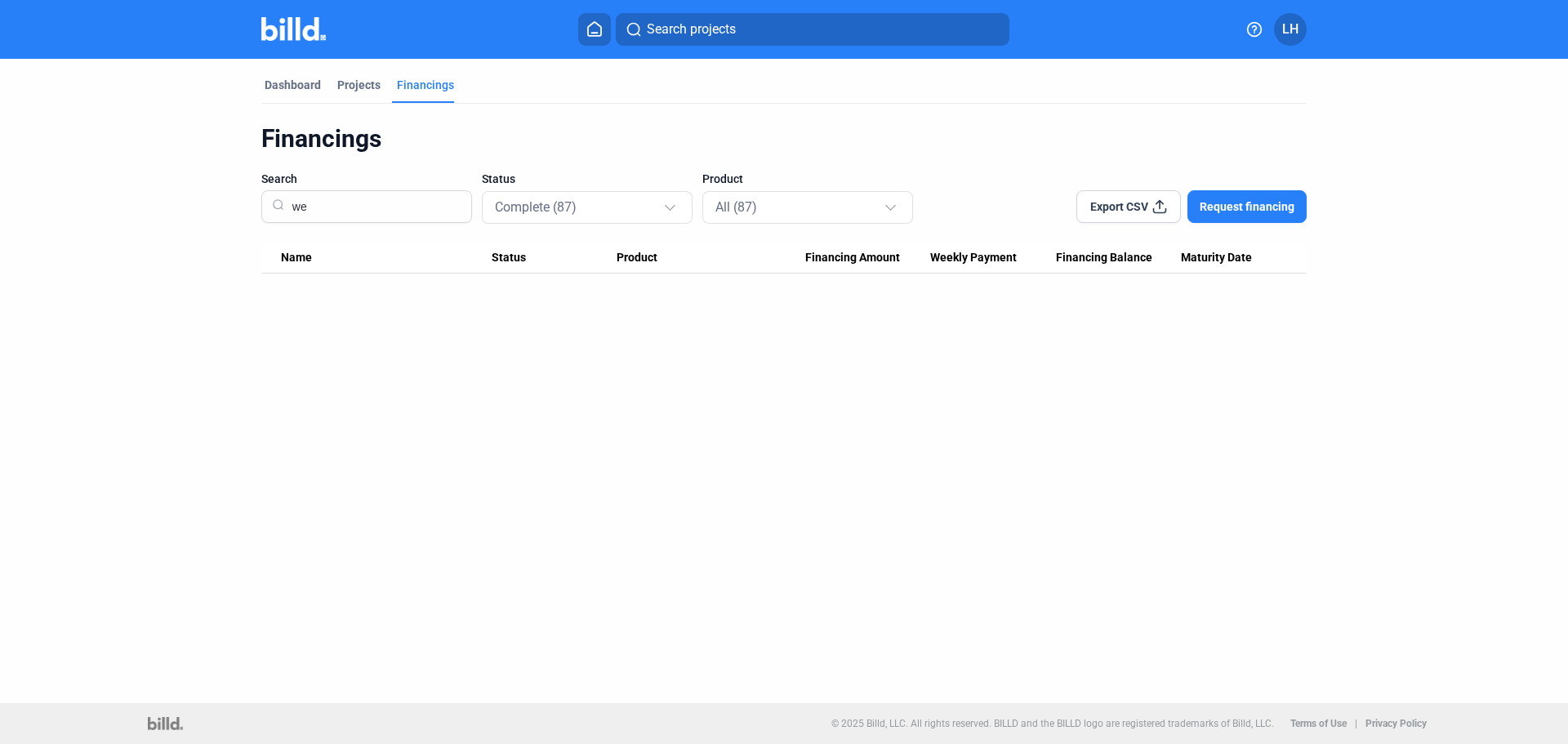
type input "w"
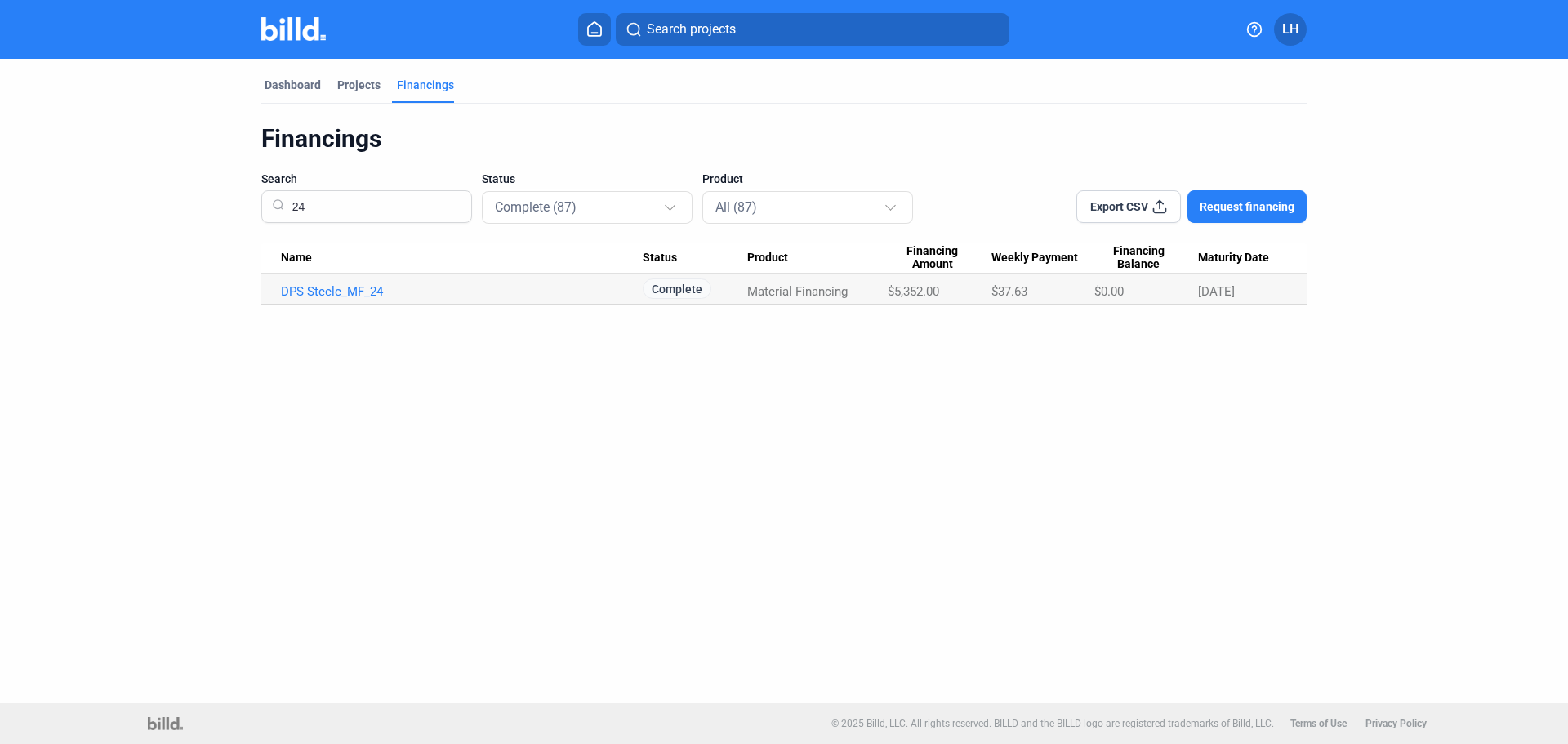
type input "2"
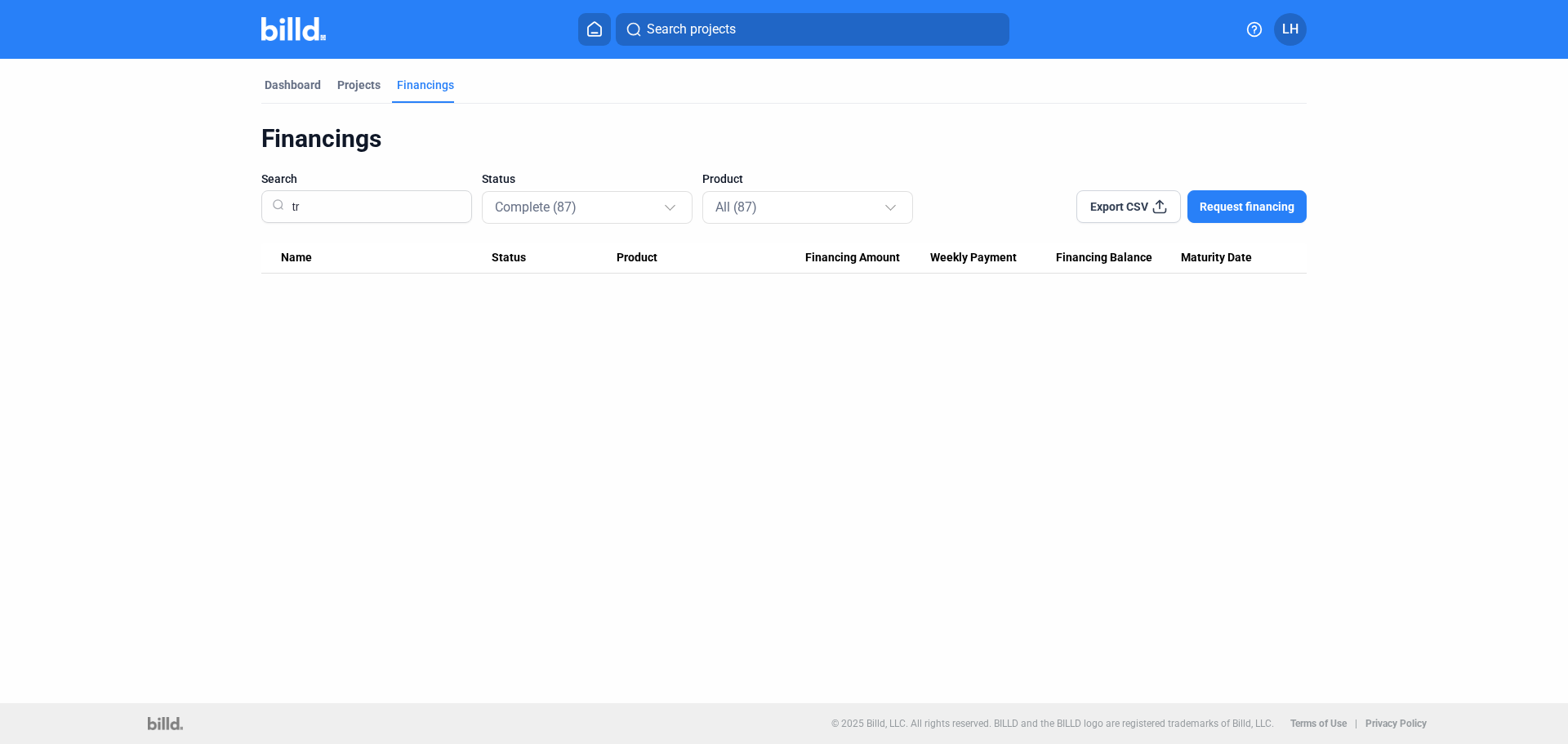
type input "t"
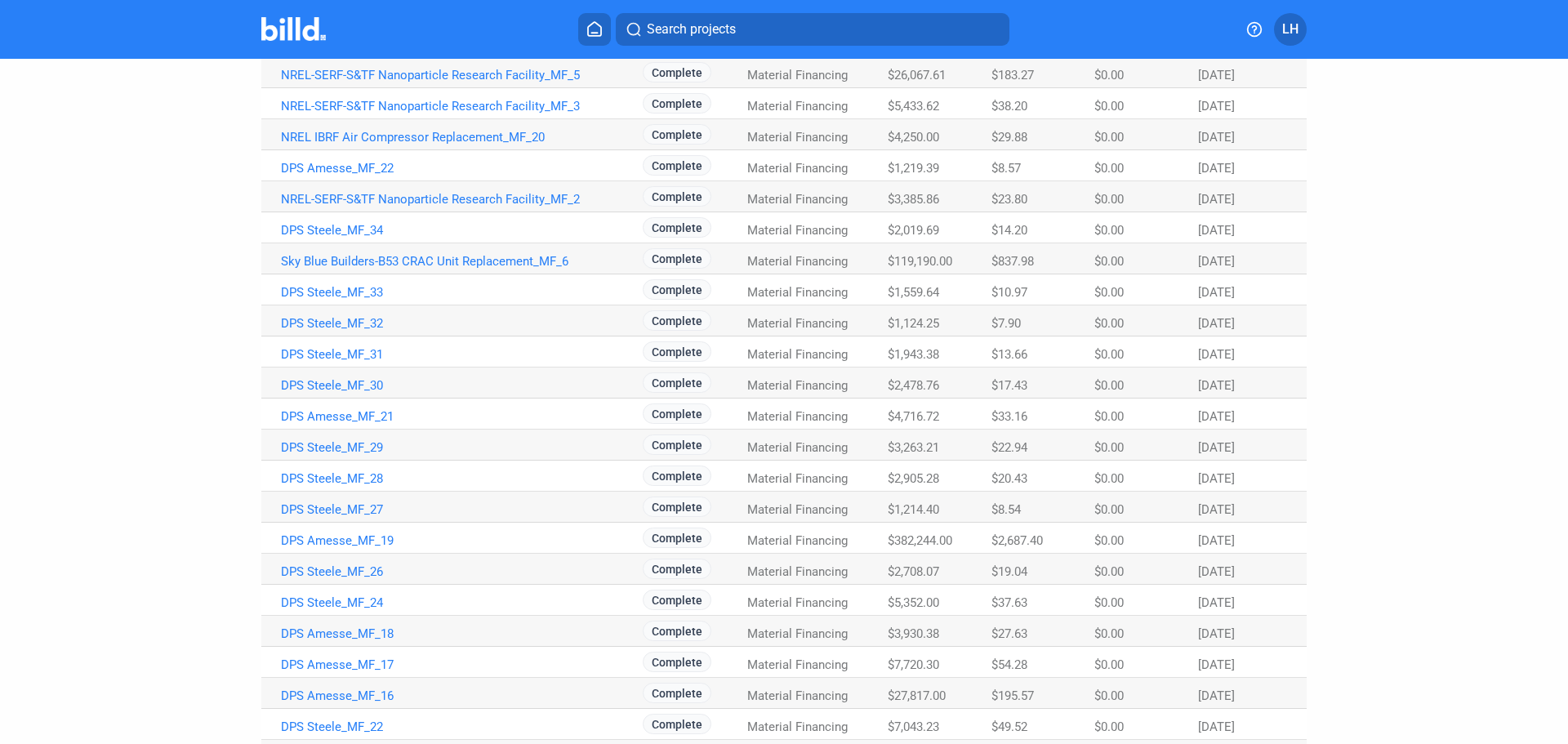
scroll to position [654, 0]
click at [328, 568] on link "DPS Steele_MF_26" at bounding box center [462, 569] width 362 height 15
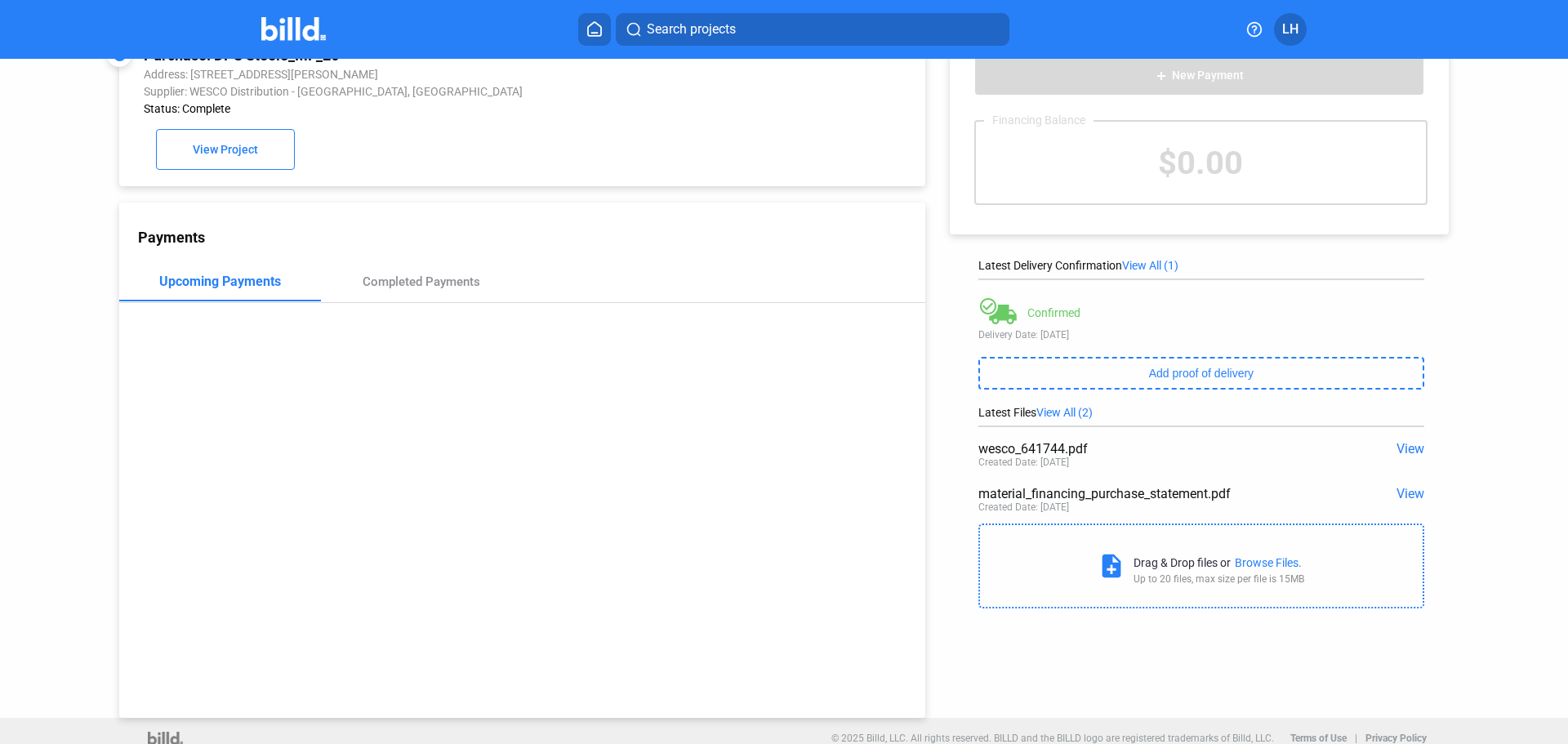
scroll to position [63, 0]
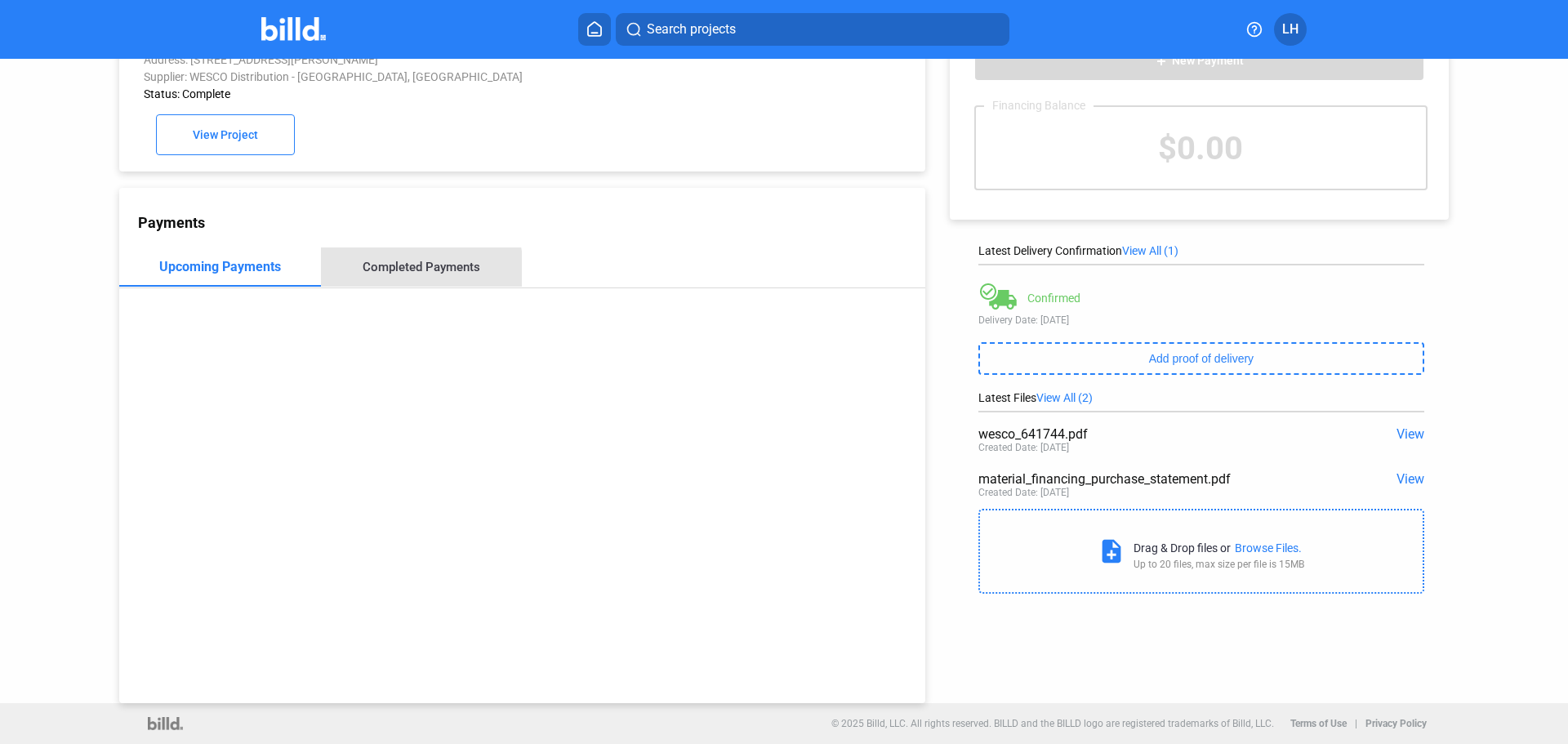
click at [416, 276] on div "Completed Payments" at bounding box center [422, 267] width 202 height 39
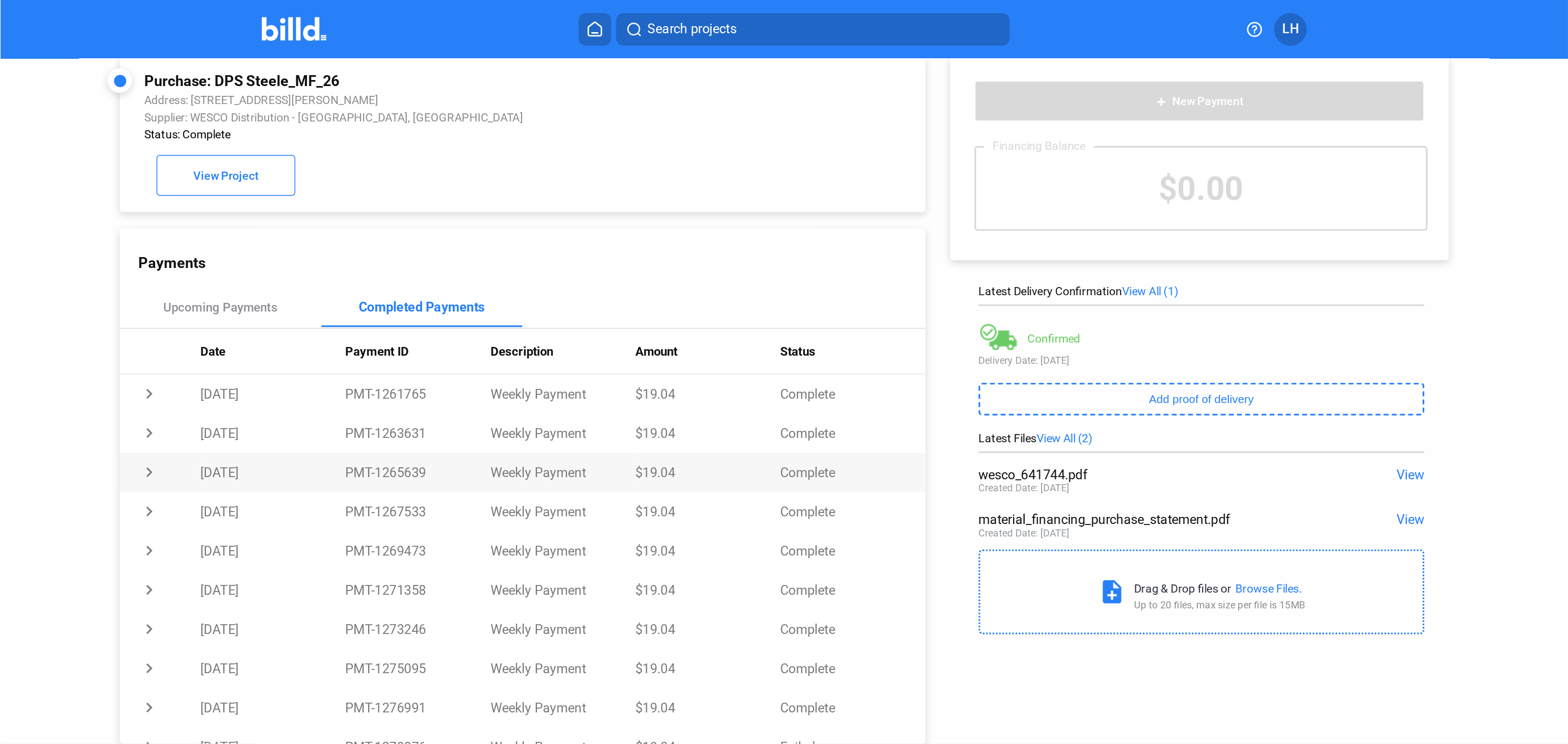
scroll to position [0, 0]
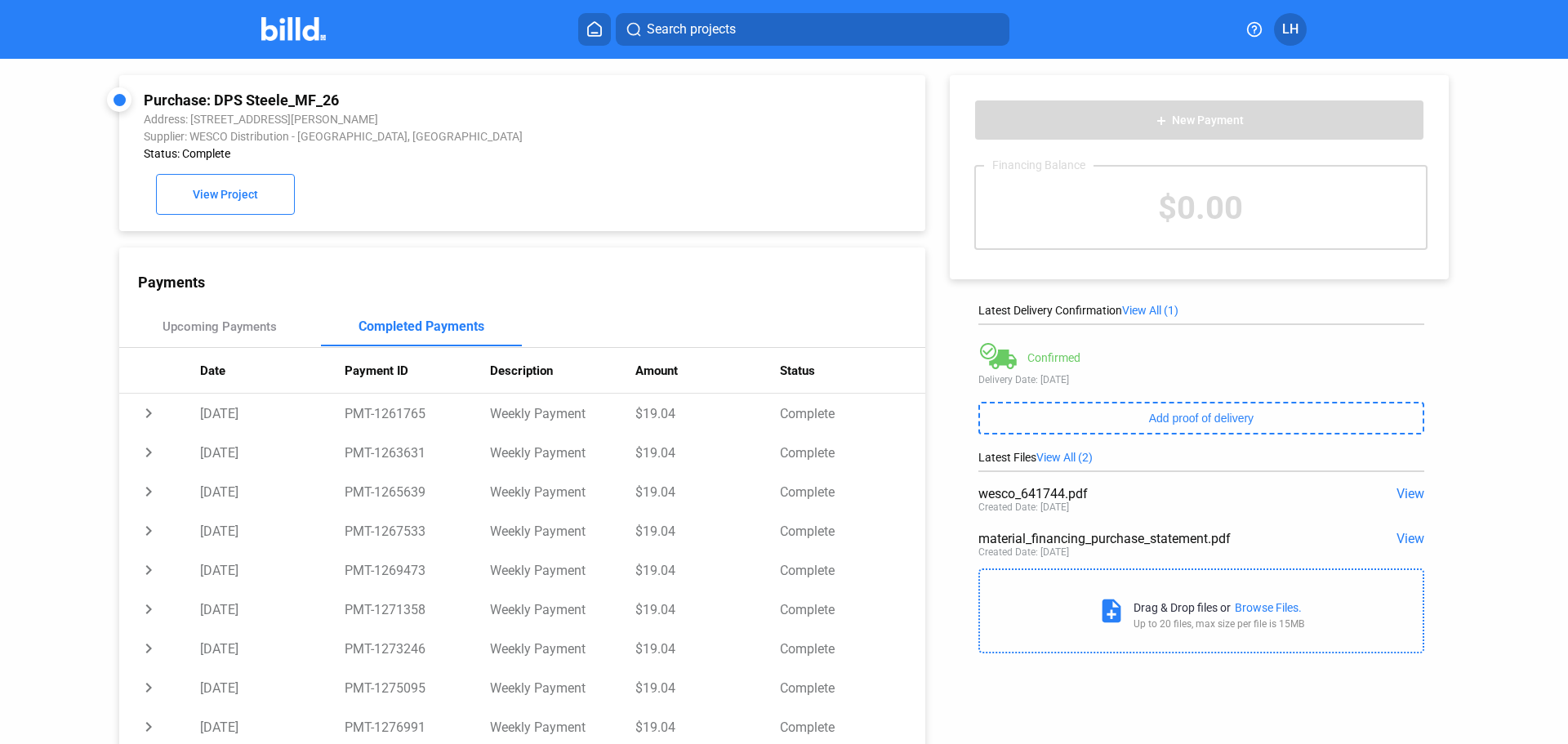
click at [689, 213] on div "Purchase: DPS Steele_MF_26 Address: [STREET_ADDRESS][PERSON_NAME] Supplier: WES…" at bounding box center [521, 152] width 757 height 123
click at [720, 290] on div "Payments" at bounding box center [531, 282] width 787 height 17
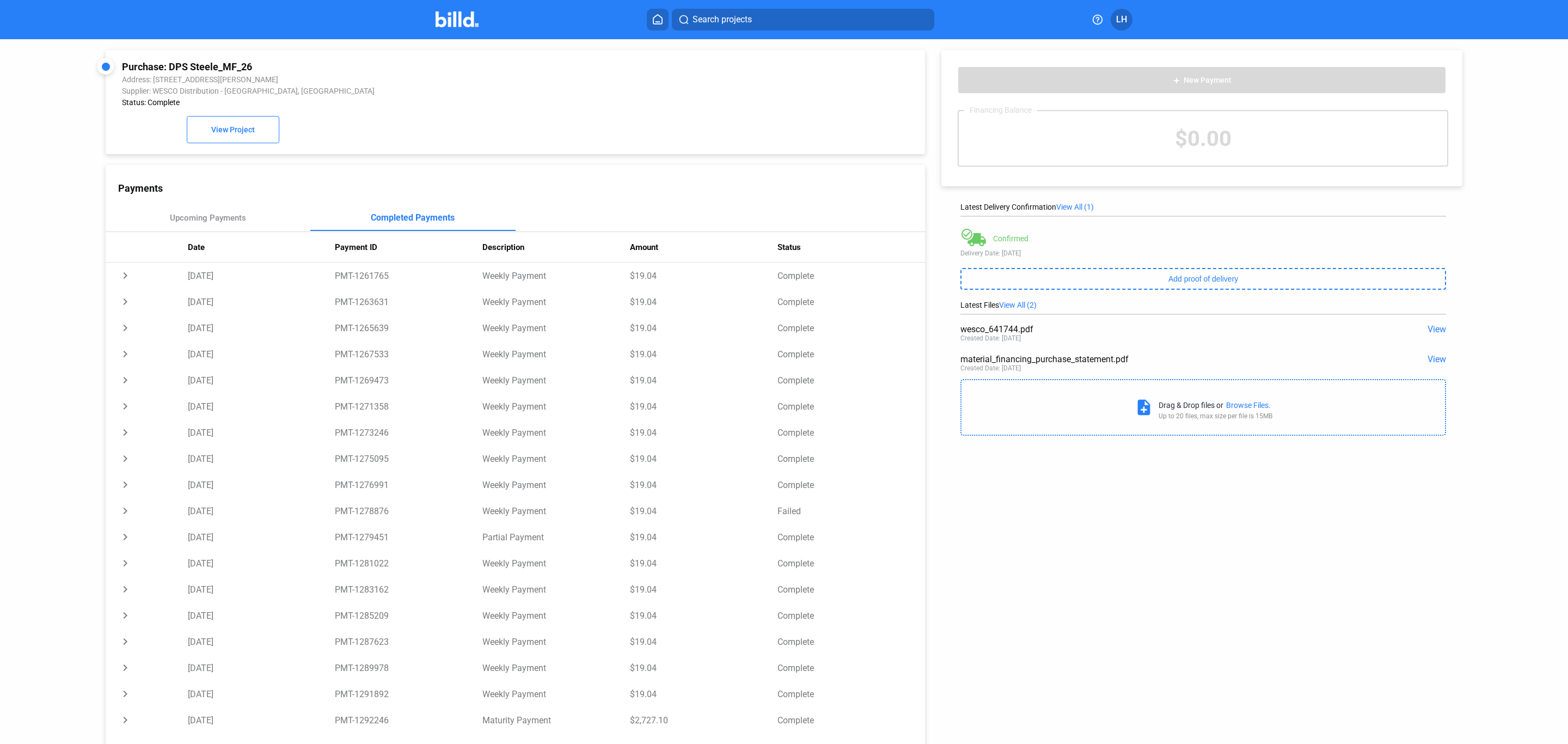
click at [1045, 332] on span "View" at bounding box center [1437, 329] width 18 height 10
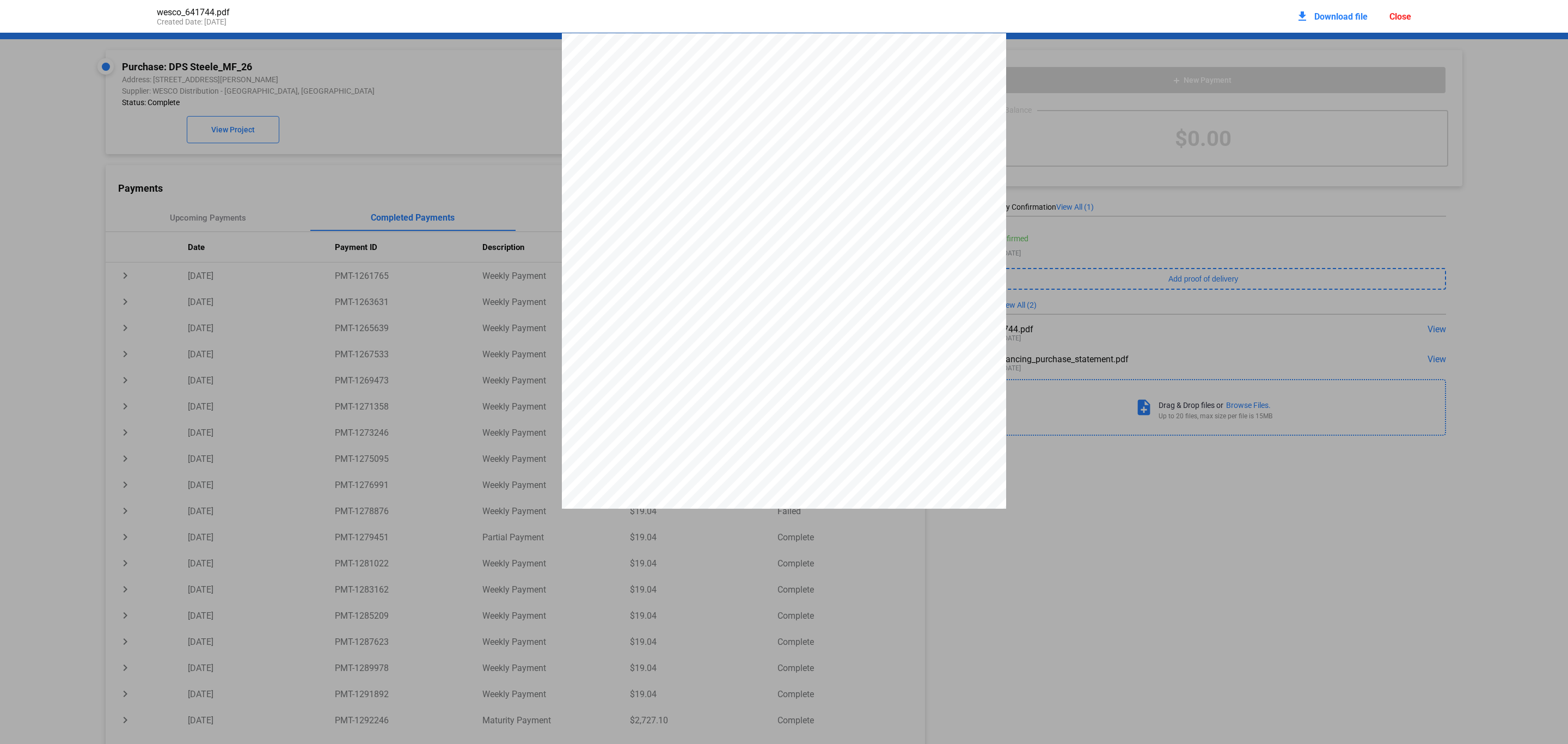
click at [1045, 18] on span "Download file" at bounding box center [1341, 16] width 54 height 10
